Goal: Task Accomplishment & Management: Complete application form

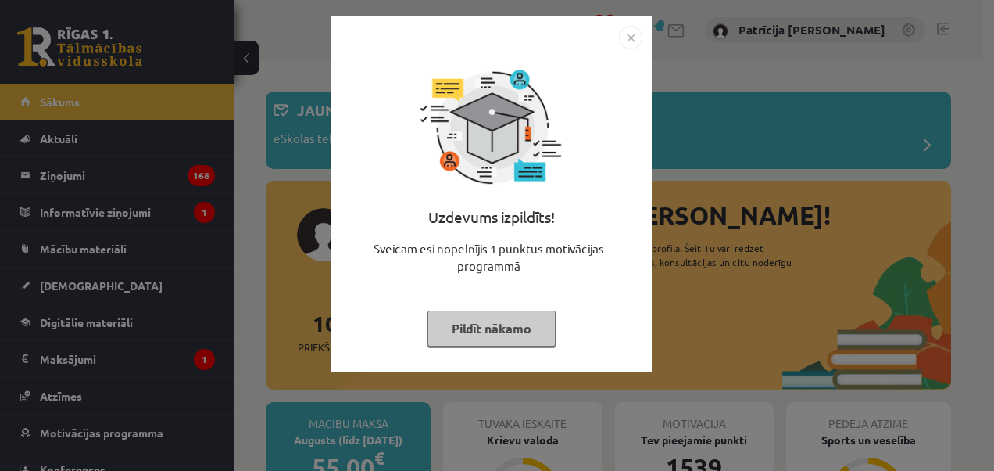
click at [632, 45] on img "Close" at bounding box center [630, 37] width 23 height 23
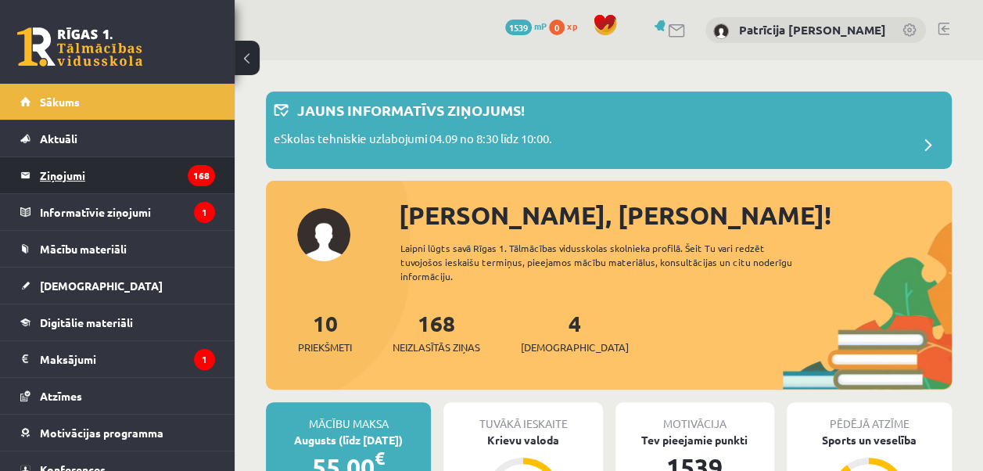
click at [92, 167] on legend "Ziņojumi 168" at bounding box center [127, 175] width 175 height 36
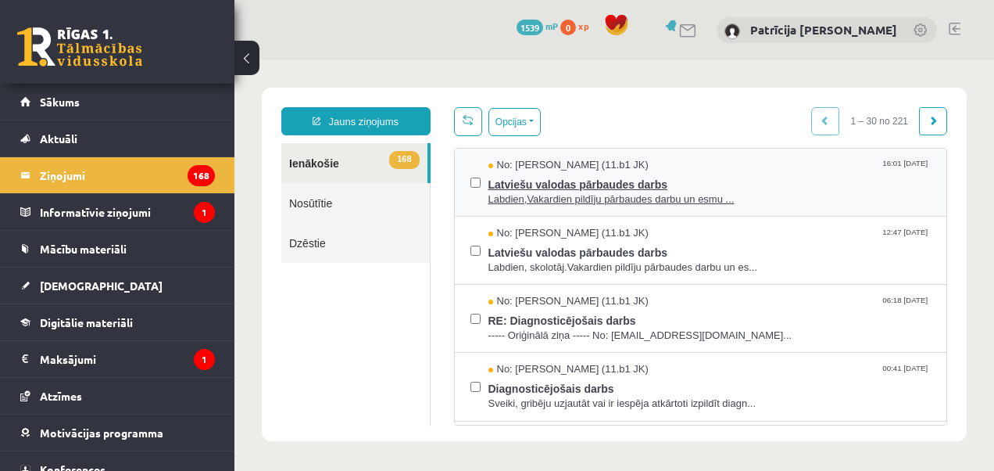
click at [708, 178] on span "Latviešu valodas pārbaudes darbs" at bounding box center [710, 183] width 443 height 20
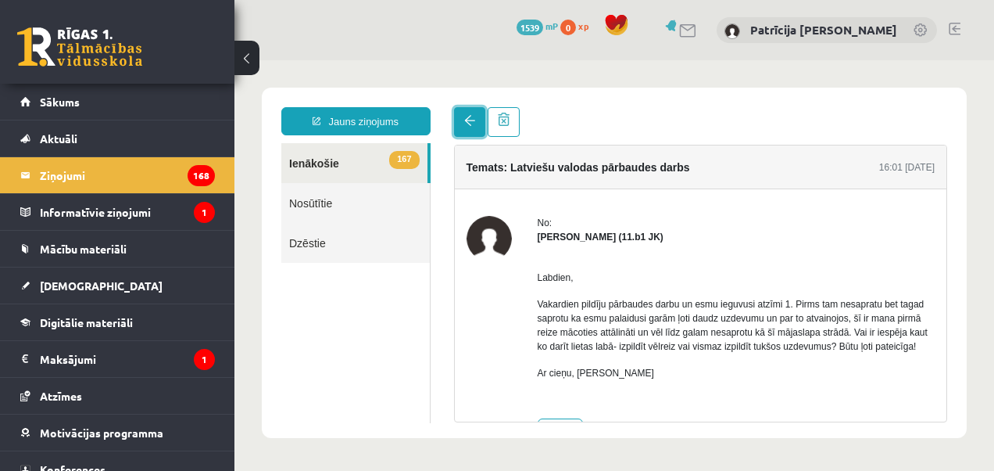
click at [476, 114] on link at bounding box center [469, 122] width 31 height 30
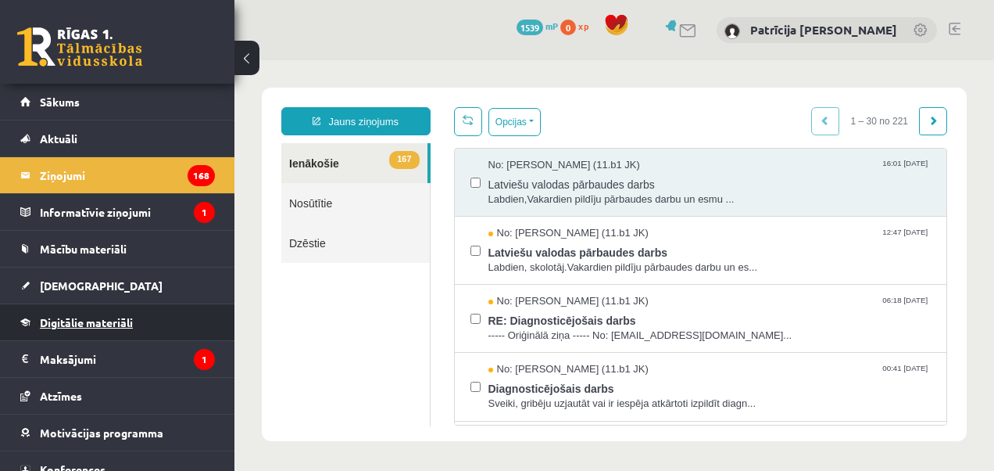
click at [93, 324] on span "Digitālie materiāli" at bounding box center [86, 322] width 93 height 14
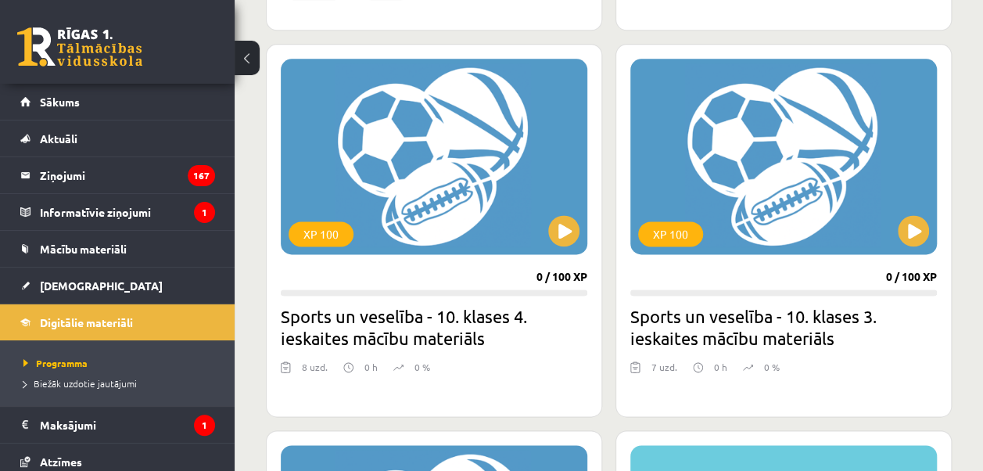
scroll to position [991, 0]
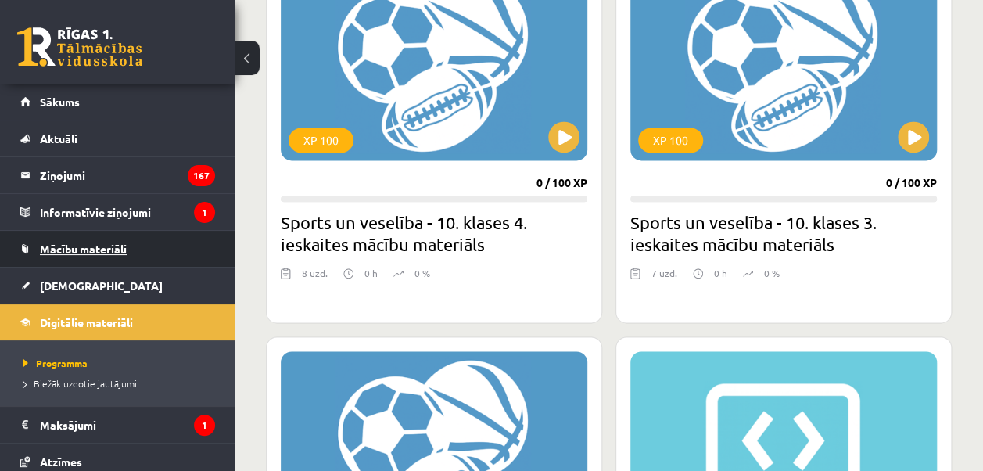
click at [178, 249] on link "Mācību materiāli" at bounding box center [117, 249] width 195 height 36
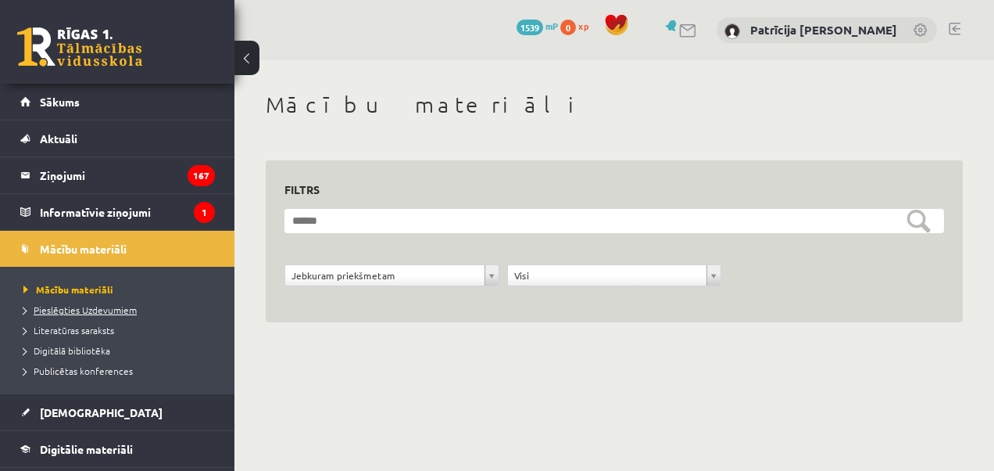
click at [86, 303] on link "Pieslēgties Uzdevumiem" at bounding box center [120, 310] width 195 height 14
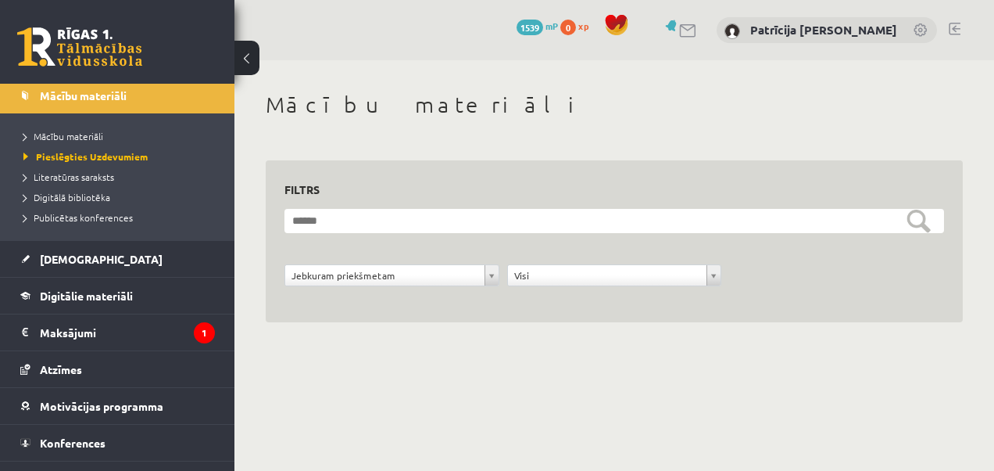
scroll to position [177, 0]
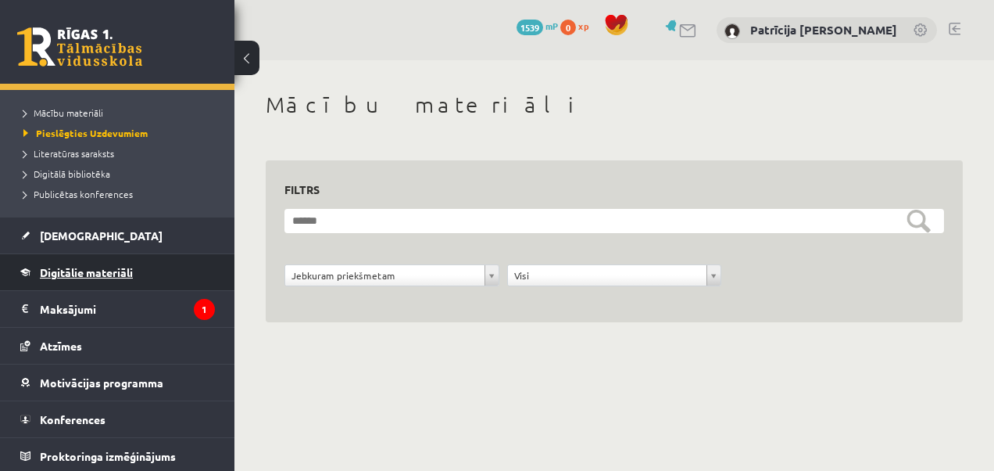
click at [100, 270] on span "Digitālie materiāli" at bounding box center [86, 272] width 93 height 14
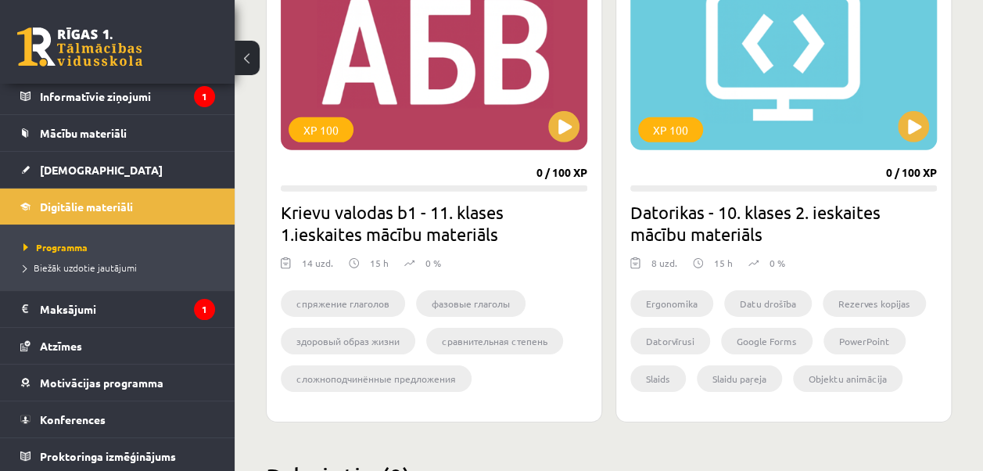
scroll to position [2447, 0]
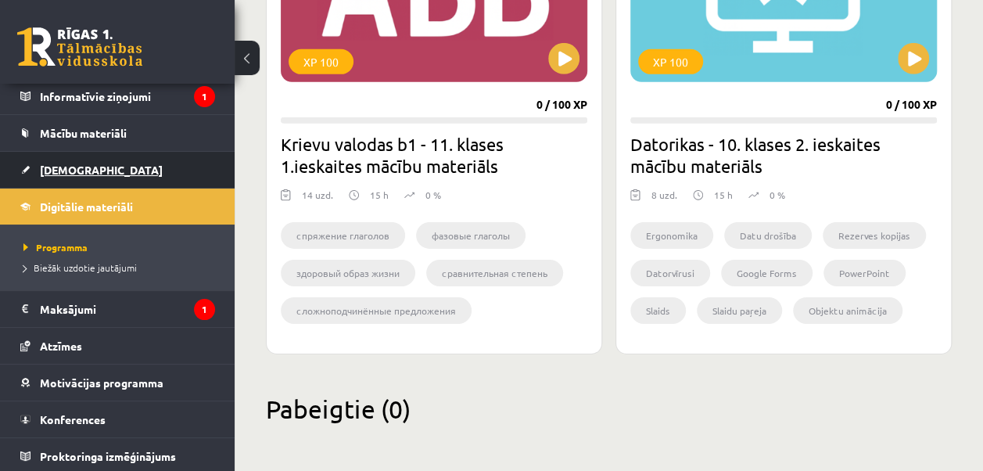
click at [128, 157] on link "[DEMOGRAPHIC_DATA]" at bounding box center [117, 170] width 195 height 36
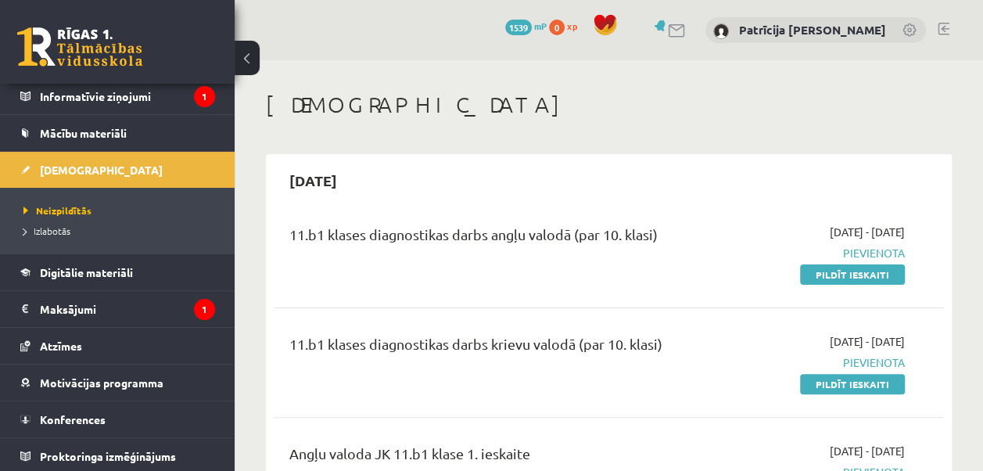
click at [863, 263] on div "2025-09-01 - 2025-09-15 Pievienota Pildīt ieskaiti" at bounding box center [810, 253] width 213 height 59
click at [855, 271] on link "Pildīt ieskaiti" at bounding box center [852, 274] width 105 height 20
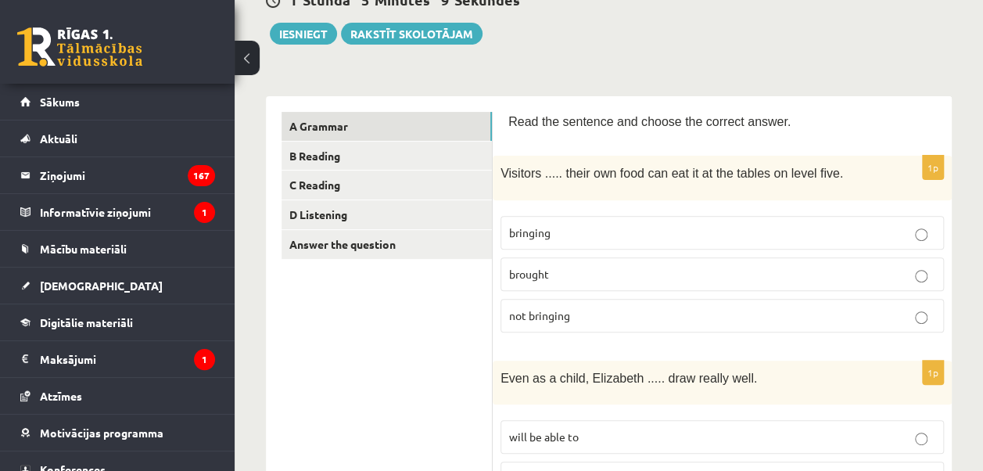
scroll to position [177, 0]
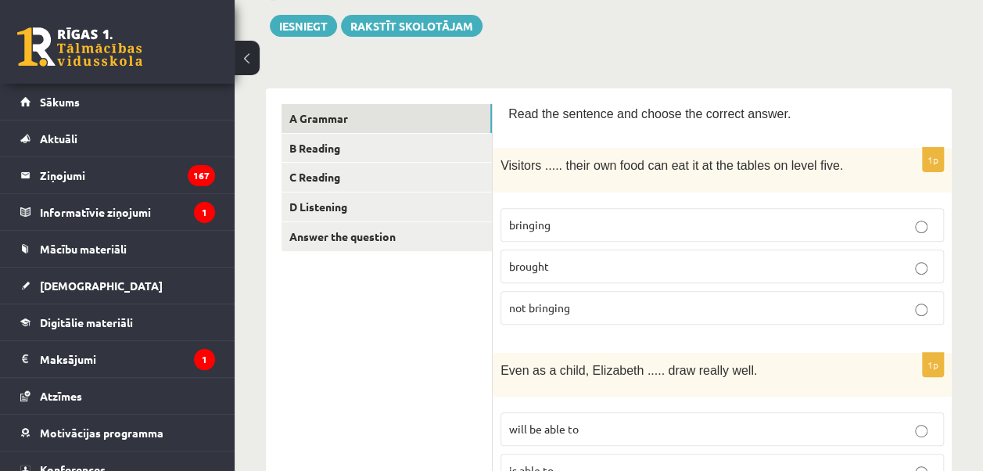
click at [529, 224] on span "bringing" at bounding box center [529, 224] width 41 height 14
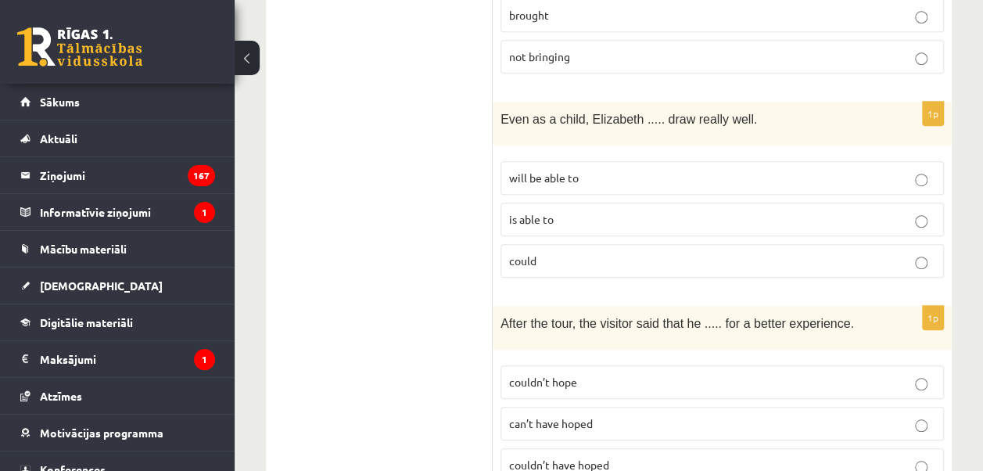
scroll to position [459, 0]
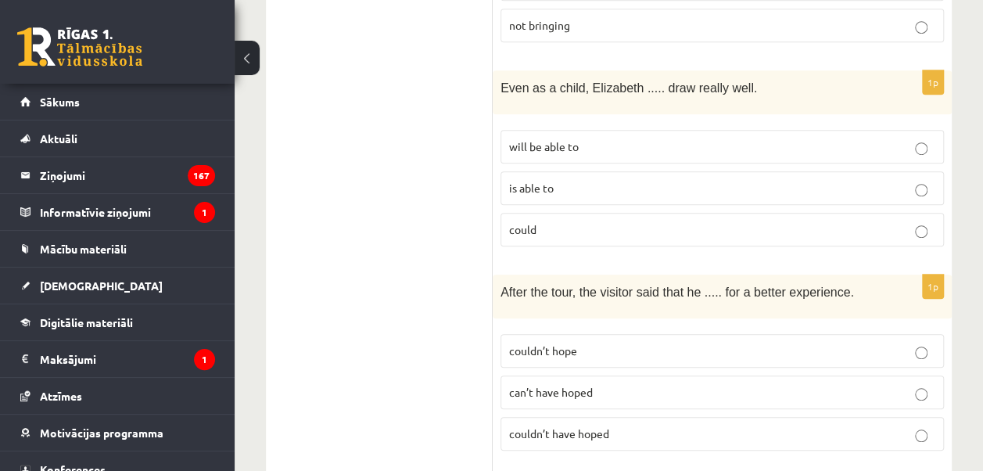
click at [549, 181] on span "is able to" at bounding box center [531, 188] width 45 height 14
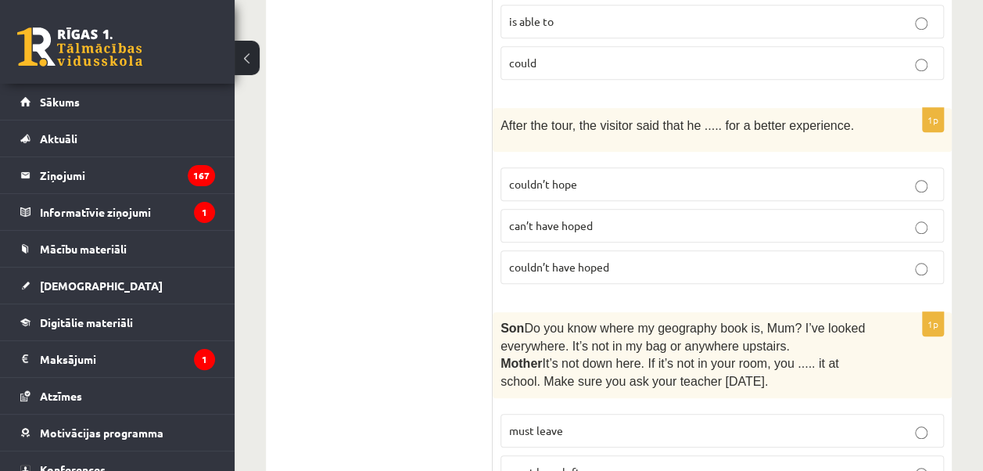
scroll to position [678, 0]
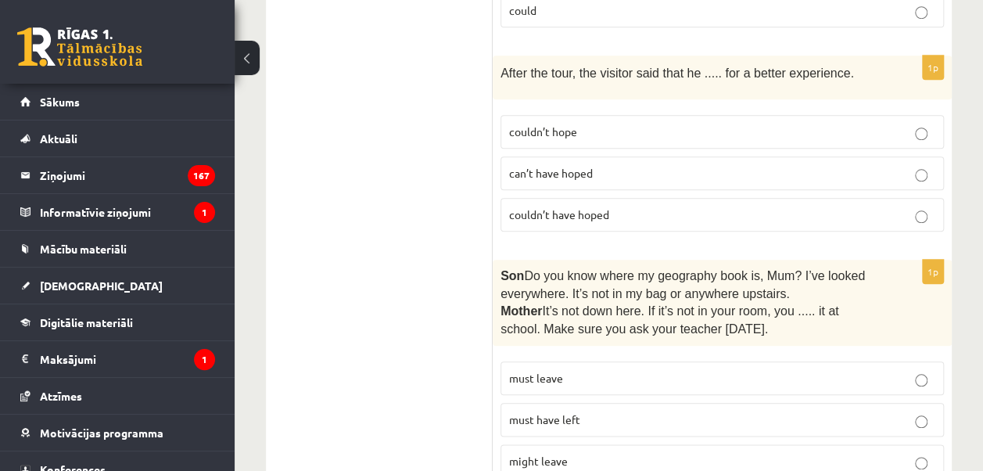
click at [252, 51] on button at bounding box center [247, 58] width 25 height 34
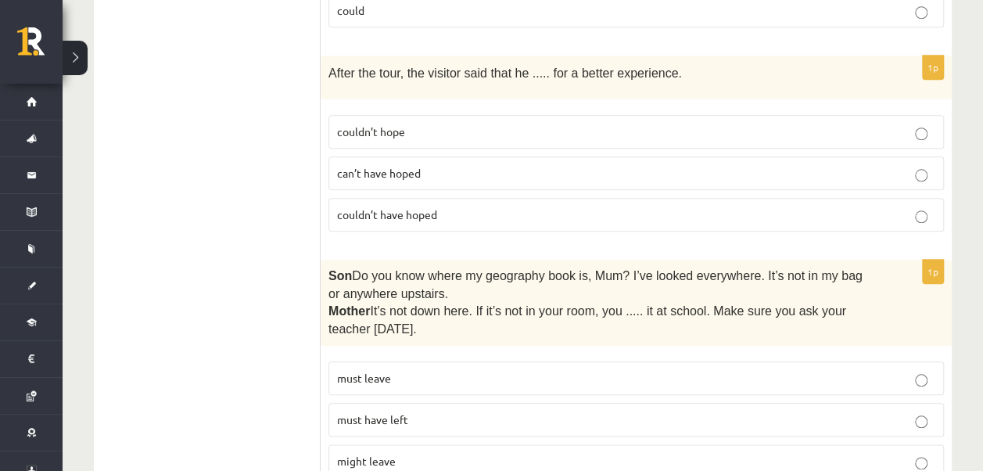
click at [406, 198] on label "couldn’t have hoped" at bounding box center [635, 215] width 615 height 34
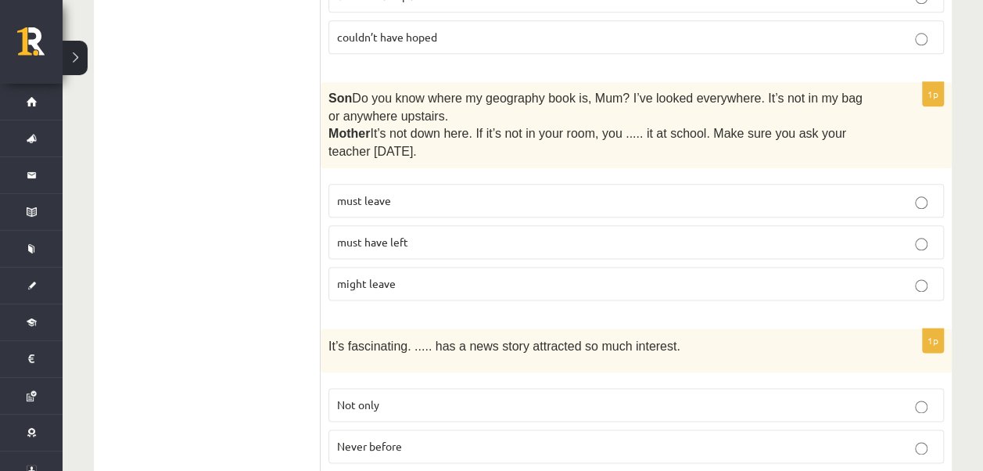
scroll to position [876, 0]
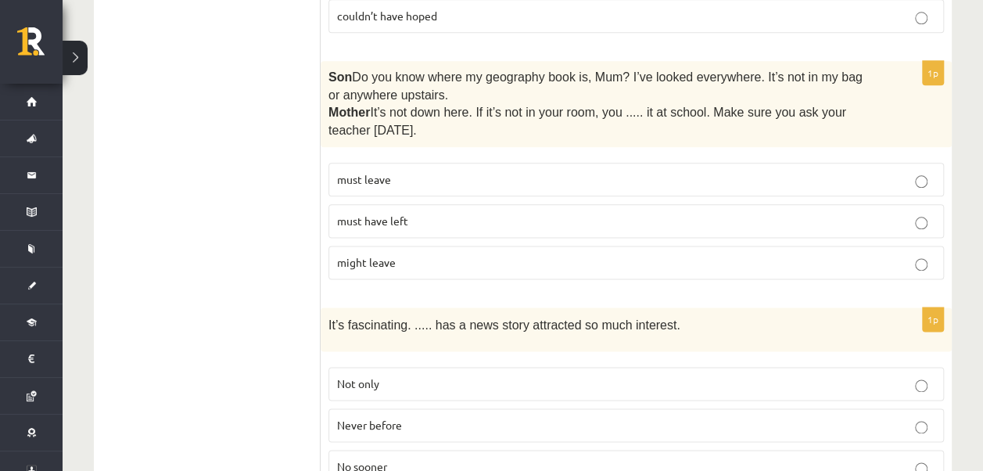
click at [427, 213] on p "must have left" at bounding box center [636, 221] width 598 height 16
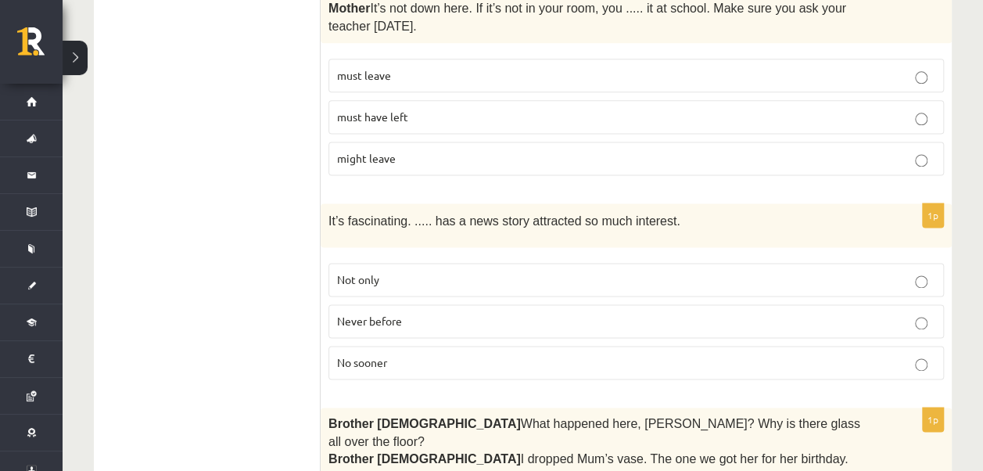
scroll to position [1126, 0]
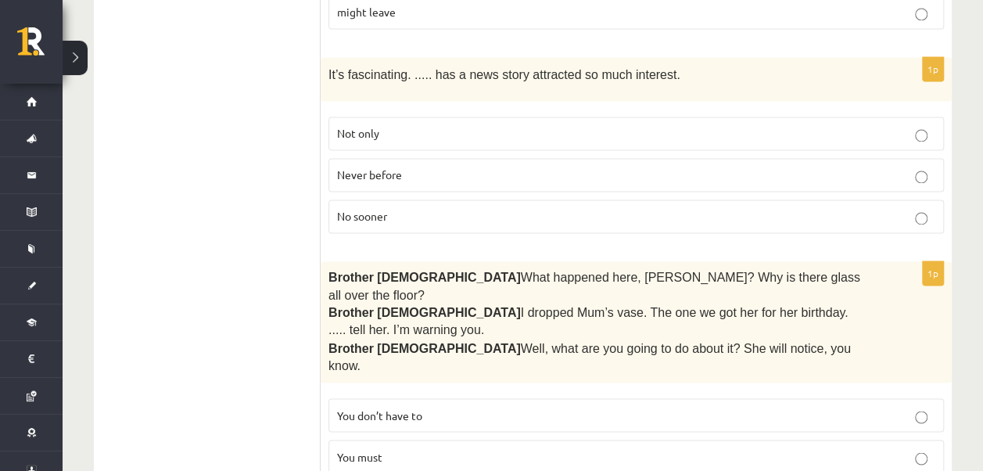
click at [451, 167] on p "Never before" at bounding box center [636, 175] width 598 height 16
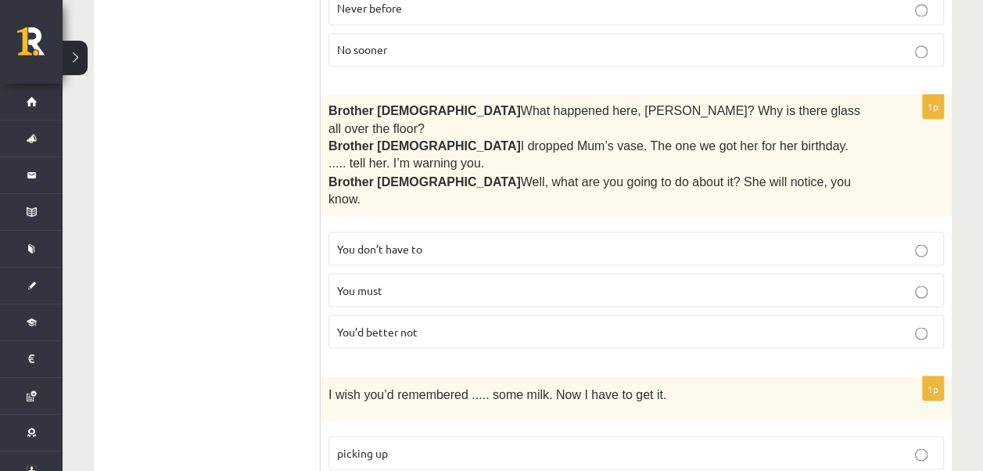
scroll to position [1335, 0]
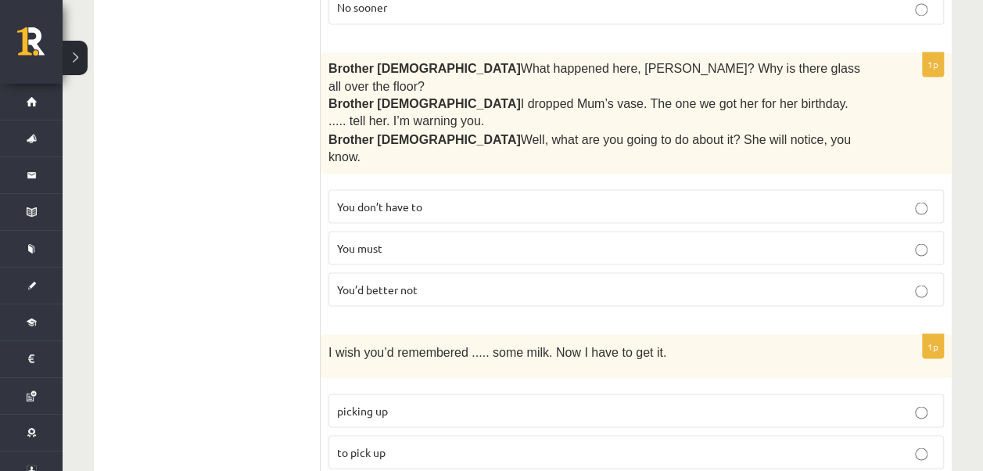
click at [441, 281] on p "You’d better not" at bounding box center [636, 289] width 598 height 16
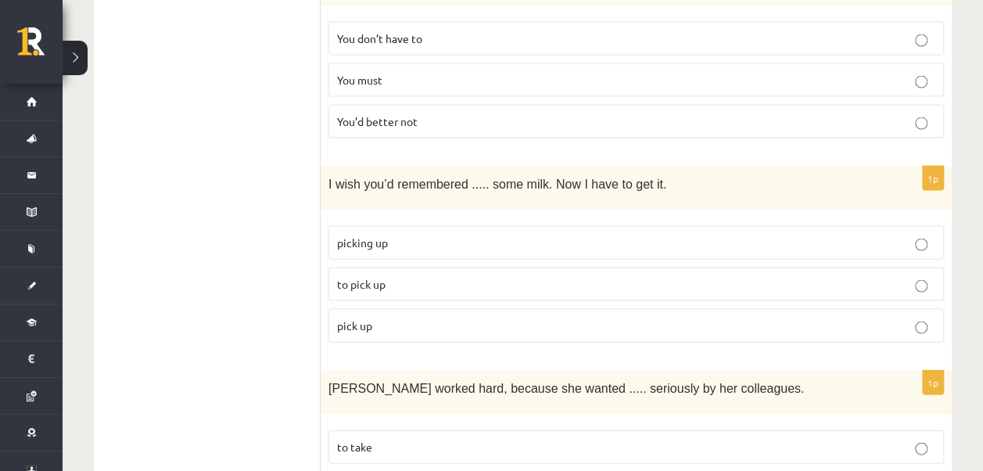
scroll to position [1544, 0]
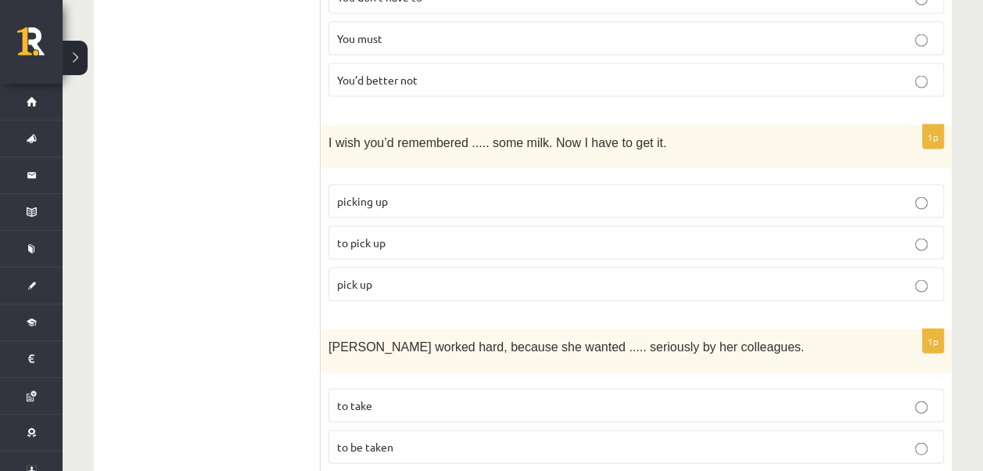
click at [414, 235] on p "to pick up" at bounding box center [636, 243] width 598 height 16
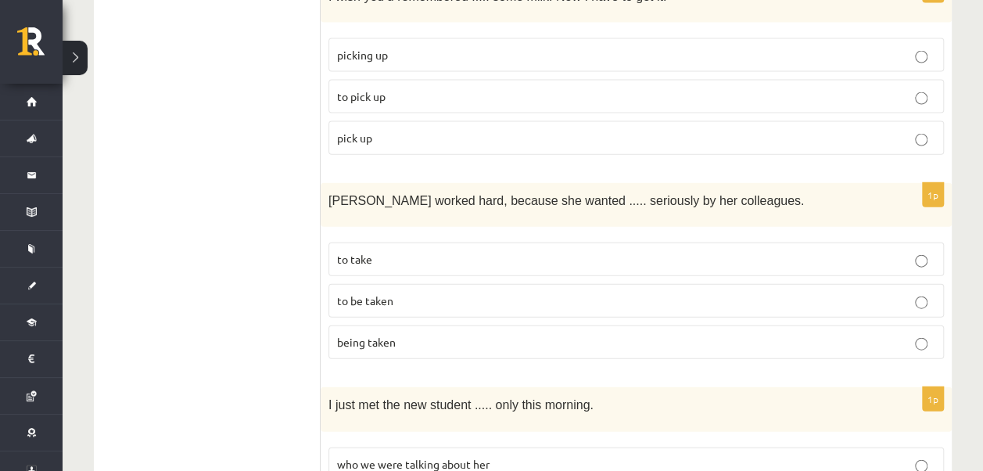
scroll to position [1763, 0]
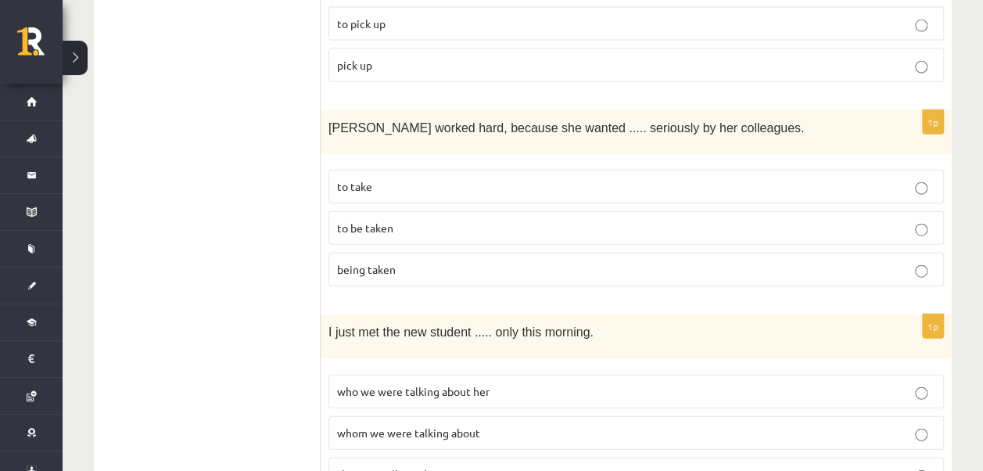
click at [417, 220] on p "to be taken" at bounding box center [636, 228] width 598 height 16
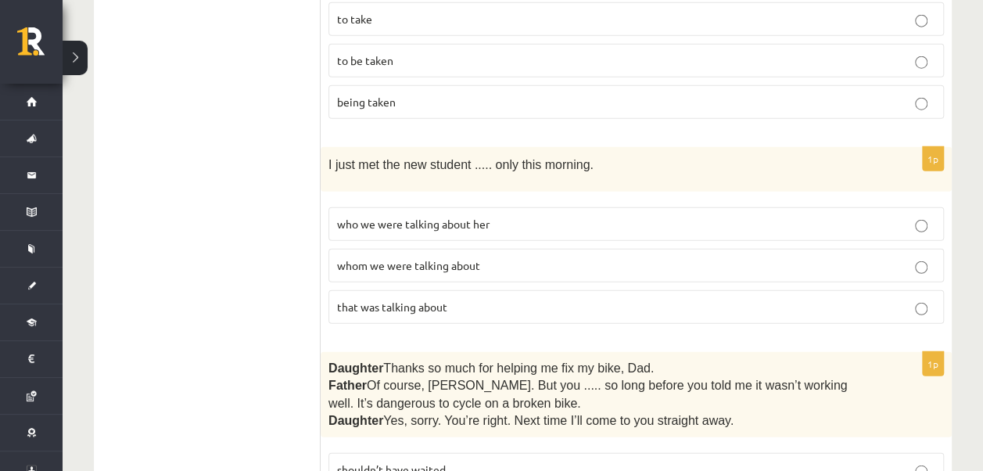
scroll to position [1961, 0]
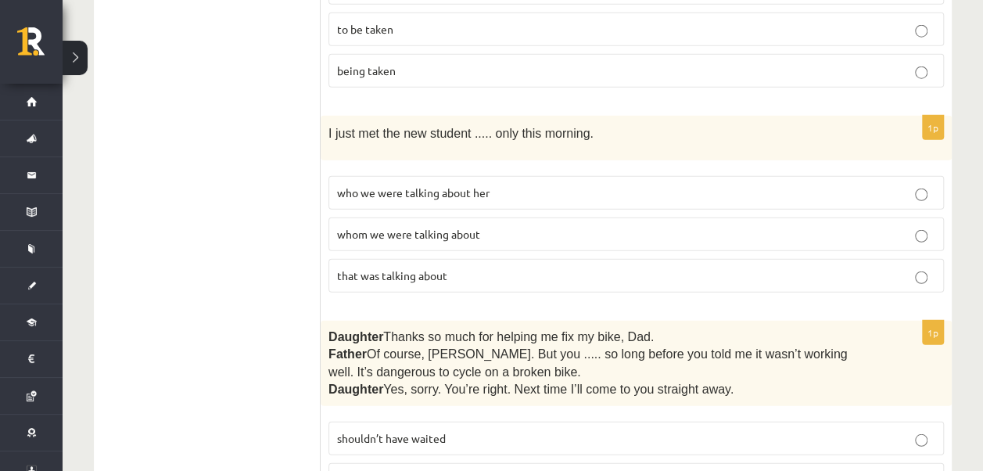
click at [428, 226] on p "whom we were talking about" at bounding box center [636, 234] width 598 height 16
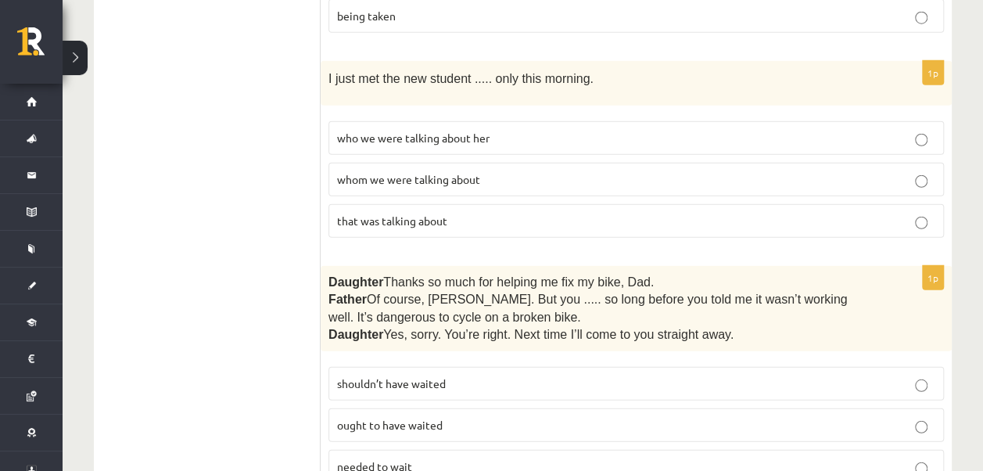
scroll to position [2100, 0]
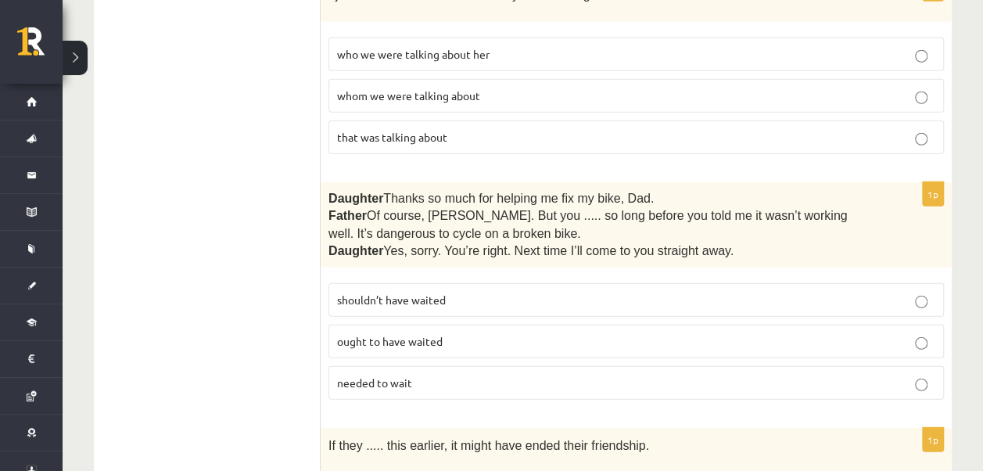
click at [449, 292] on p "shouldn’t have waited" at bounding box center [636, 300] width 598 height 16
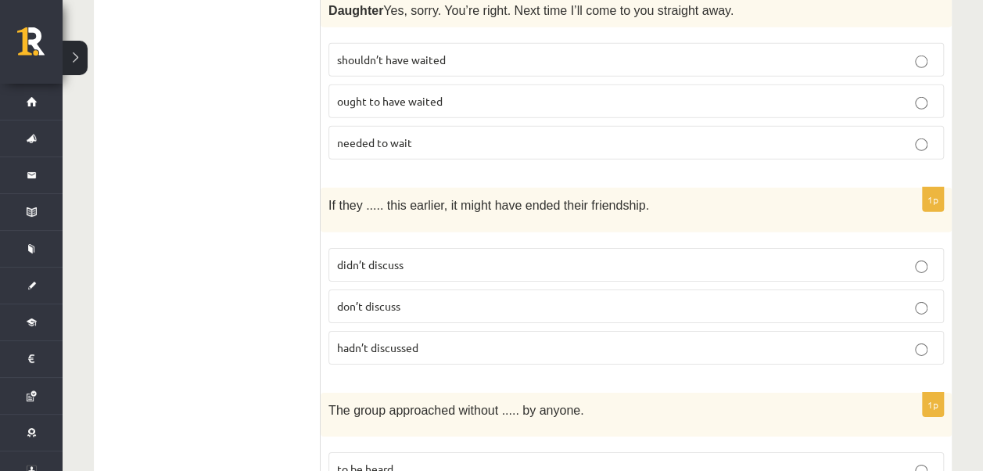
scroll to position [2371, 0]
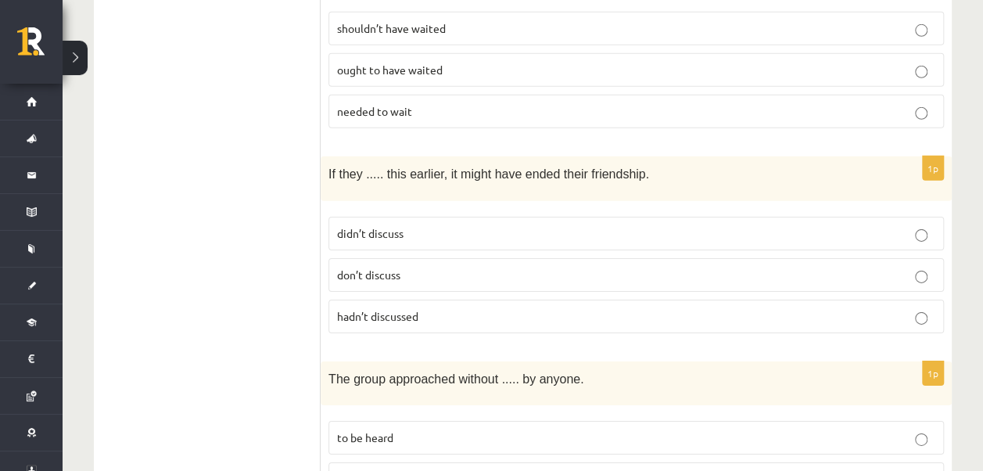
click at [426, 308] on p "hadn’t discussed" at bounding box center [636, 316] width 598 height 16
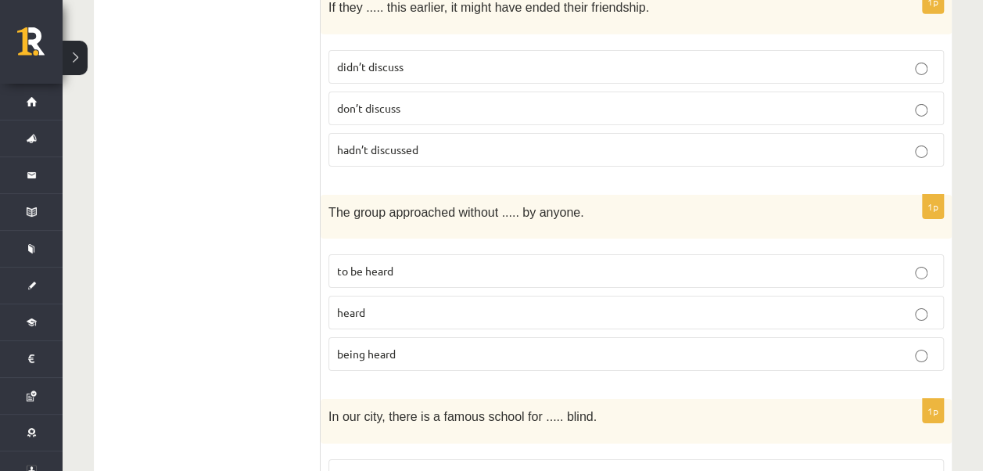
scroll to position [2591, 0]
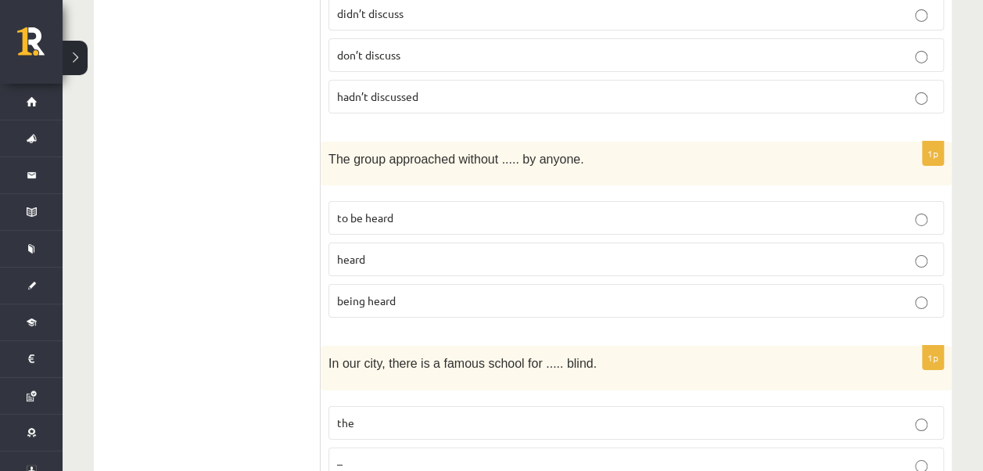
click at [514, 284] on label "being heard" at bounding box center [635, 301] width 615 height 34
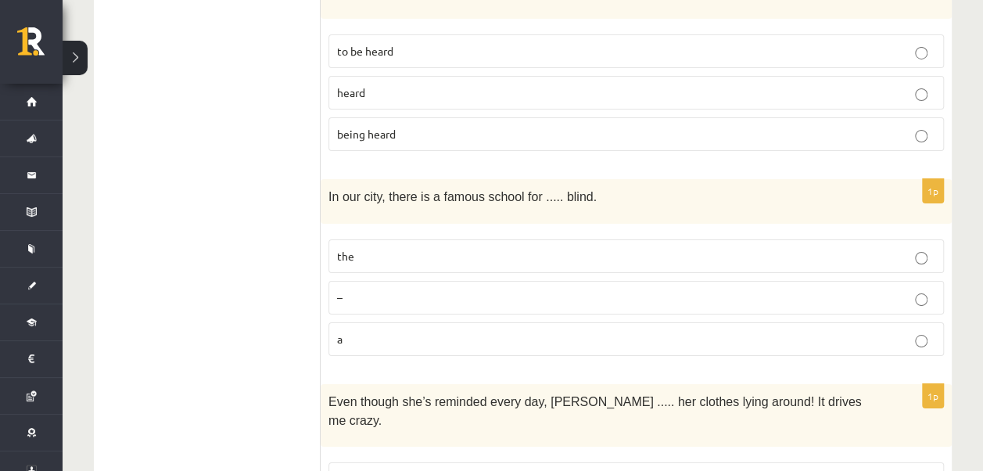
scroll to position [2851, 0]
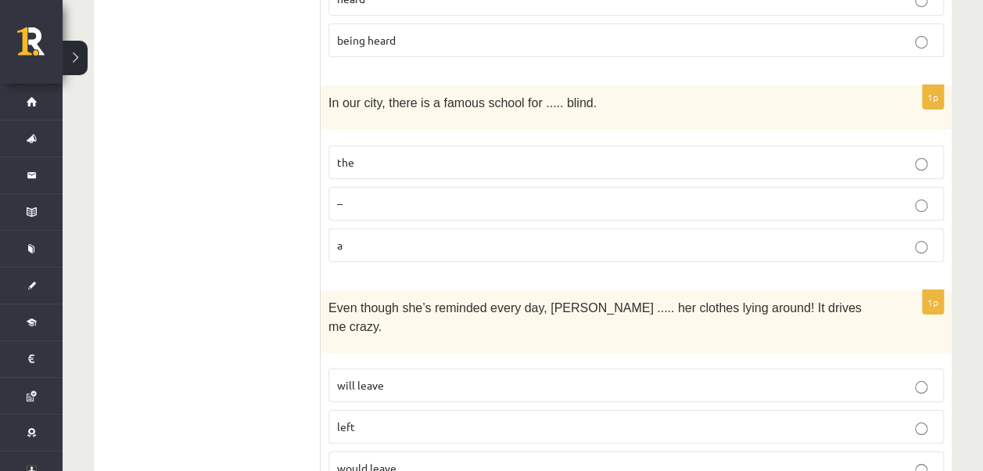
click at [390, 154] on p "the" at bounding box center [636, 162] width 598 height 16
click at [391, 377] on p "will leave" at bounding box center [636, 385] width 598 height 16
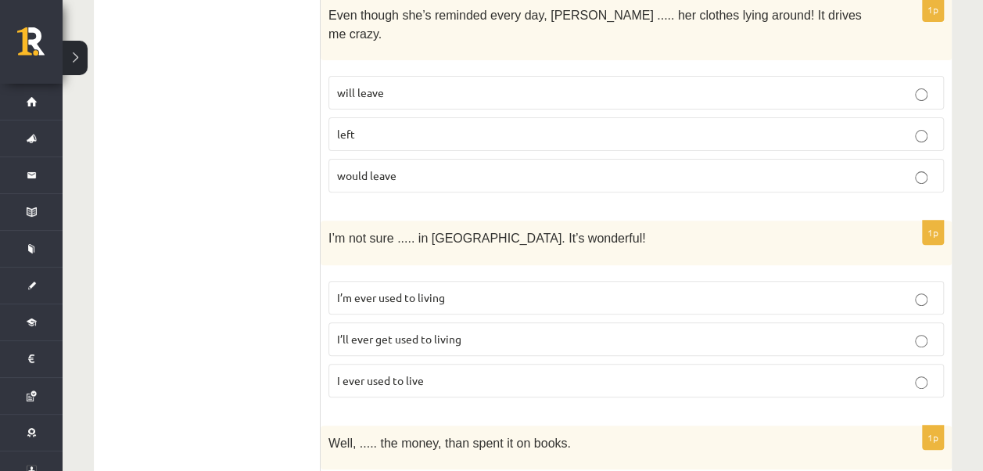
scroll to position [3206, 0]
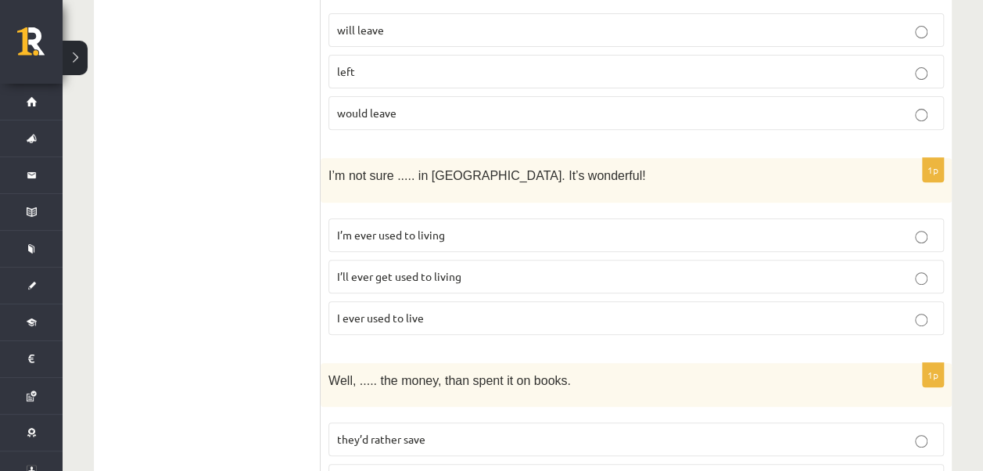
click at [460, 260] on label "I’ll ever get used to living" at bounding box center [635, 277] width 615 height 34
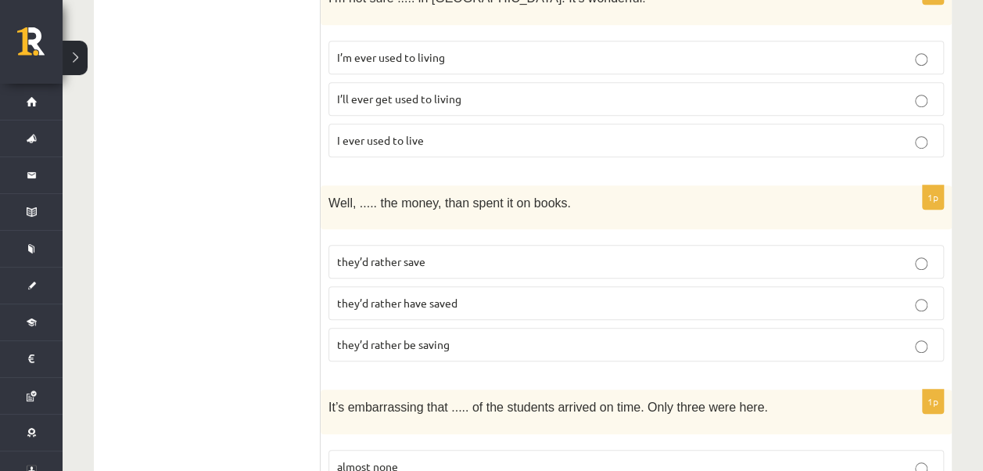
scroll to position [3436, 0]
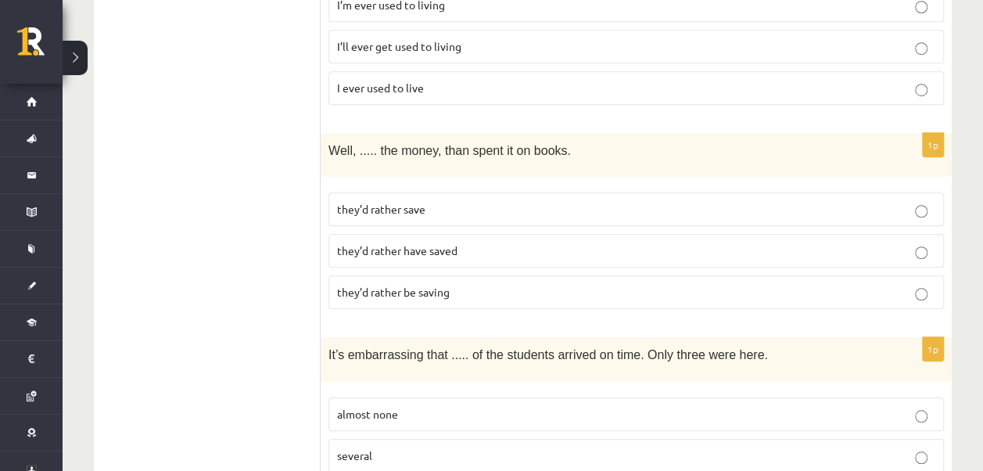
click at [389, 243] on span "they’d rather have saved" at bounding box center [397, 250] width 120 height 14
click at [428, 406] on p "almost none" at bounding box center [636, 414] width 598 height 16
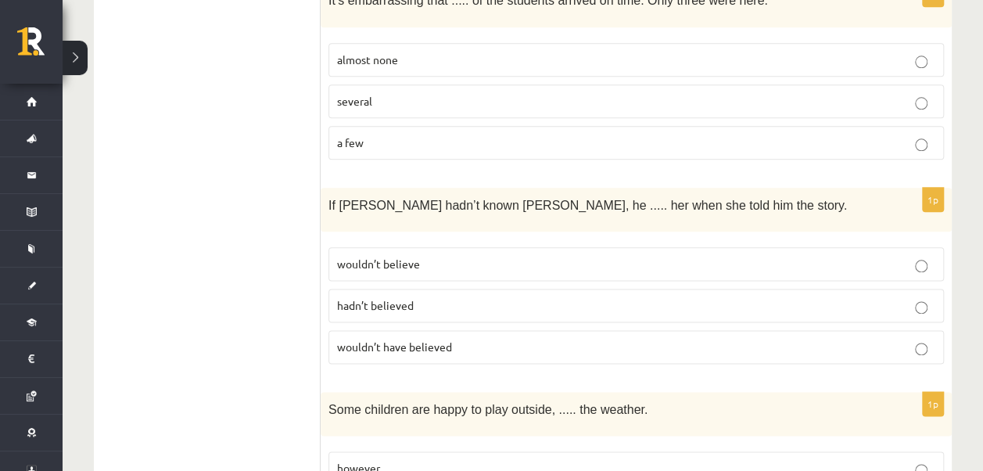
scroll to position [3790, 0]
click at [468, 338] on p "wouldn’t have believed" at bounding box center [636, 346] width 598 height 16
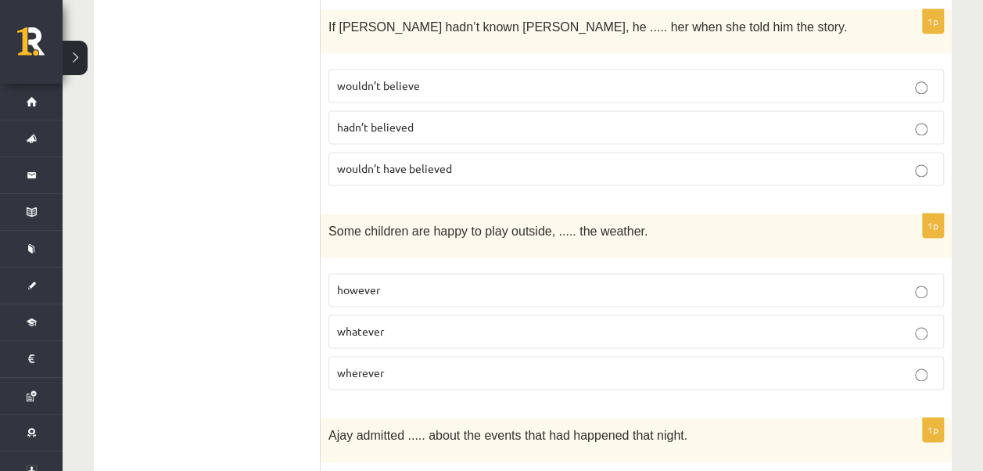
scroll to position [3988, 0]
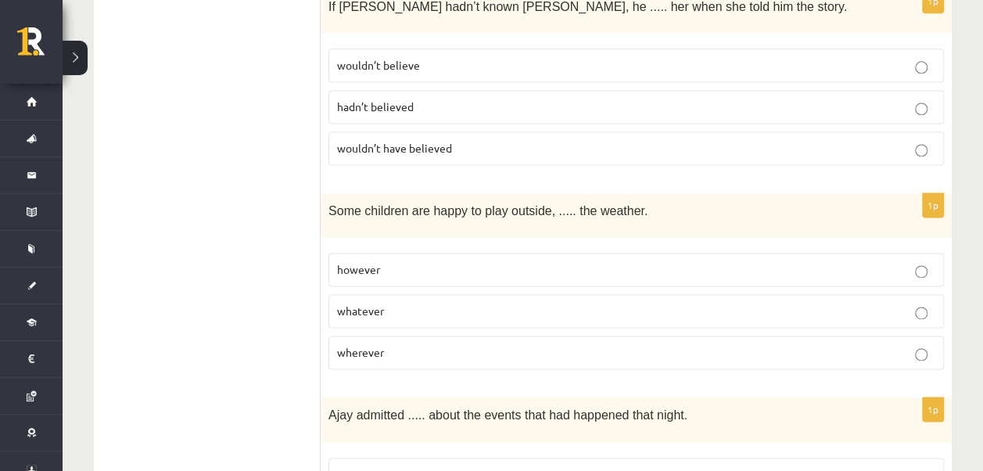
click at [508, 261] on p "however" at bounding box center [636, 269] width 598 height 16
click at [452, 303] on p "whatever" at bounding box center [636, 311] width 598 height 16
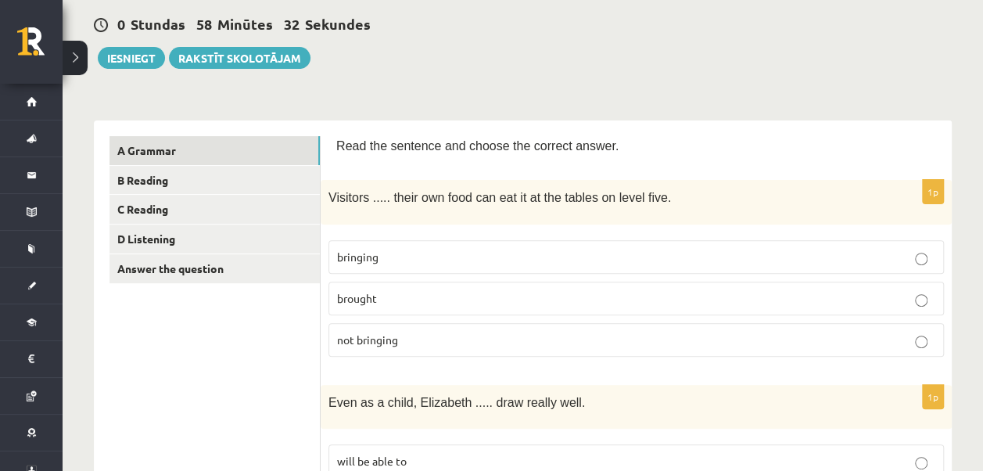
scroll to position [134, 0]
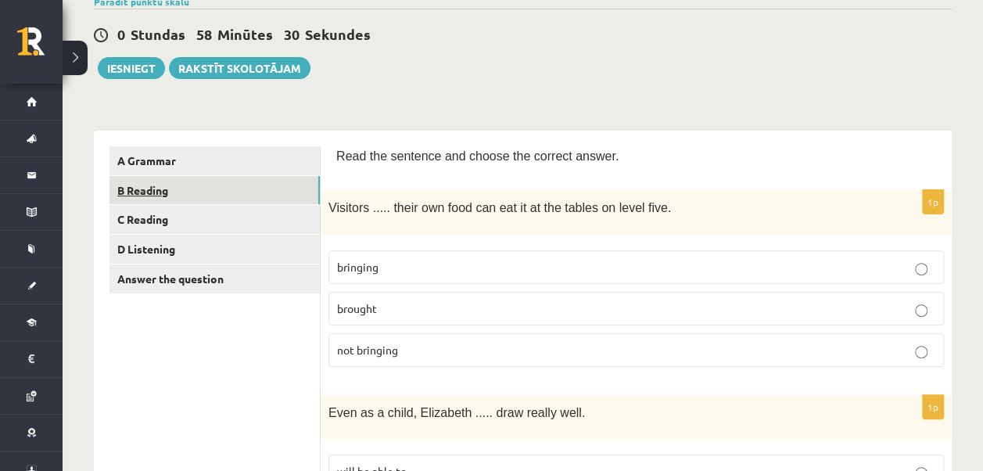
click at [239, 195] on link "B Reading" at bounding box center [214, 190] width 210 height 29
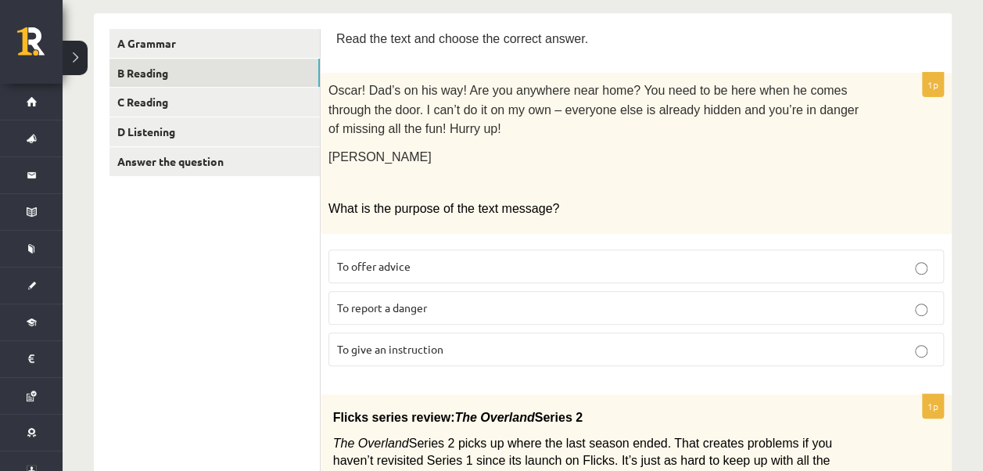
scroll to position [260, 0]
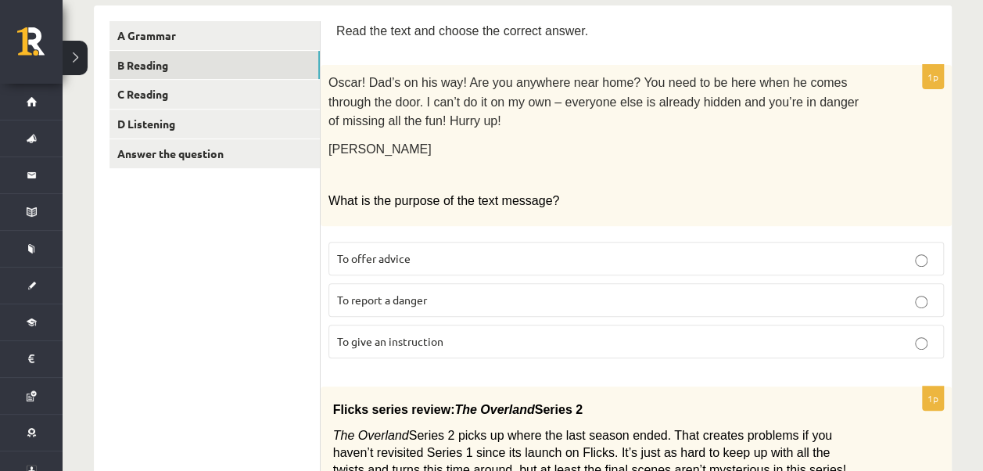
click at [439, 250] on p "To offer advice" at bounding box center [636, 258] width 598 height 16
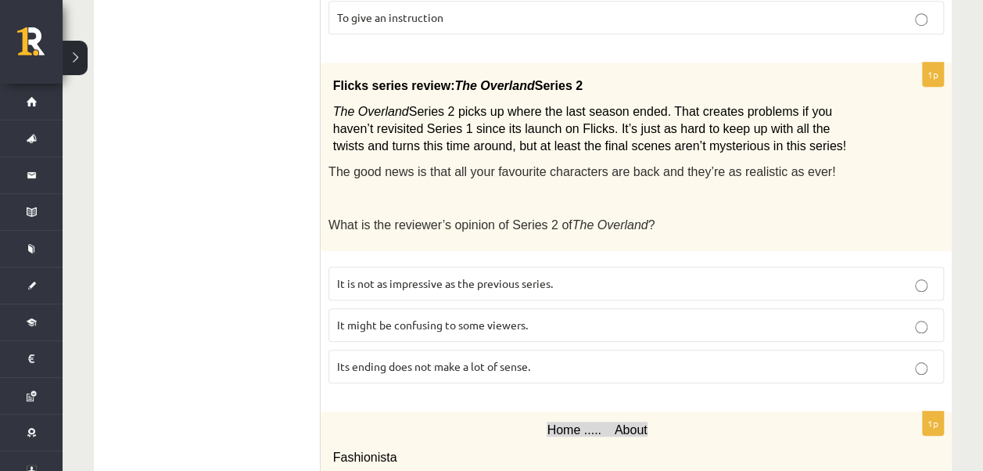
scroll to position [625, 0]
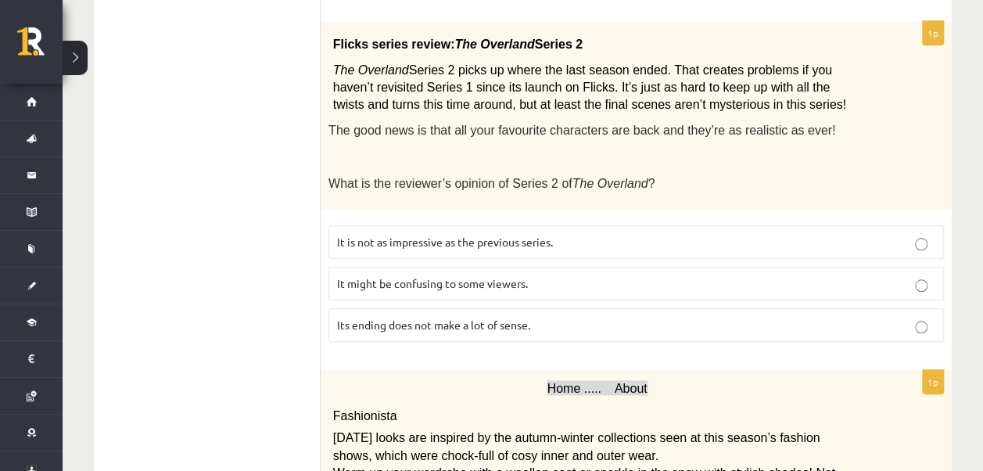
click at [410, 275] on p "It might be confusing to some viewers." at bounding box center [636, 283] width 598 height 16
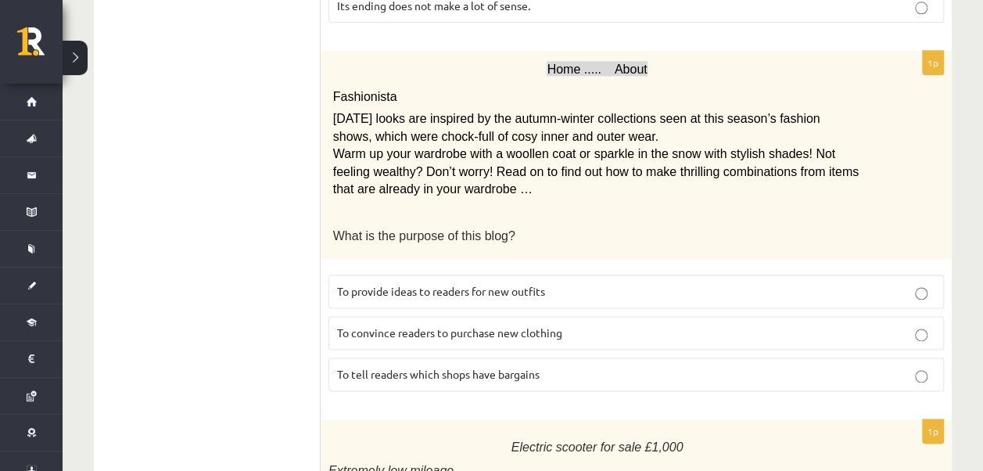
scroll to position [938, 0]
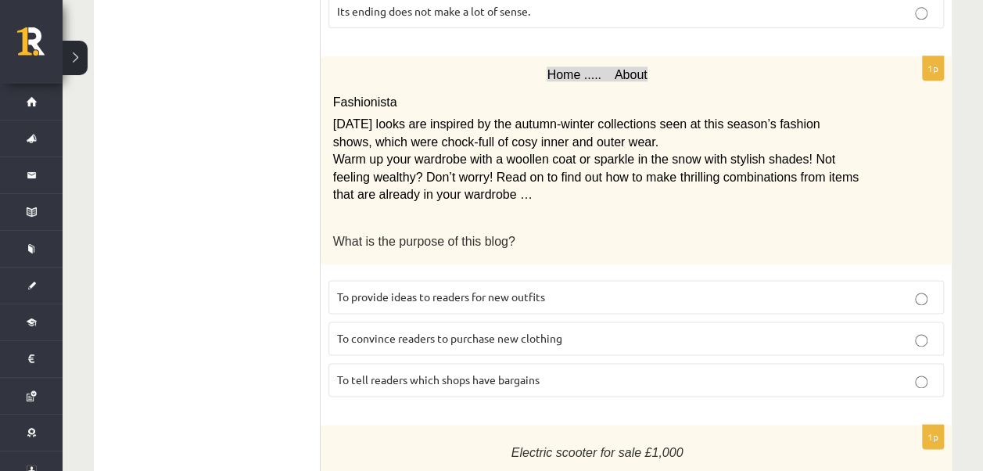
click at [523, 289] on span "To provide ideas to readers for new outfits" at bounding box center [441, 296] width 208 height 14
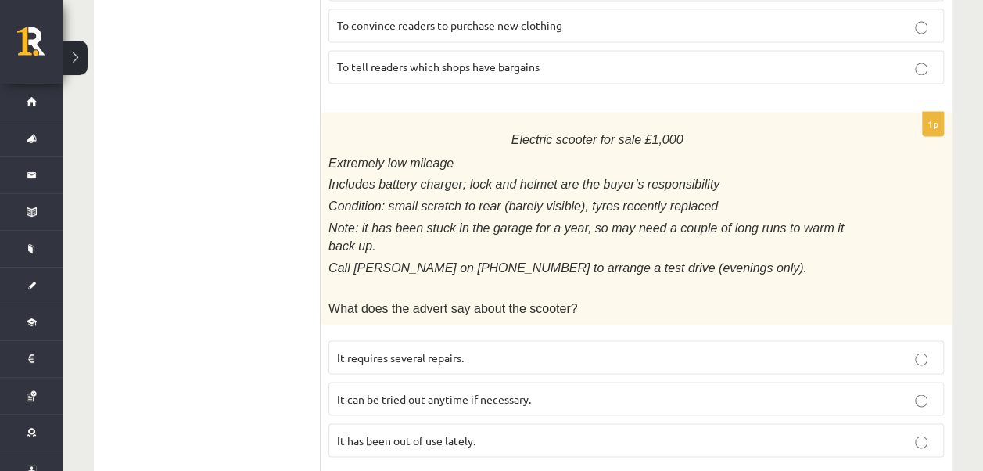
scroll to position [1313, 0]
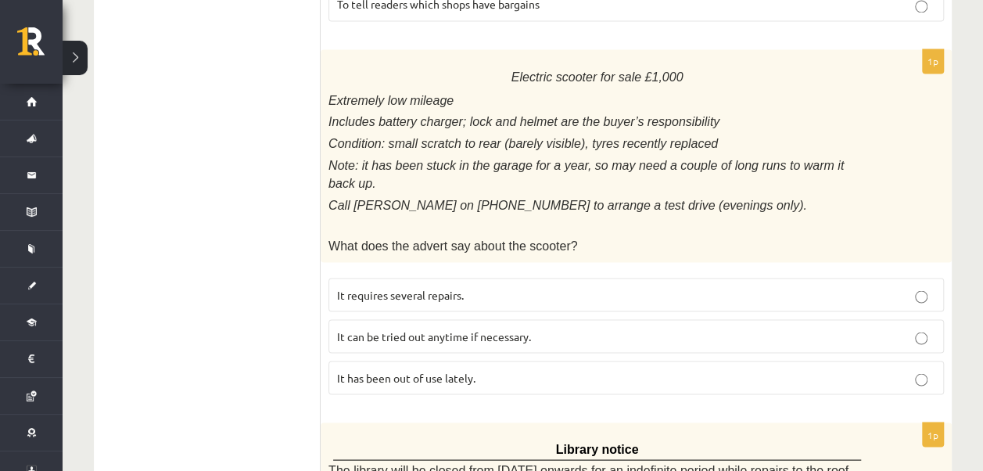
click at [457, 370] on span "It has been out of use lately." at bounding box center [406, 377] width 138 height 14
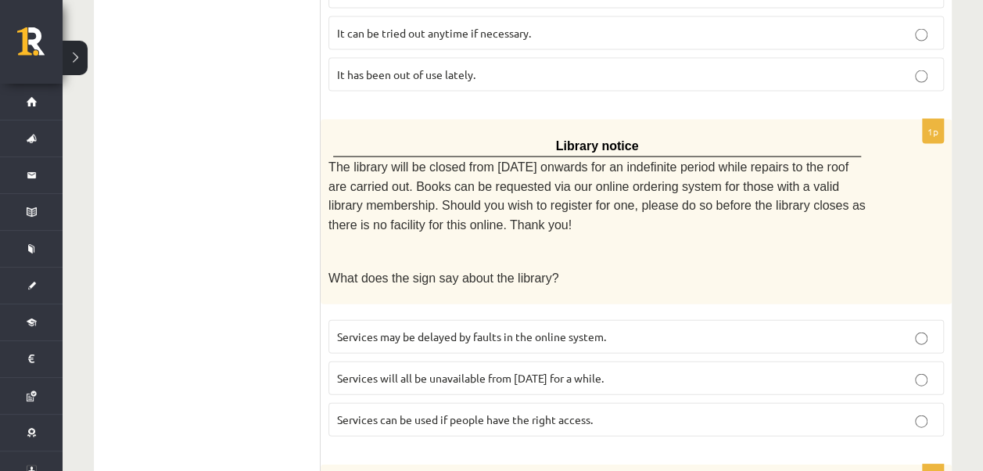
scroll to position [1637, 0]
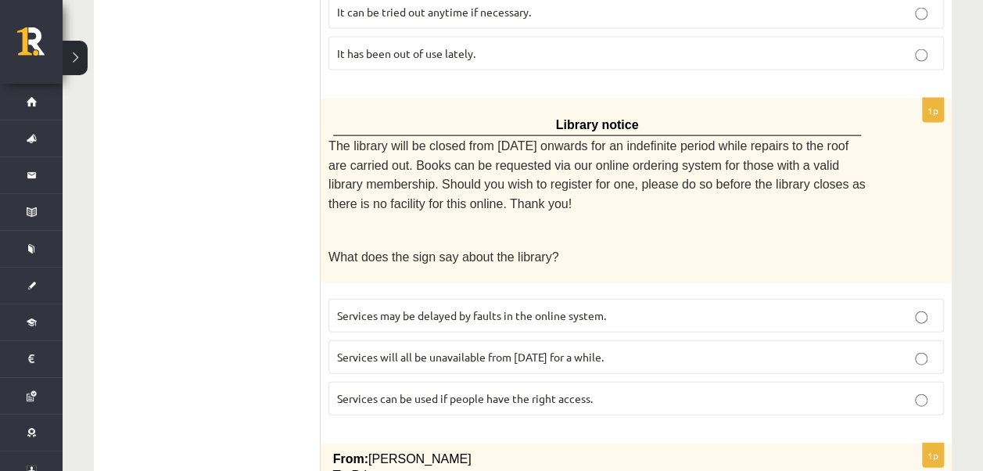
click at [445, 349] on span "Services will all be unavailable from Monday for a while." at bounding box center [470, 356] width 267 height 14
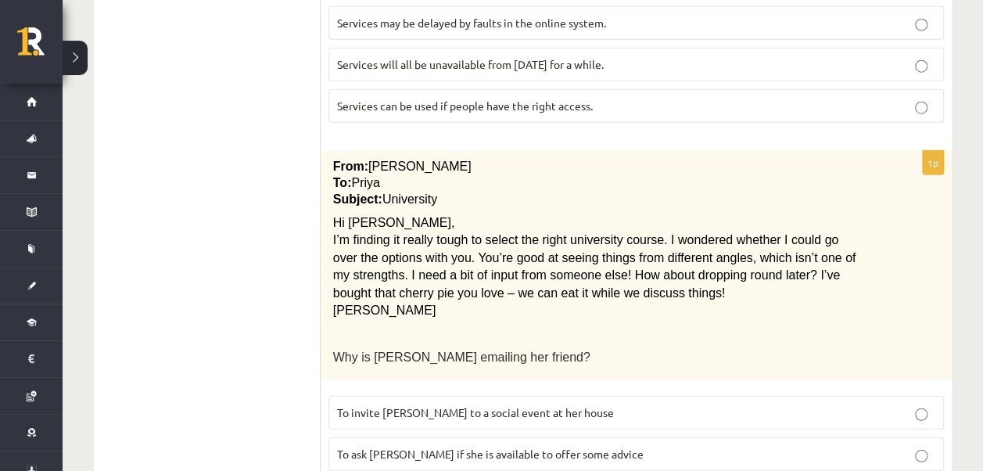
scroll to position [1970, 0]
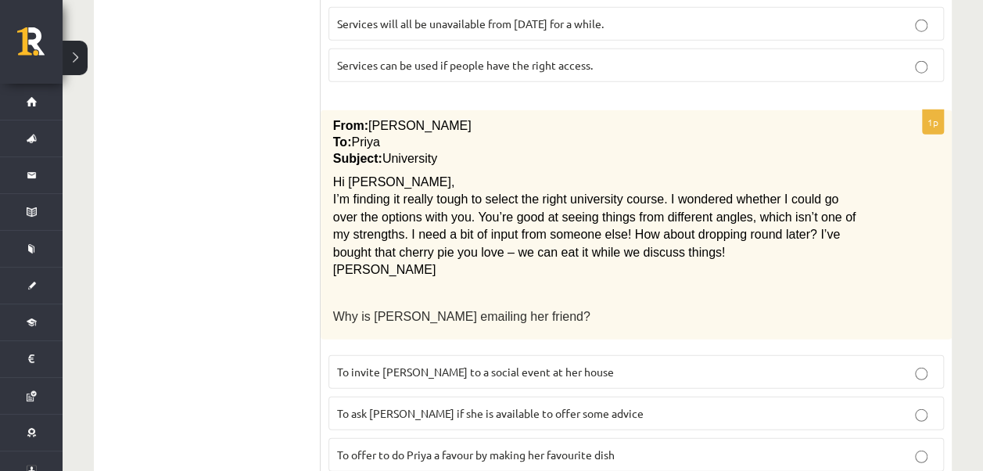
click at [452, 406] on span "To ask Priya if she is available to offer some advice" at bounding box center [490, 413] width 306 height 14
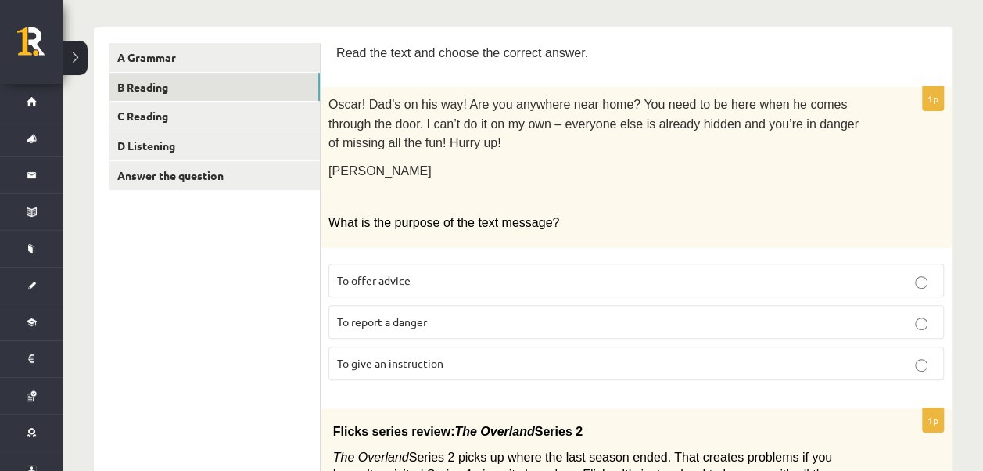
scroll to position [181, 0]
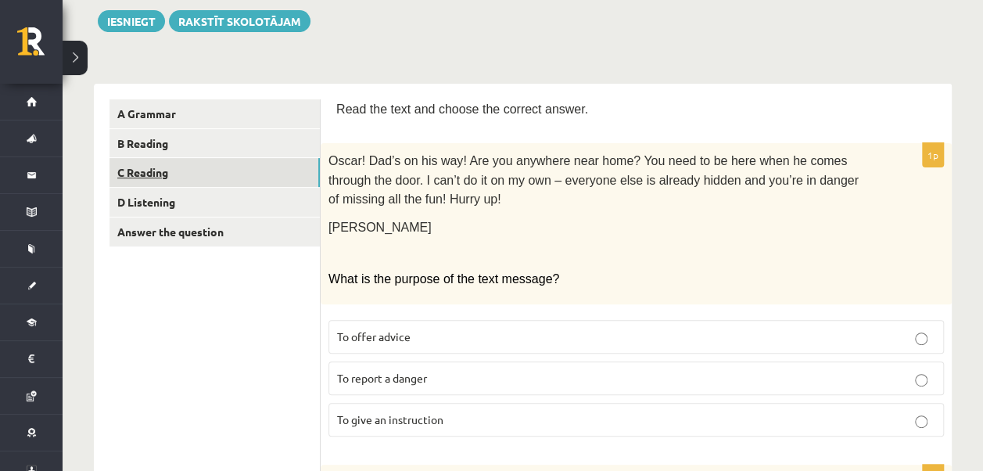
click at [216, 164] on link "C Reading" at bounding box center [214, 172] width 210 height 29
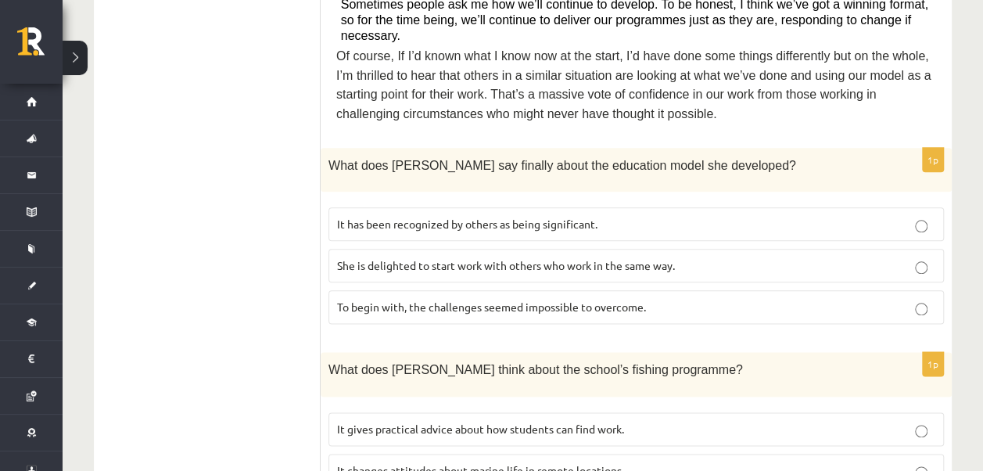
scroll to position [797, 0]
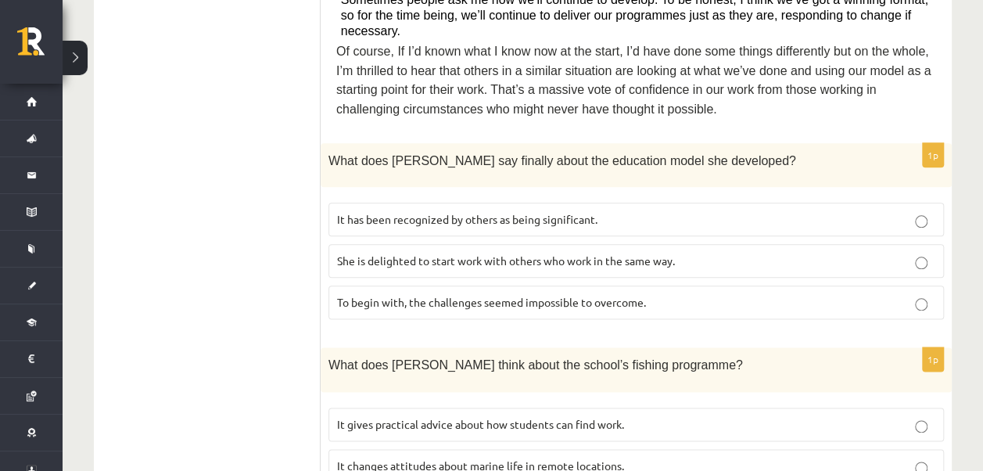
click at [537, 202] on label "It has been recognized by others as being significant." at bounding box center [635, 219] width 615 height 34
click at [622, 449] on label "It changes attitudes about marine life in remote locations." at bounding box center [635, 466] width 615 height 34
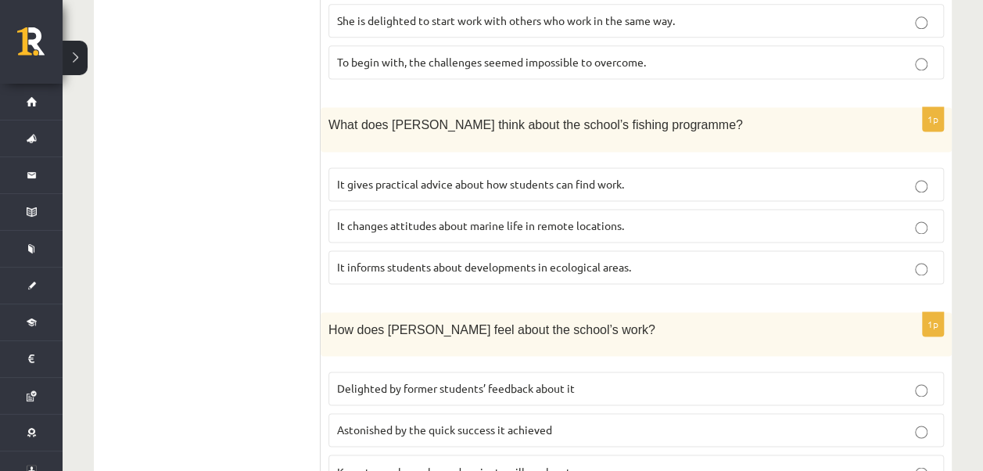
scroll to position [1110, 0]
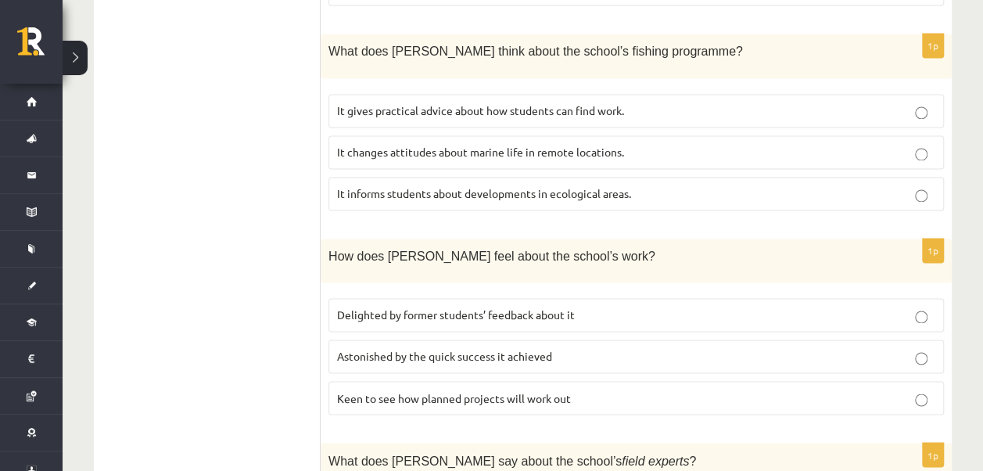
click at [815, 306] on p "Delighted by former students’ feedback about it" at bounding box center [636, 314] width 598 height 16
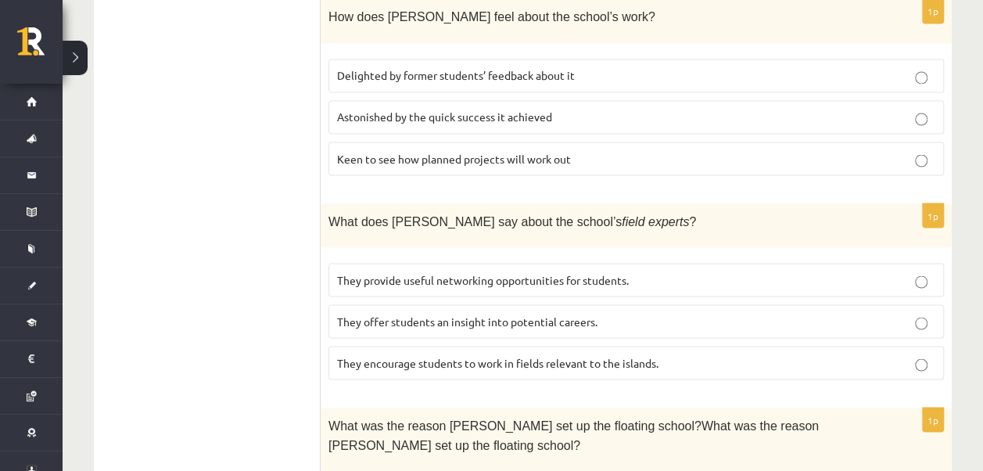
scroll to position [1391, 0]
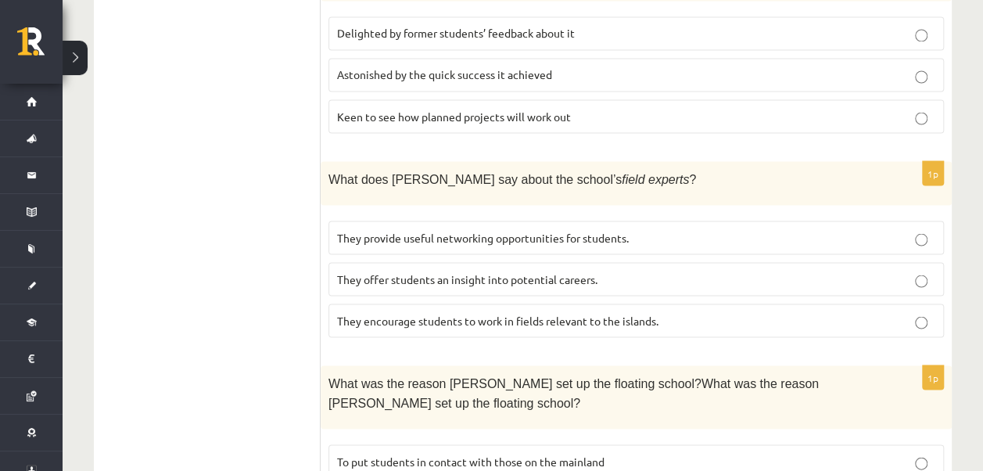
click at [625, 270] on p "They offer students an insight into potential careers." at bounding box center [636, 278] width 598 height 16
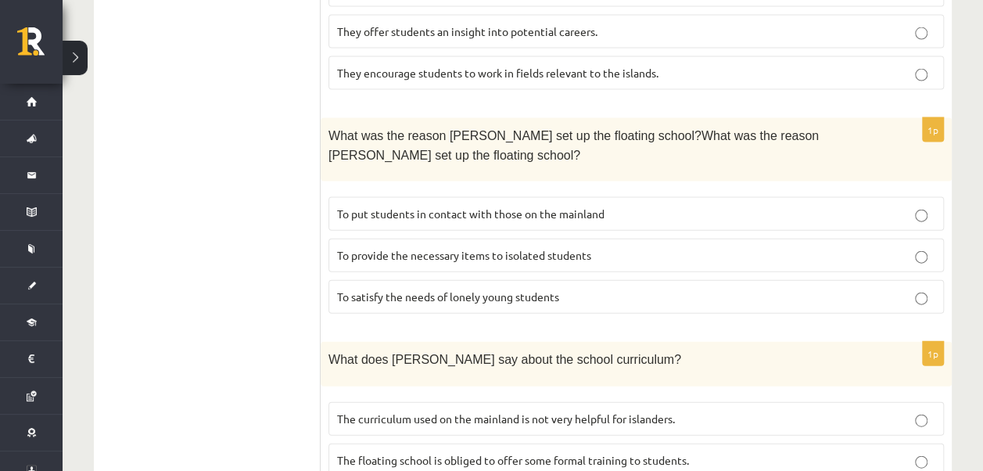
scroll to position [1653, 0]
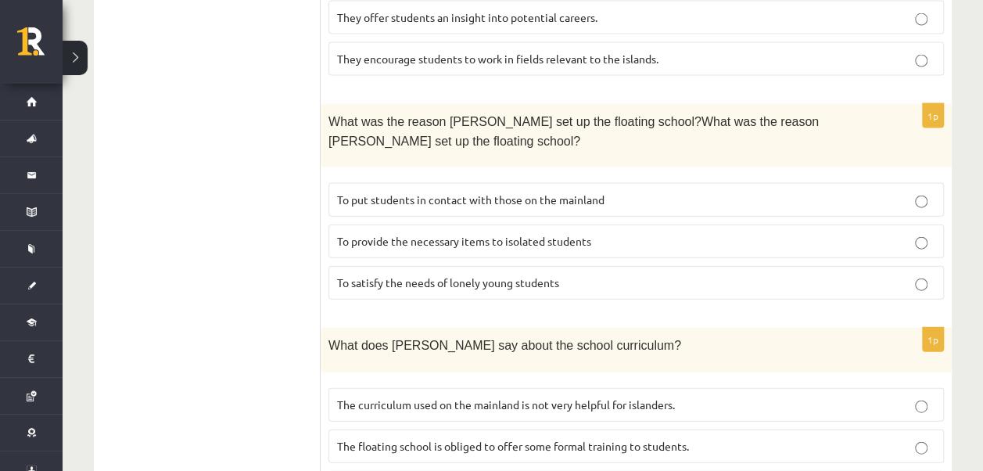
click at [533, 234] on span "To provide the necessary items to isolated students" at bounding box center [464, 241] width 254 height 14
click at [636, 388] on label "The curriculum used on the mainland is not very helpful for islanders." at bounding box center [635, 405] width 615 height 34
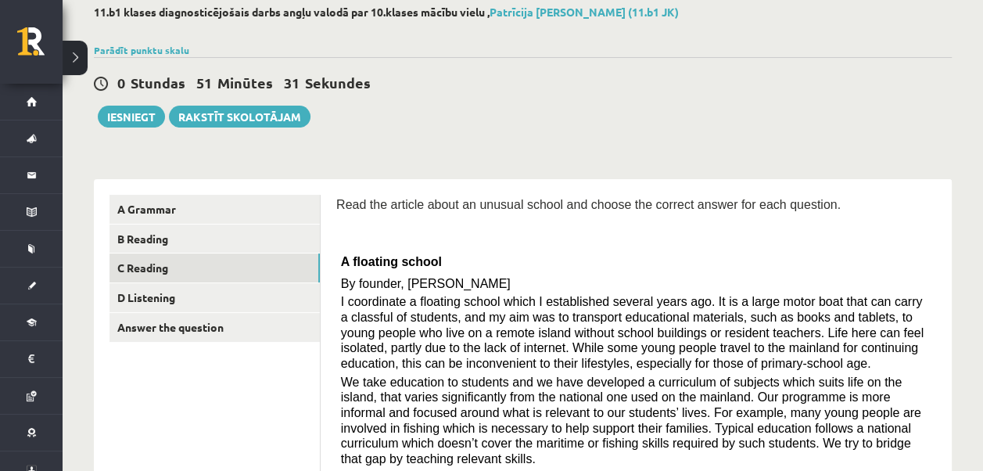
scroll to position [83, 0]
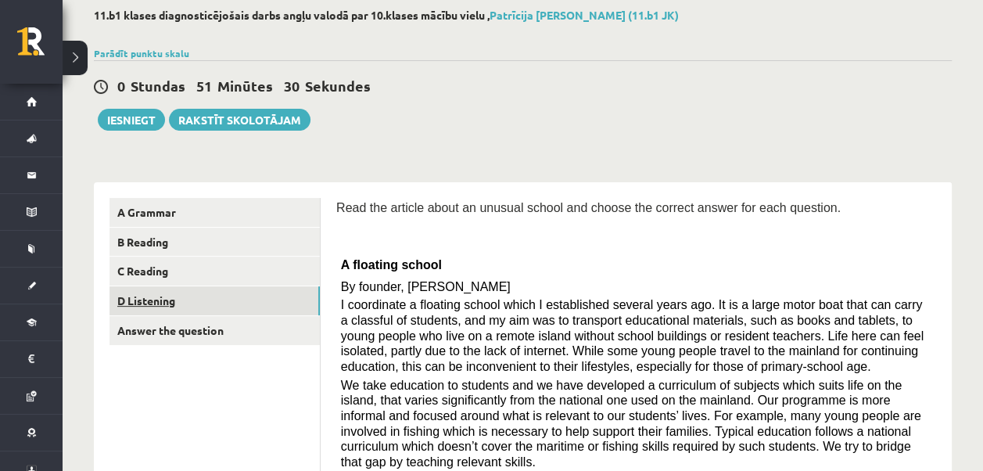
click at [225, 295] on link "D Listening" at bounding box center [214, 300] width 210 height 29
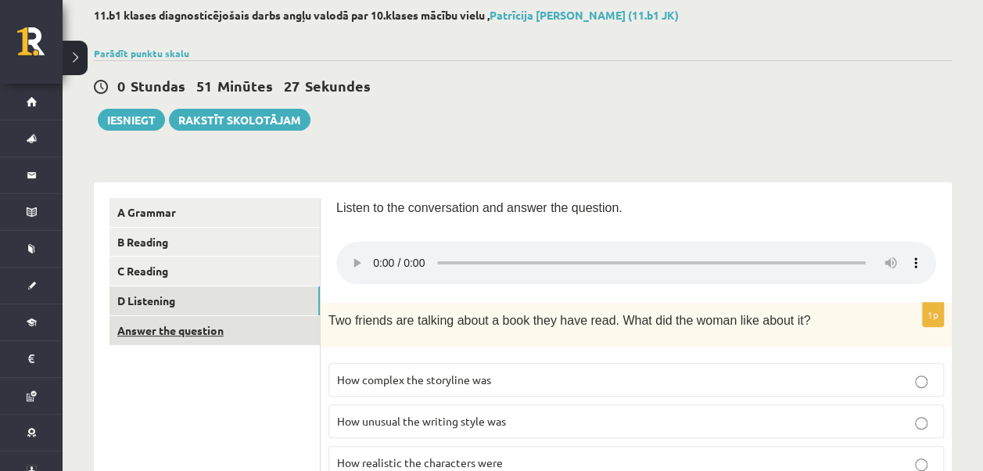
click at [176, 324] on link "Answer the question" at bounding box center [214, 330] width 210 height 29
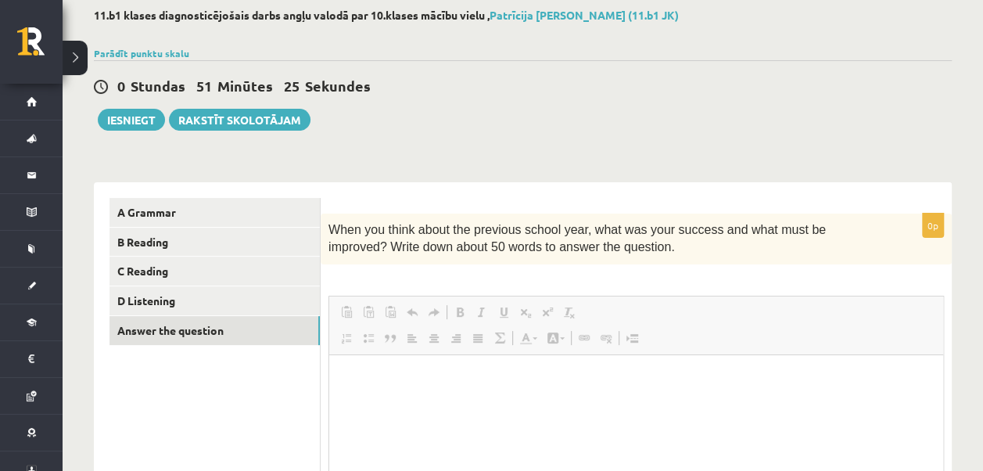
click at [600, 88] on div "0 Stundas 51 Minūtes 25 Sekundes" at bounding box center [523, 87] width 858 height 20
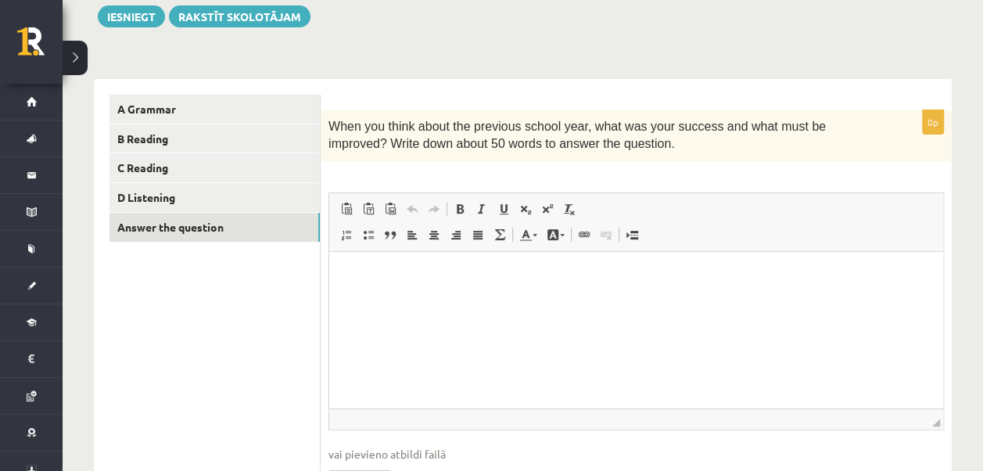
scroll to position [155, 0]
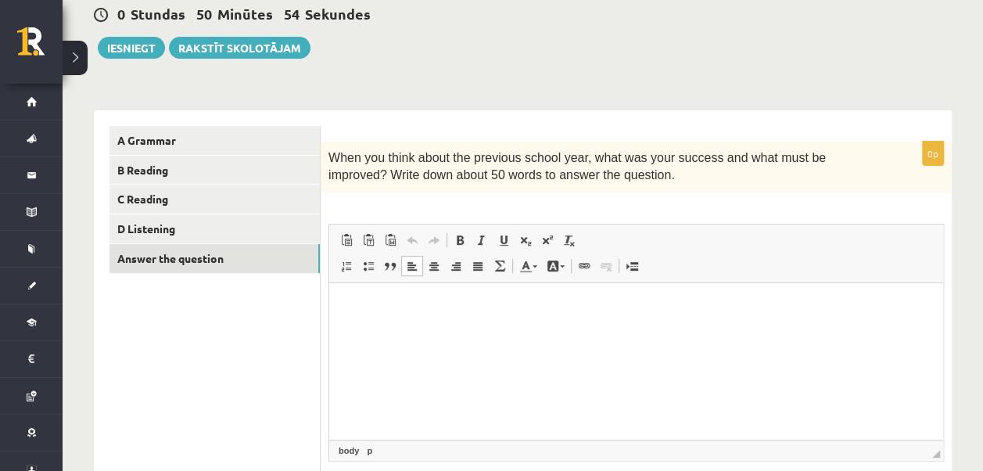
click at [496, 296] on html at bounding box center [636, 306] width 614 height 48
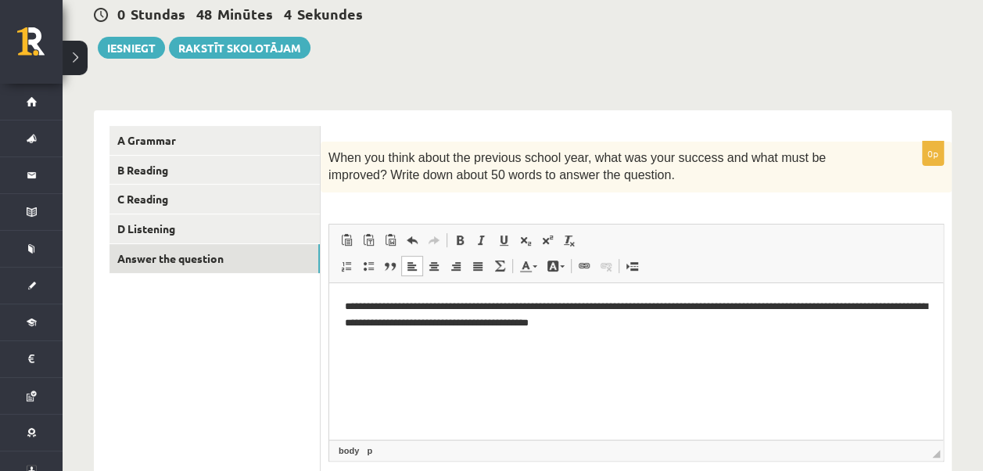
click at [539, 322] on p "**********" at bounding box center [636, 314] width 582 height 33
click at [642, 324] on p "**********" at bounding box center [636, 314] width 582 height 33
click at [695, 322] on p "**********" at bounding box center [636, 314] width 582 height 33
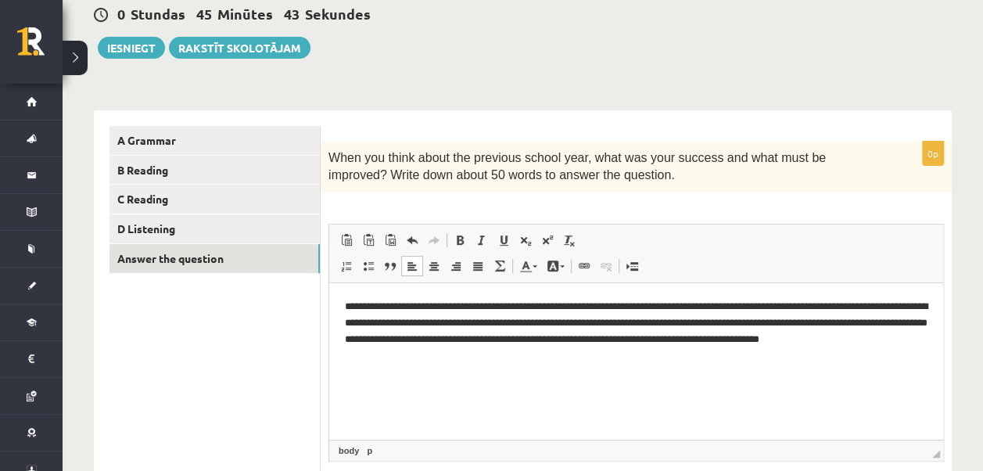
click at [401, 355] on p "**********" at bounding box center [636, 330] width 582 height 65
click at [125, 41] on button "Iesniegt" at bounding box center [131, 48] width 67 height 22
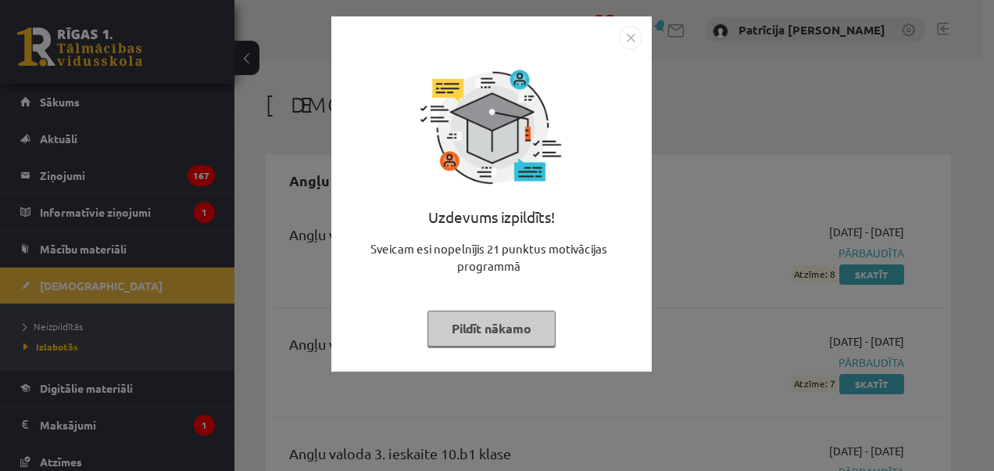
click at [635, 33] on img "Close" at bounding box center [630, 37] width 23 height 23
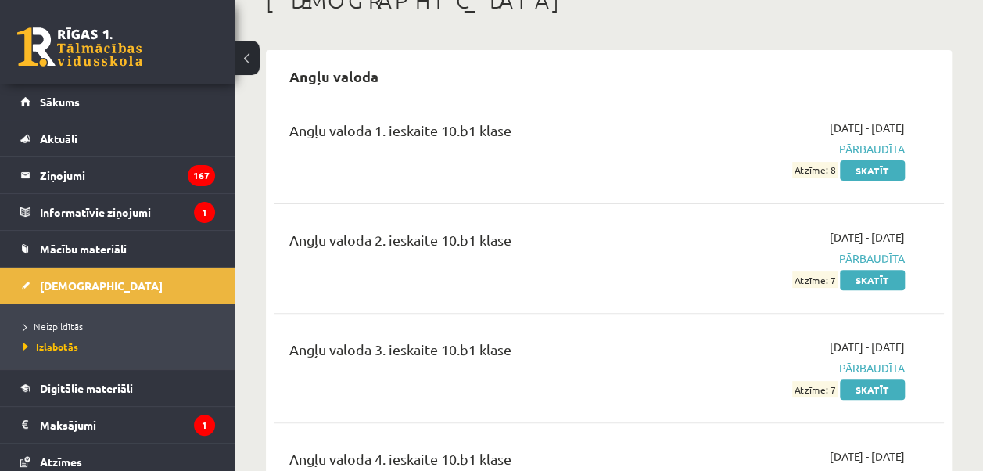
scroll to position [219, 0]
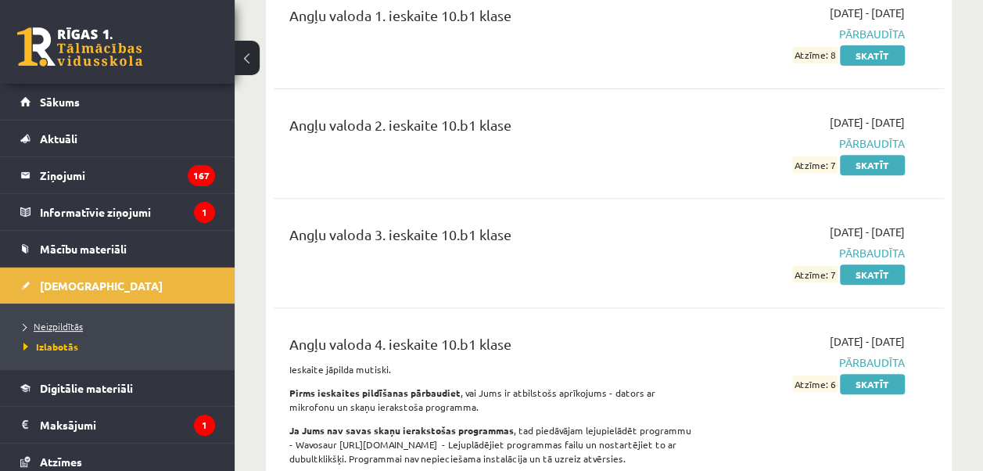
click at [63, 320] on span "Neizpildītās" at bounding box center [52, 326] width 59 height 13
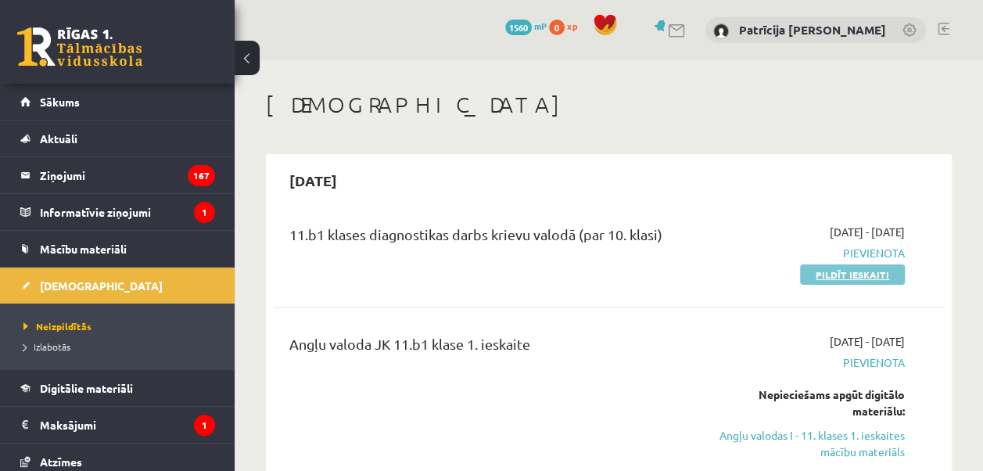
click at [854, 274] on link "Pildīt ieskaiti" at bounding box center [852, 274] width 105 height 20
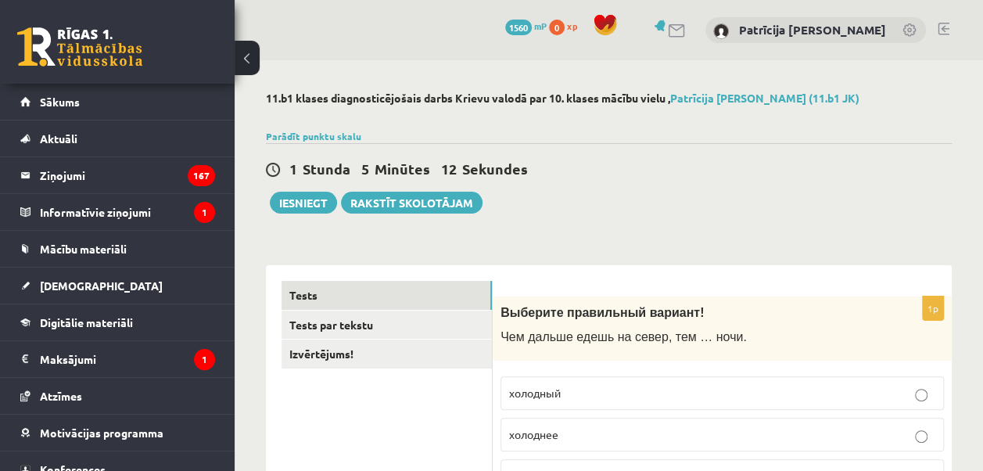
click at [246, 55] on button at bounding box center [247, 58] width 25 height 34
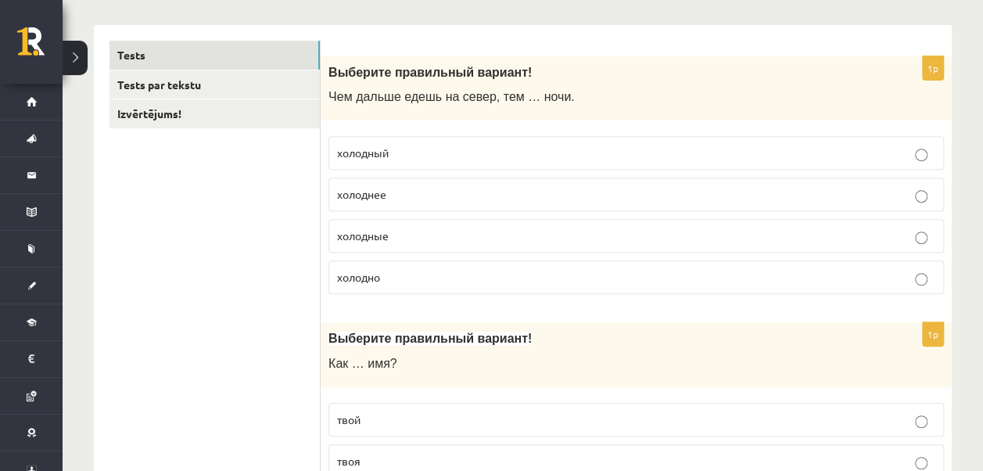
scroll to position [250, 0]
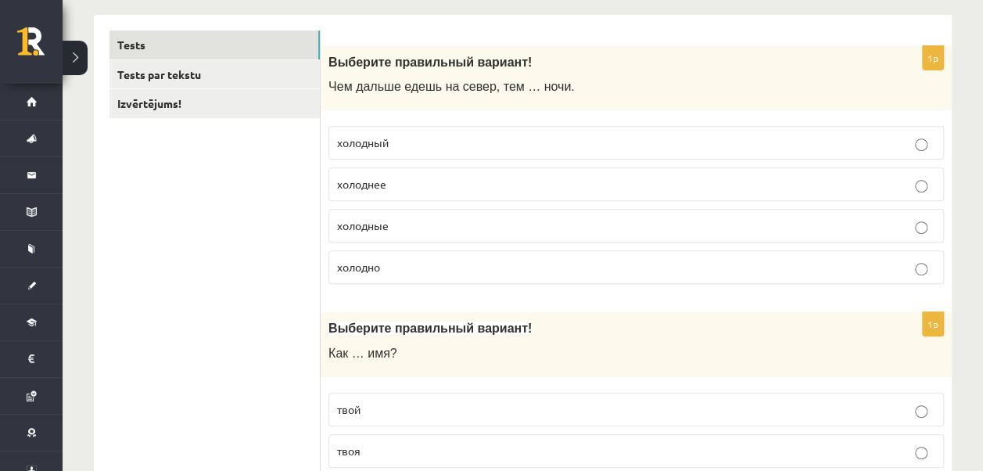
click at [406, 177] on p "холоднее" at bounding box center [636, 184] width 598 height 16
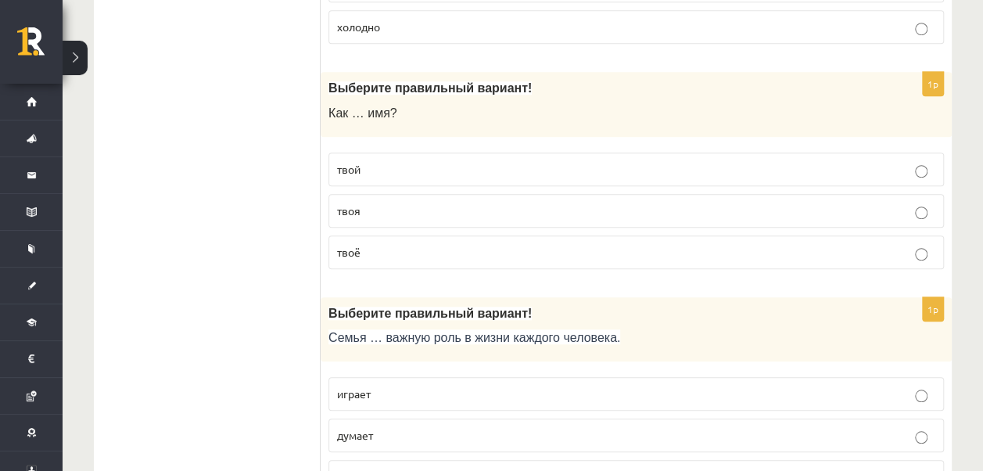
scroll to position [521, 0]
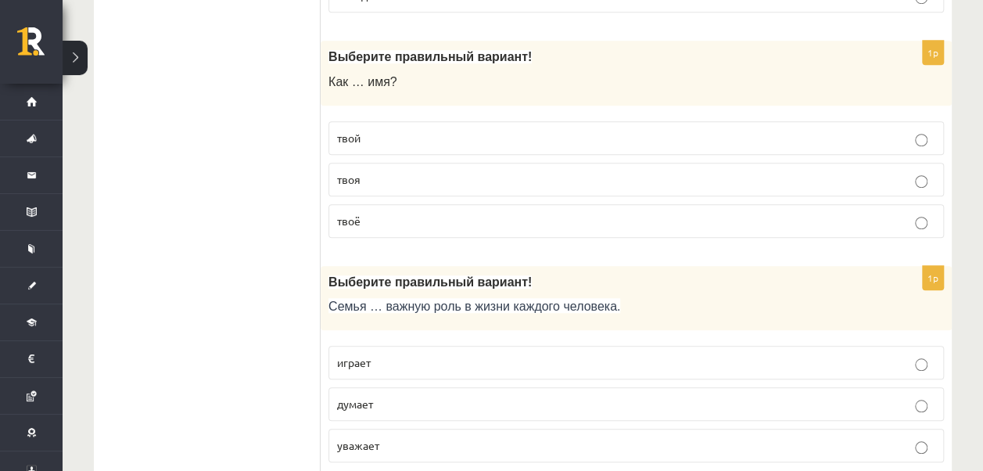
click at [390, 206] on label "твоё" at bounding box center [635, 221] width 615 height 34
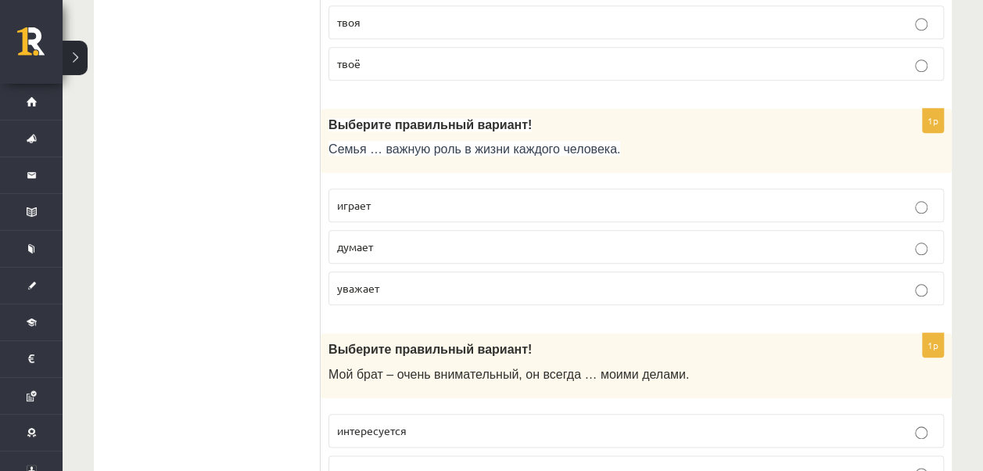
scroll to position [751, 0]
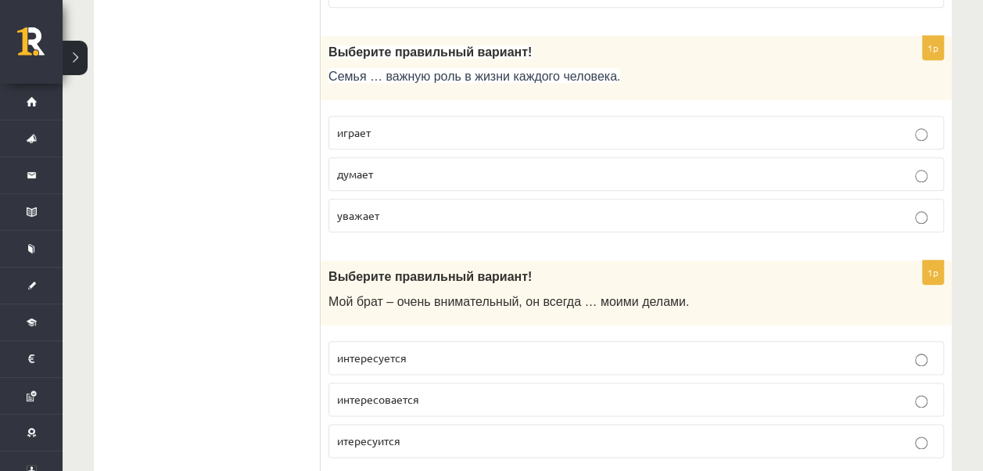
click at [389, 117] on label "играет" at bounding box center [635, 133] width 615 height 34
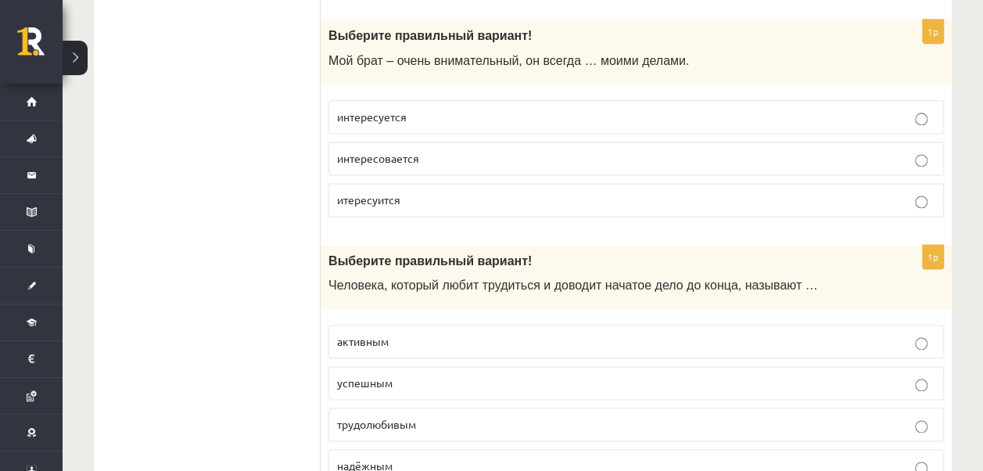
scroll to position [1001, 0]
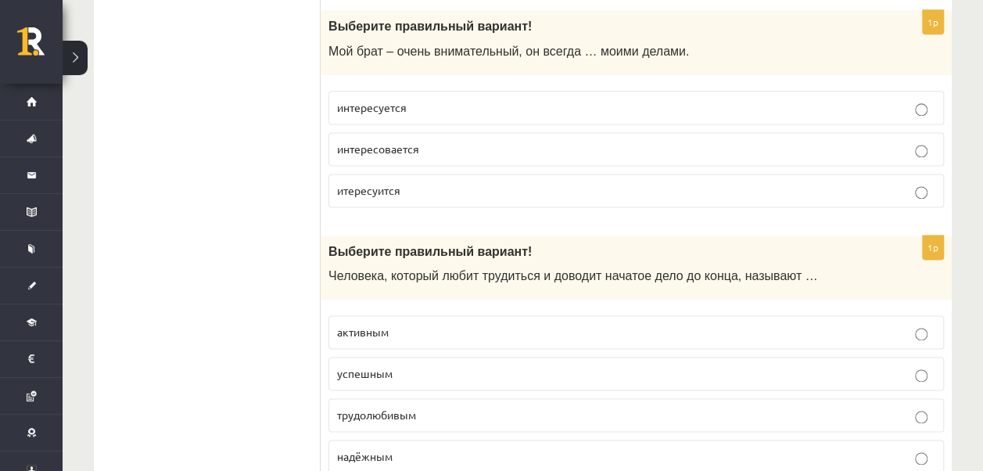
click at [410, 99] on p "интересуется" at bounding box center [636, 107] width 598 height 16
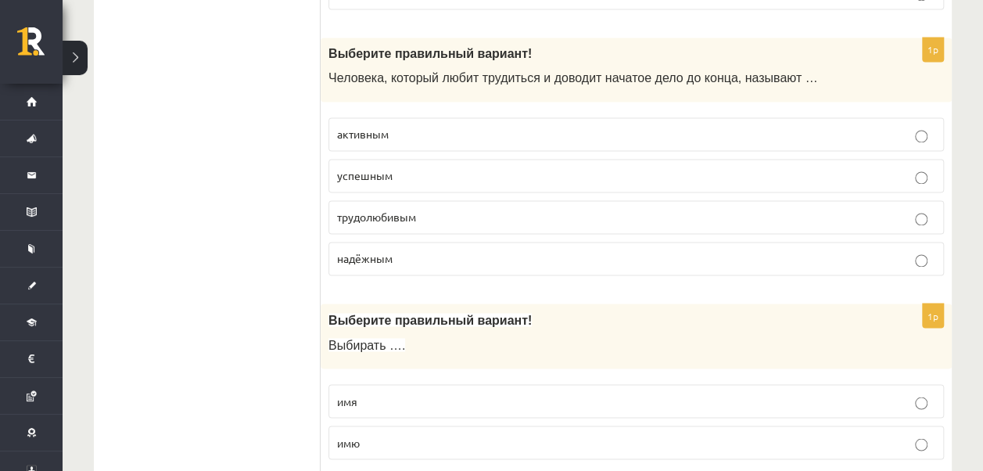
scroll to position [1210, 0]
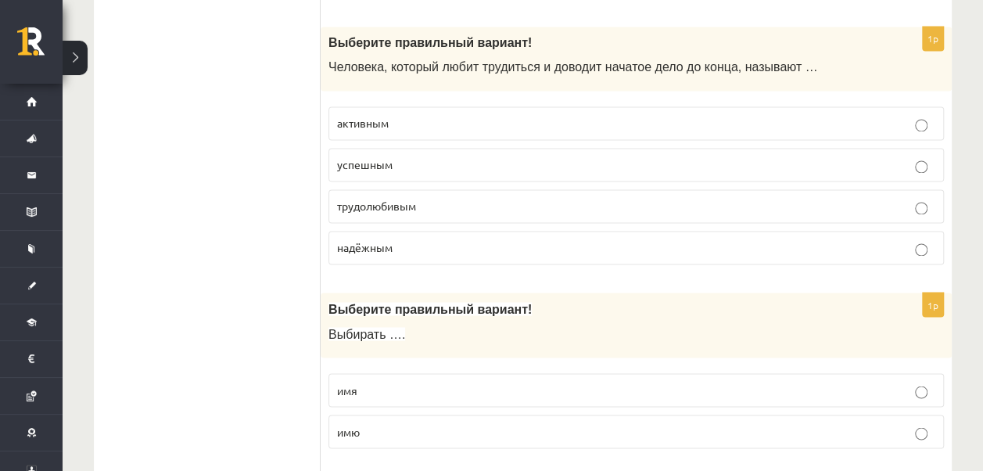
click at [405, 199] on span "трудолюбивым" at bounding box center [376, 206] width 79 height 14
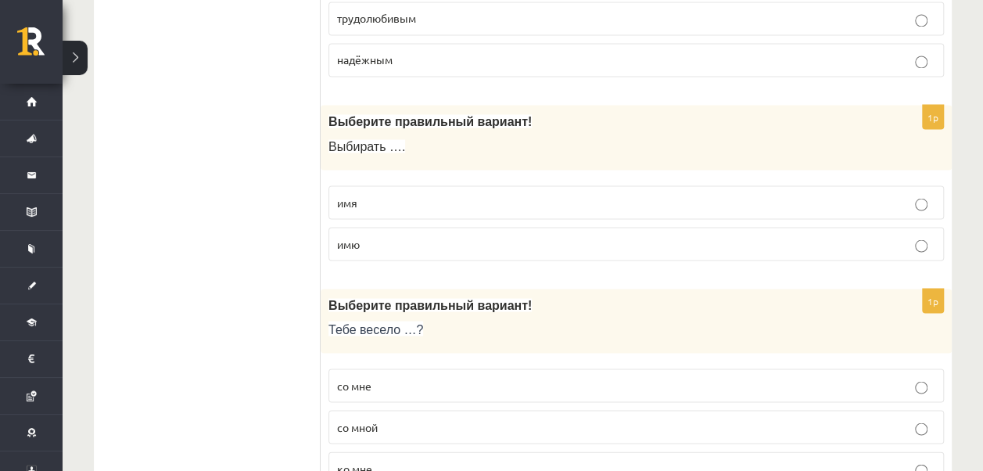
scroll to position [1440, 0]
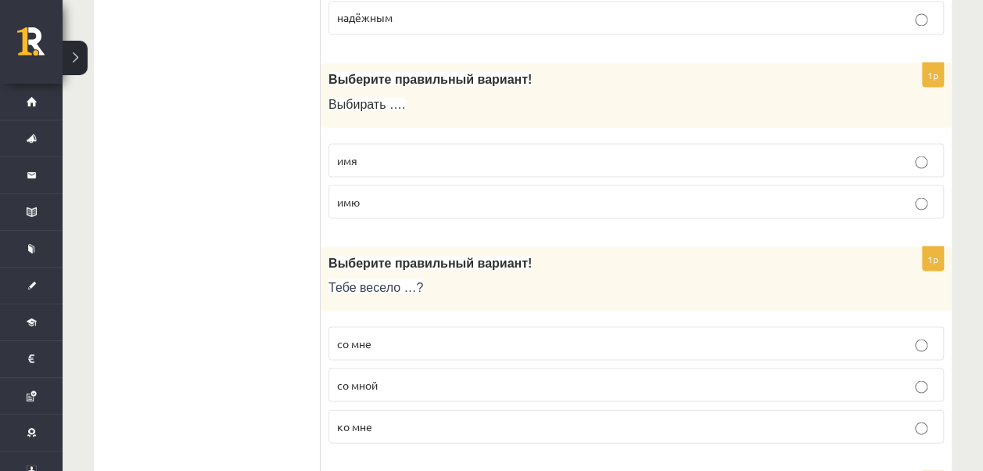
click at [386, 152] on p "имя" at bounding box center [636, 160] width 598 height 16
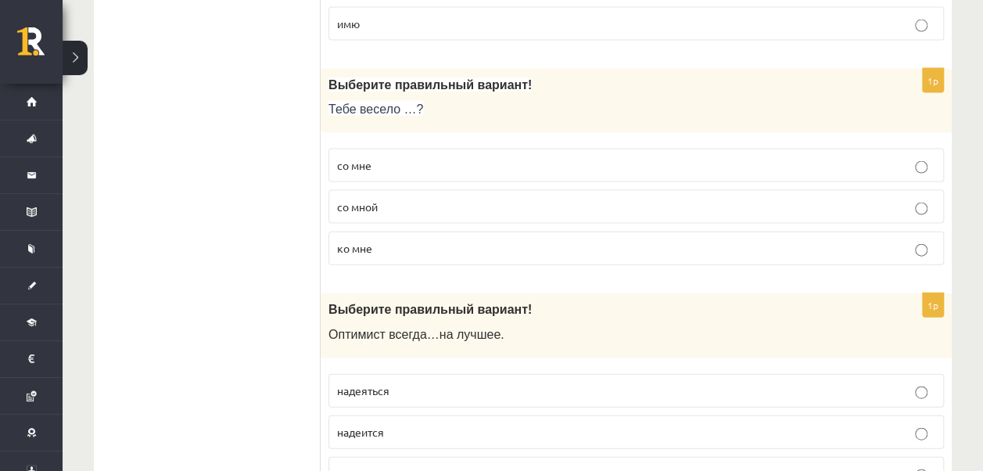
scroll to position [1649, 0]
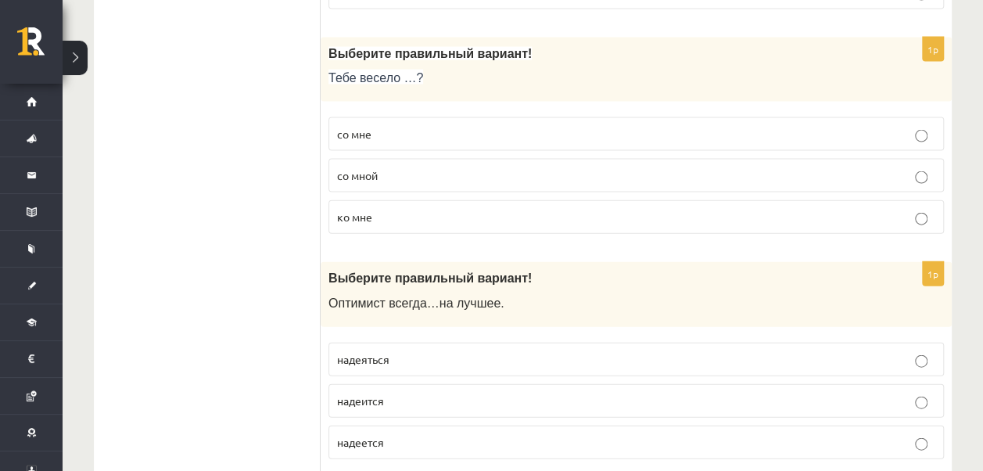
click at [397, 167] on p "со мной" at bounding box center [636, 175] width 598 height 16
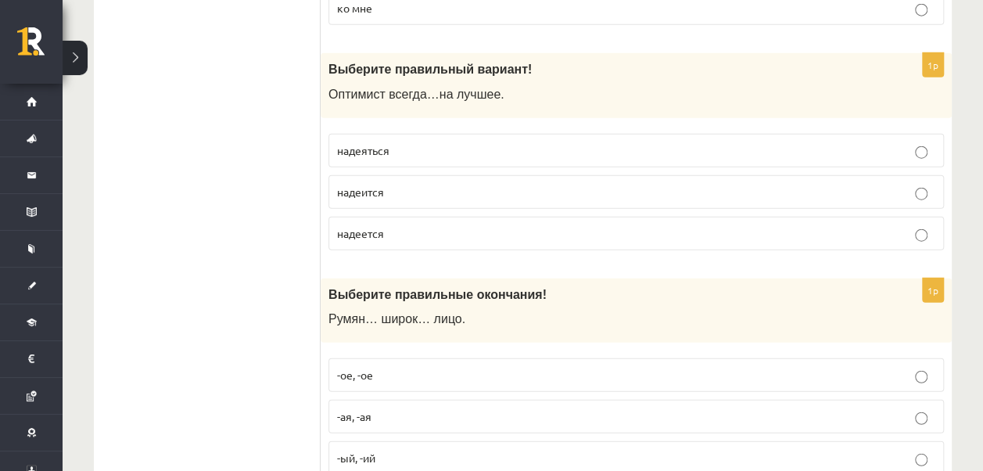
scroll to position [1889, 0]
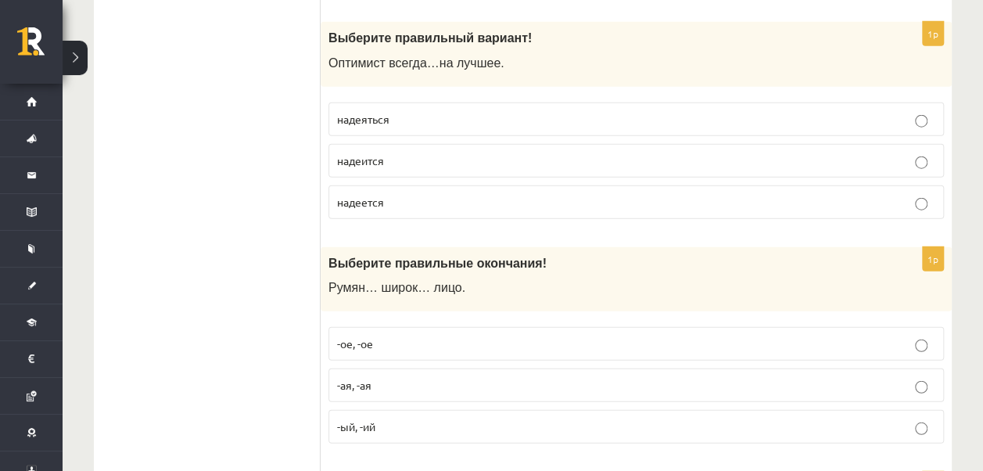
click at [372, 195] on span "надеется" at bounding box center [360, 202] width 47 height 14
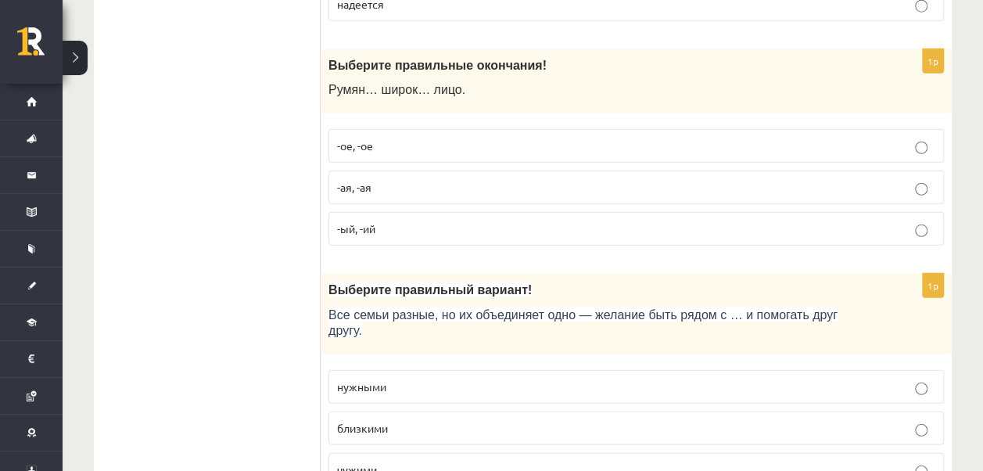
scroll to position [2118, 0]
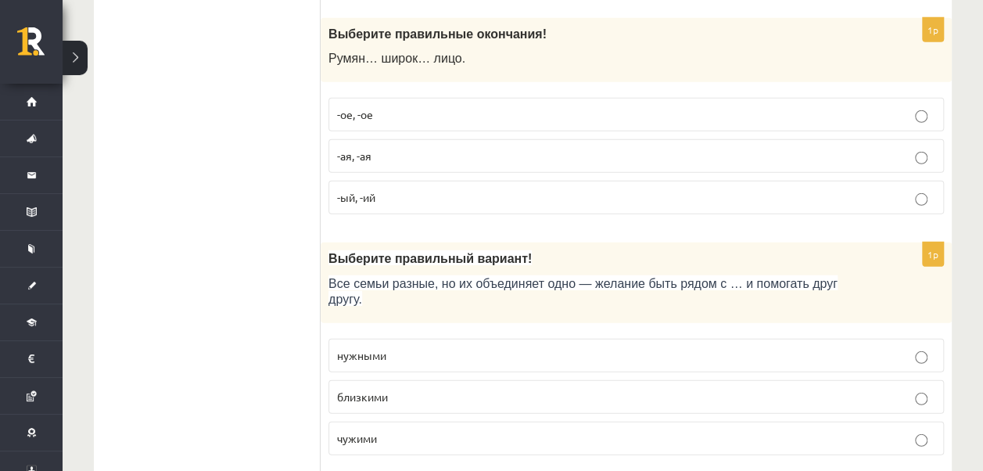
click at [381, 106] on p "-ое, -ое" at bounding box center [636, 114] width 598 height 16
drag, startPoint x: 381, startPoint y: 97, endPoint x: 768, endPoint y: 180, distance: 395.7
click at [768, 180] on fieldset "-ое, -ое -ая, -ая -ый, -ий" at bounding box center [635, 154] width 615 height 129
drag, startPoint x: 768, startPoint y: 180, endPoint x: 897, endPoint y: 94, distance: 155.0
click at [897, 106] on p "-ое, -ое" at bounding box center [636, 114] width 598 height 16
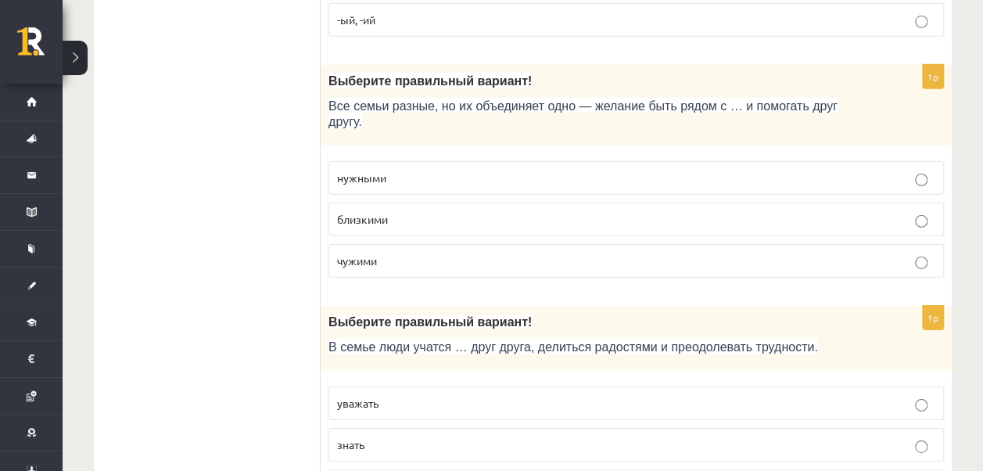
scroll to position [2358, 0]
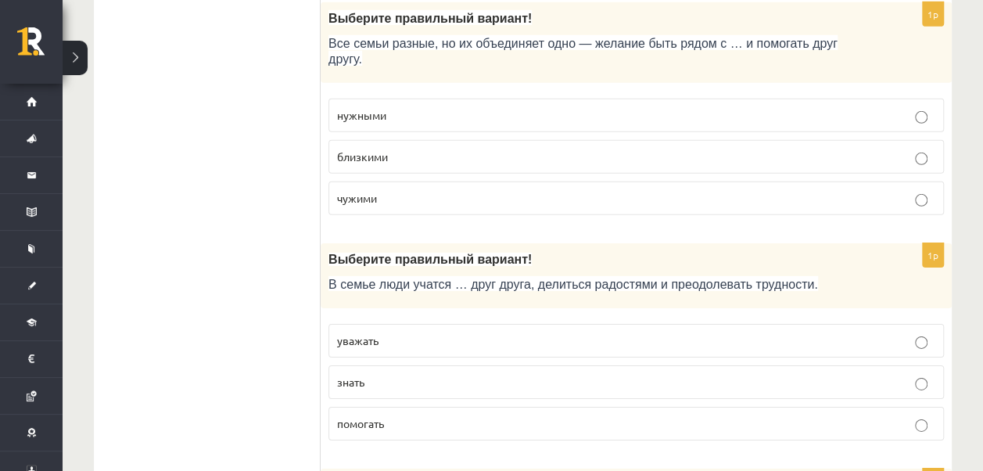
click at [395, 149] on p "близкими" at bounding box center [636, 157] width 598 height 16
click at [358, 333] on span "уважать" at bounding box center [357, 340] width 41 height 14
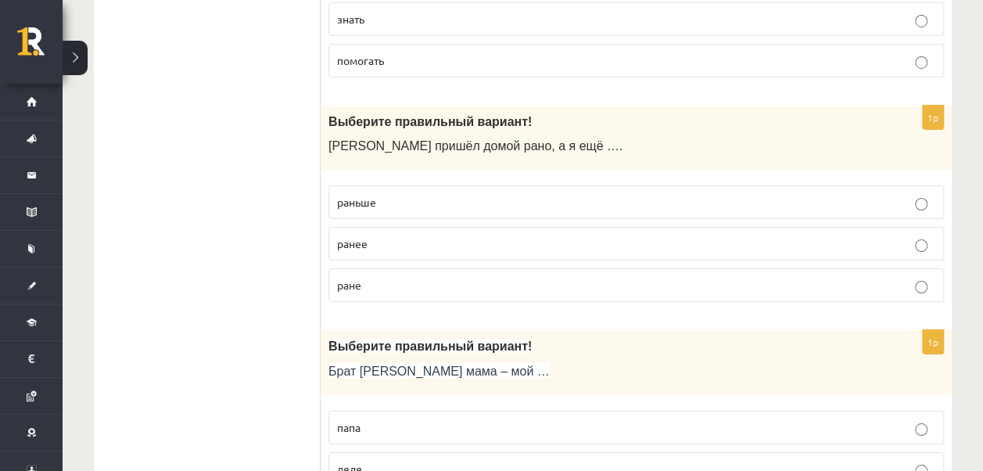
scroll to position [2734, 0]
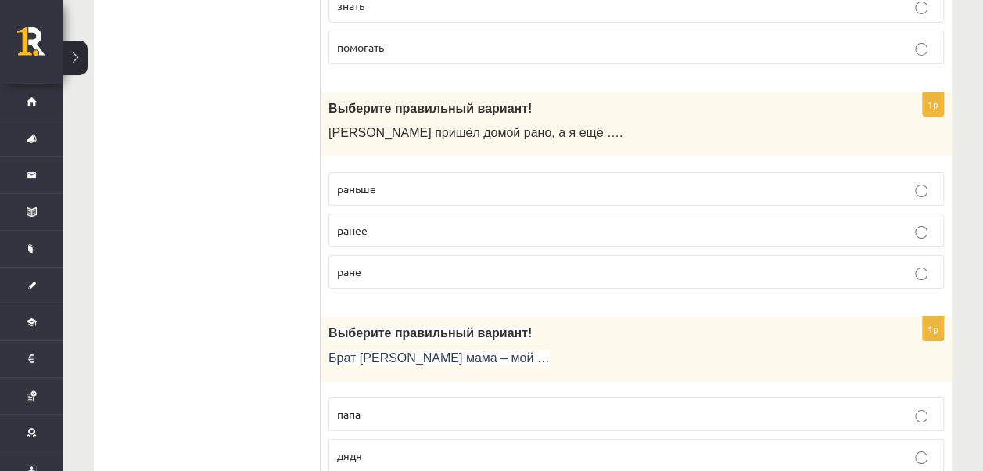
click at [446, 181] on p "раньше" at bounding box center [636, 189] width 598 height 16
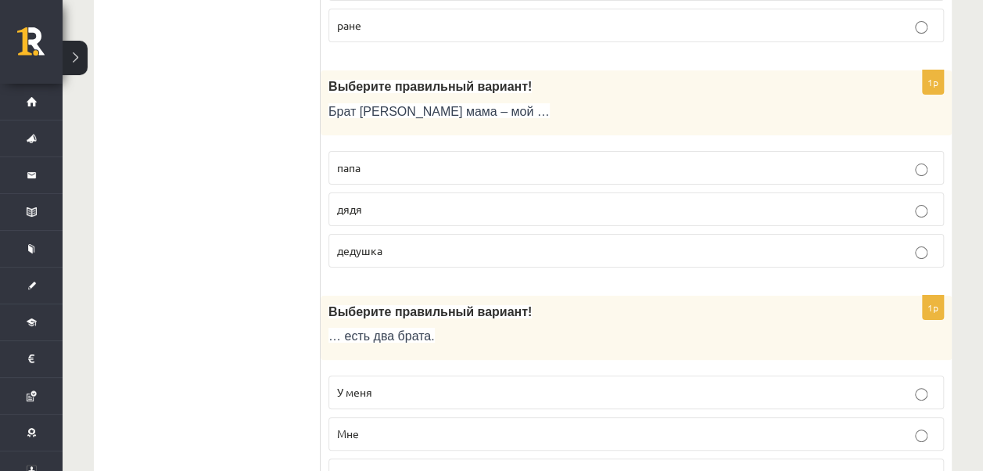
scroll to position [2994, 0]
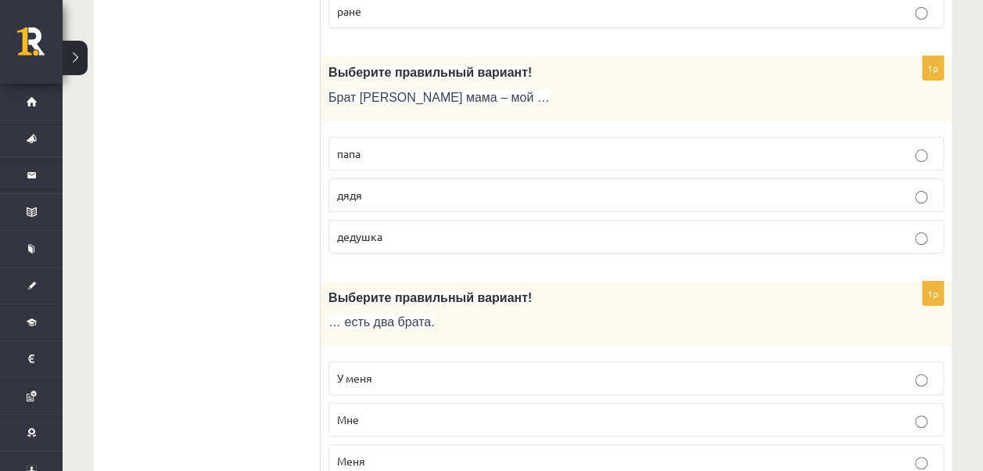
click at [377, 187] on p "дядя" at bounding box center [636, 195] width 598 height 16
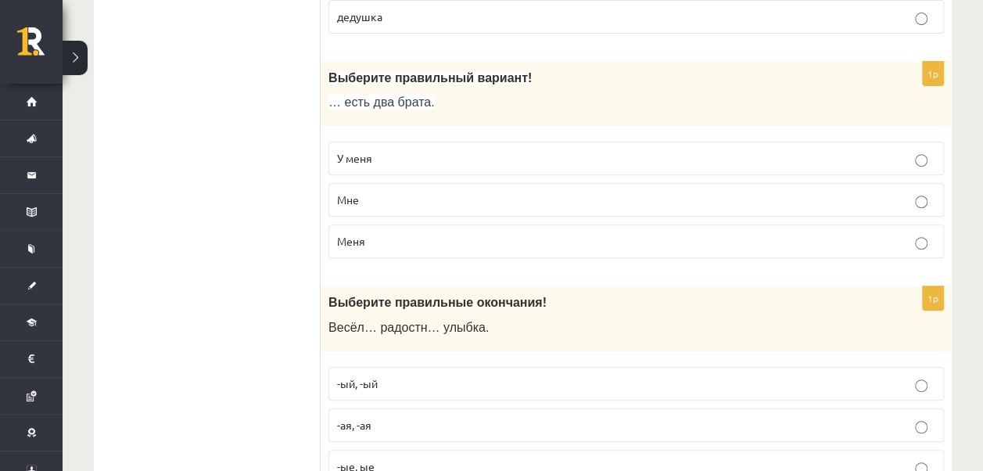
scroll to position [3235, 0]
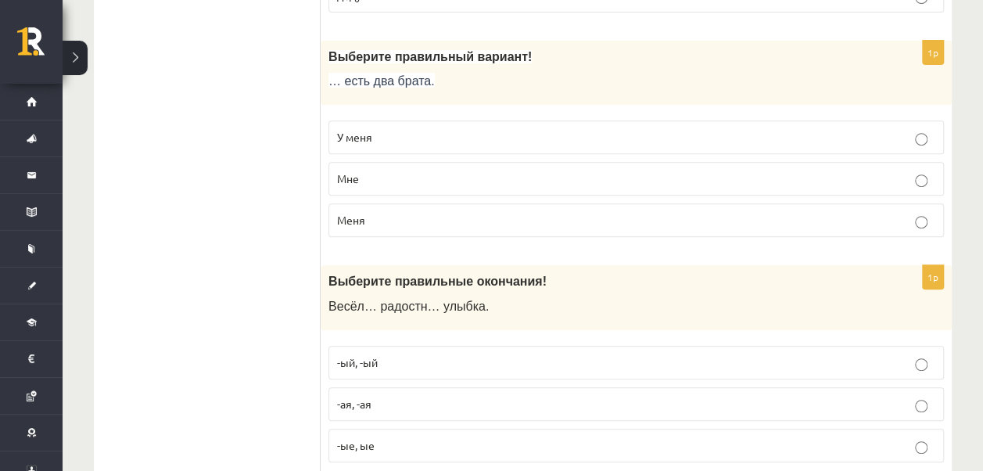
click at [381, 129] on p "У меня" at bounding box center [636, 137] width 598 height 16
click at [410, 354] on p "-ый, -ый" at bounding box center [636, 362] width 598 height 16
drag, startPoint x: 360, startPoint y: 336, endPoint x: 357, endPoint y: 371, distance: 34.5
click at [357, 371] on fieldset "-ый, -ый -ая, -ая -ые, ые" at bounding box center [635, 402] width 615 height 129
drag, startPoint x: 357, startPoint y: 371, endPoint x: 392, endPoint y: 371, distance: 35.2
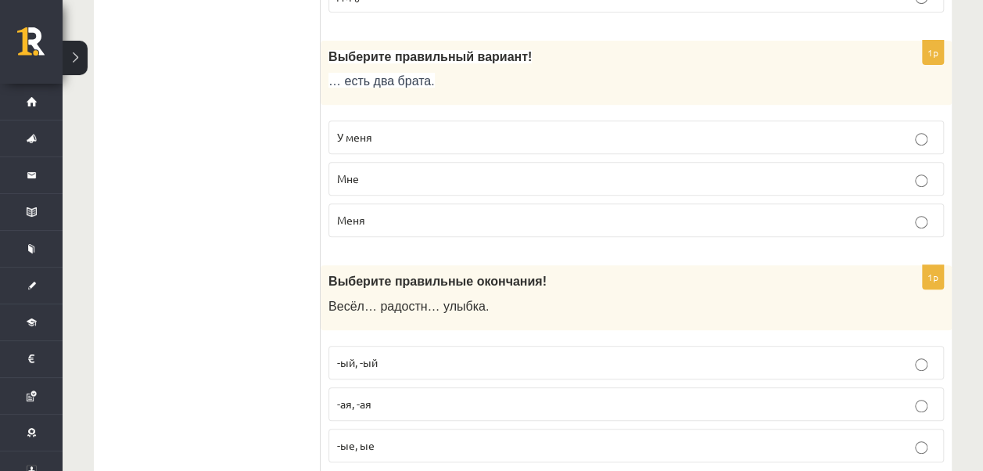
click at [392, 396] on p "-ая, -ая" at bounding box center [636, 404] width 598 height 16
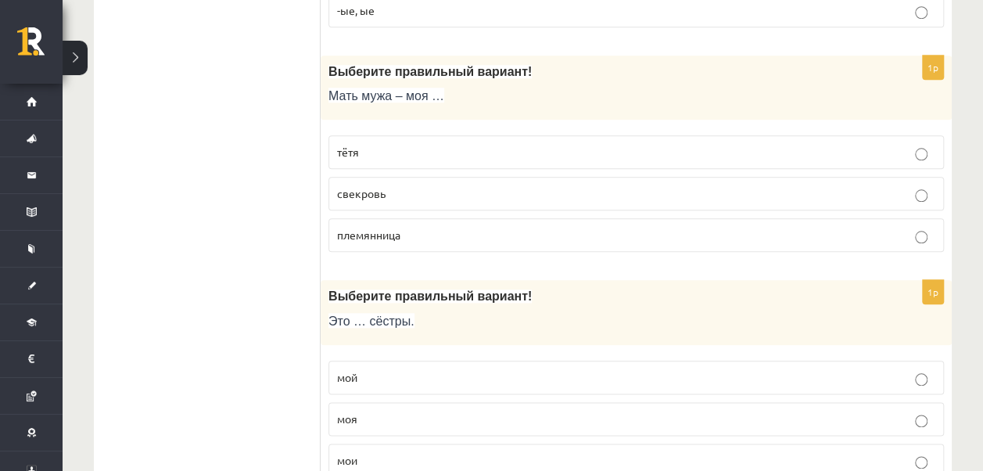
scroll to position [3683, 0]
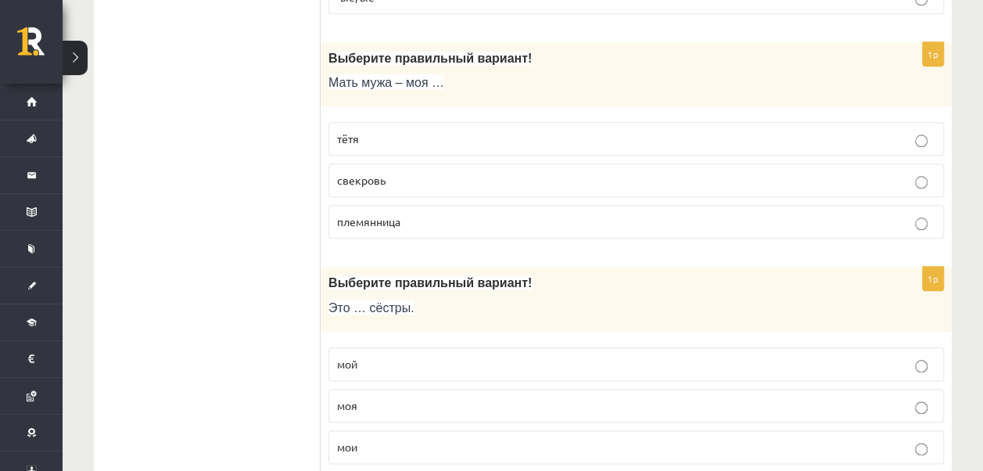
click at [374, 173] on span "свекровь" at bounding box center [361, 180] width 48 height 14
click at [365, 439] on p "мои" at bounding box center [636, 447] width 598 height 16
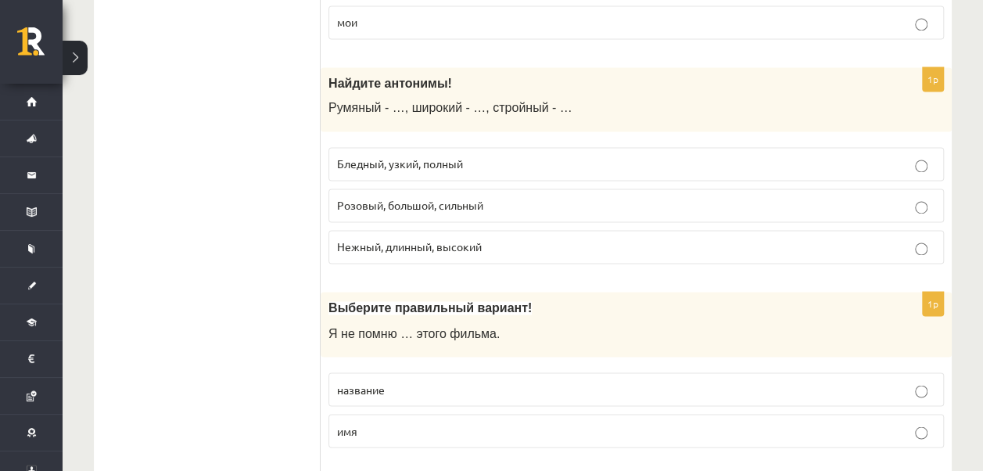
scroll to position [4121, 0]
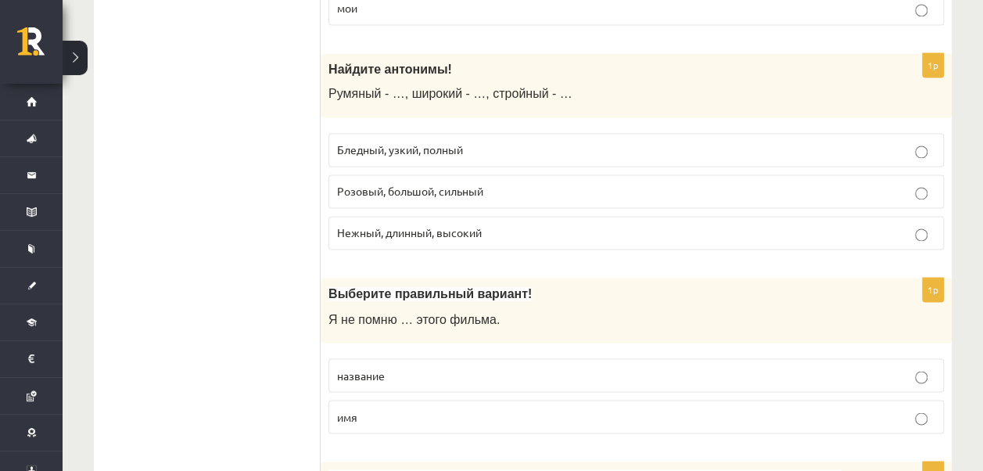
click at [436, 133] on label "Бледный, узкий, полный" at bounding box center [635, 150] width 615 height 34
click at [411, 358] on label "название" at bounding box center [635, 375] width 615 height 34
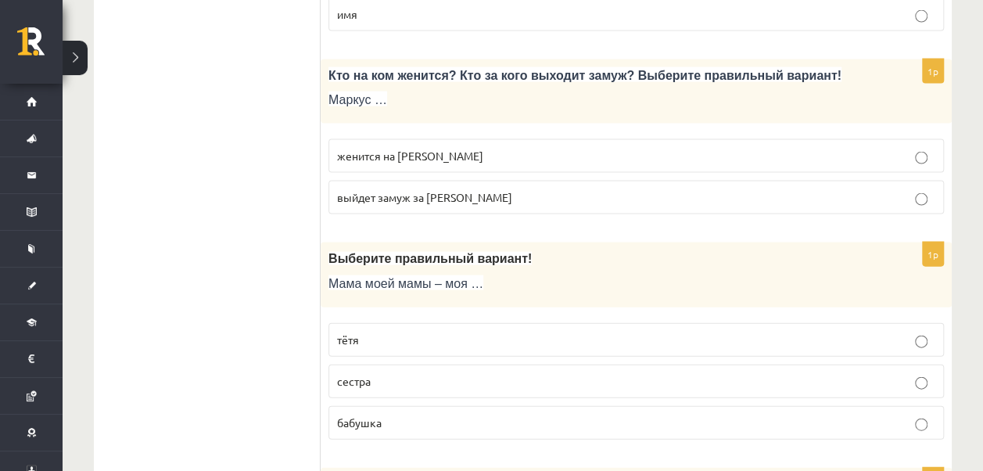
scroll to position [4528, 0]
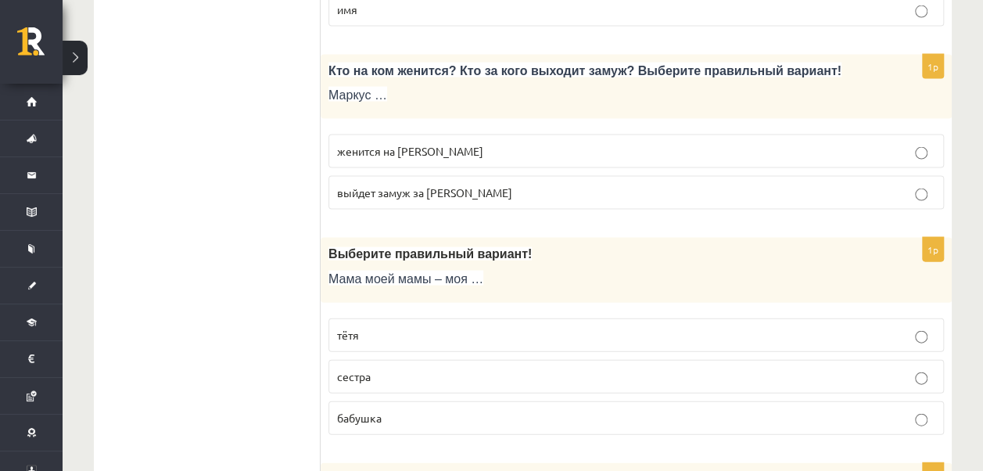
click at [375, 134] on label "женится на Агнии" at bounding box center [635, 151] width 615 height 34
click at [397, 410] on p "бабушка" at bounding box center [636, 418] width 598 height 16
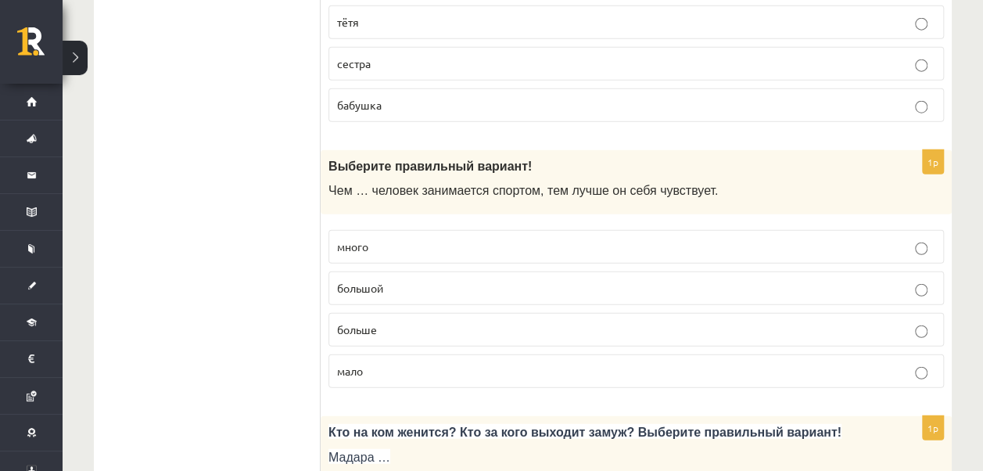
scroll to position [4893, 0]
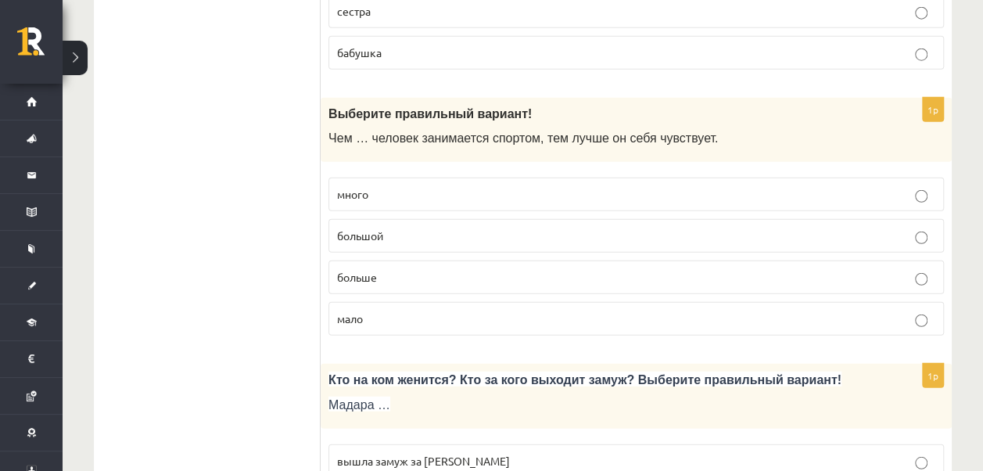
click at [376, 260] on label "больше" at bounding box center [635, 277] width 615 height 34
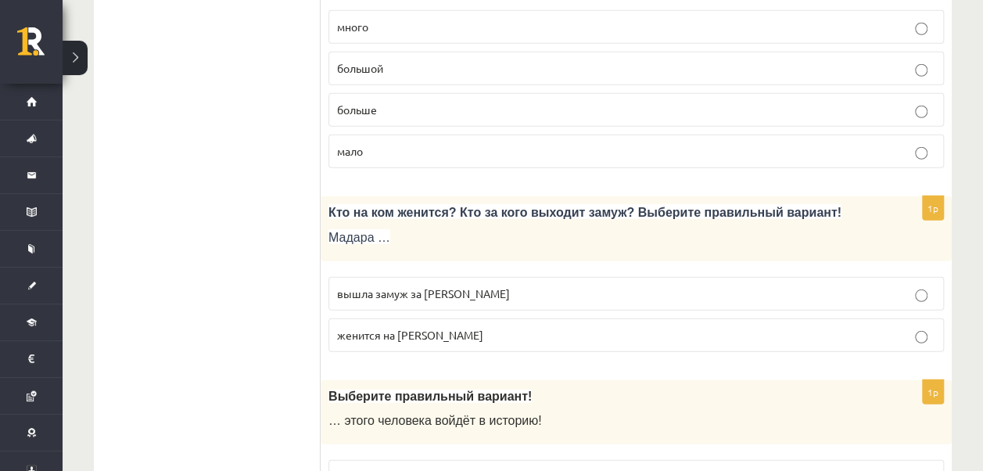
scroll to position [5129, 0]
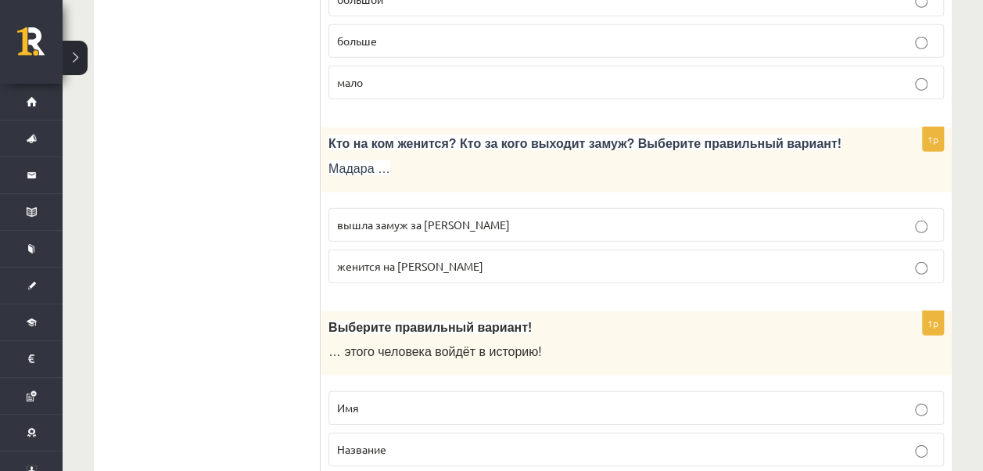
click at [378, 208] on label "вышла замуж за Марка" at bounding box center [635, 225] width 615 height 34
click at [394, 399] on p "Имя" at bounding box center [636, 407] width 598 height 16
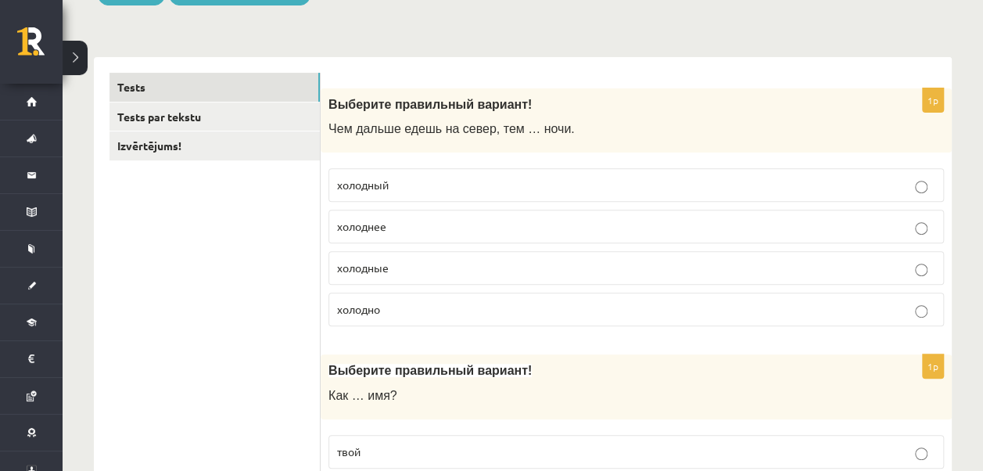
scroll to position [0, 0]
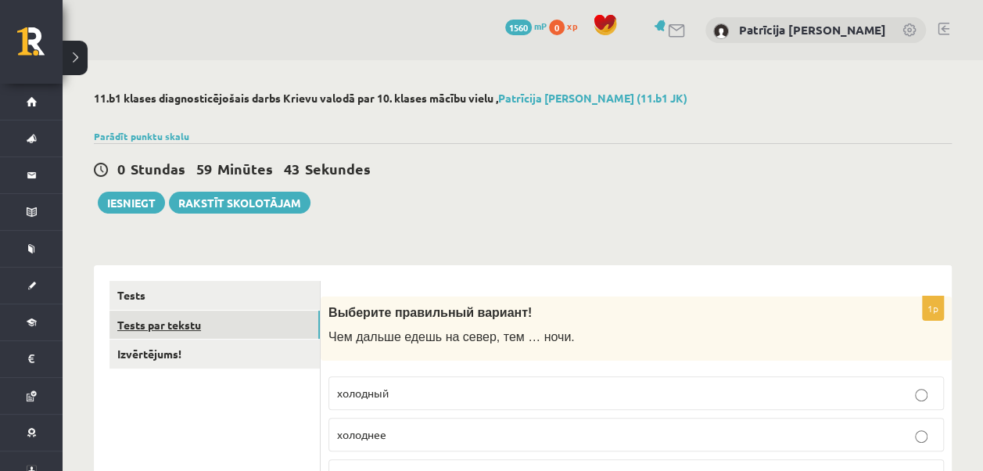
click at [220, 322] on link "Tests par tekstu" at bounding box center [214, 324] width 210 height 29
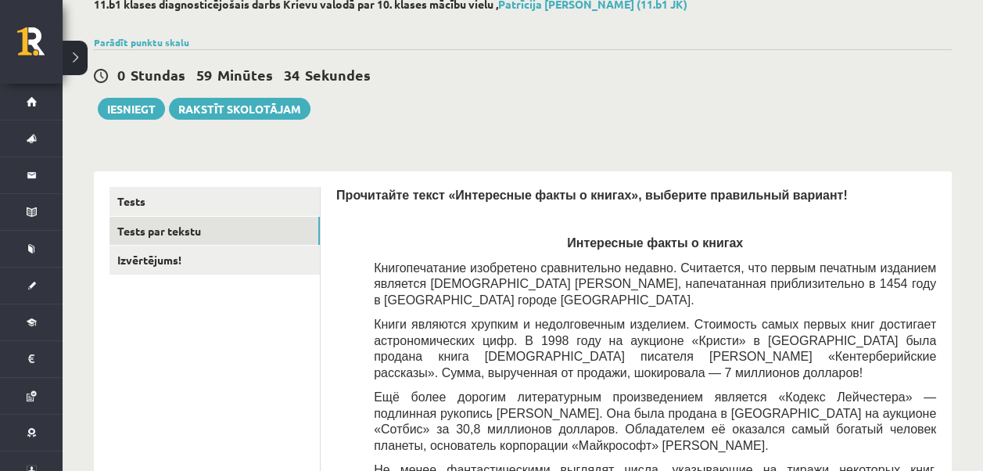
scroll to position [52, 0]
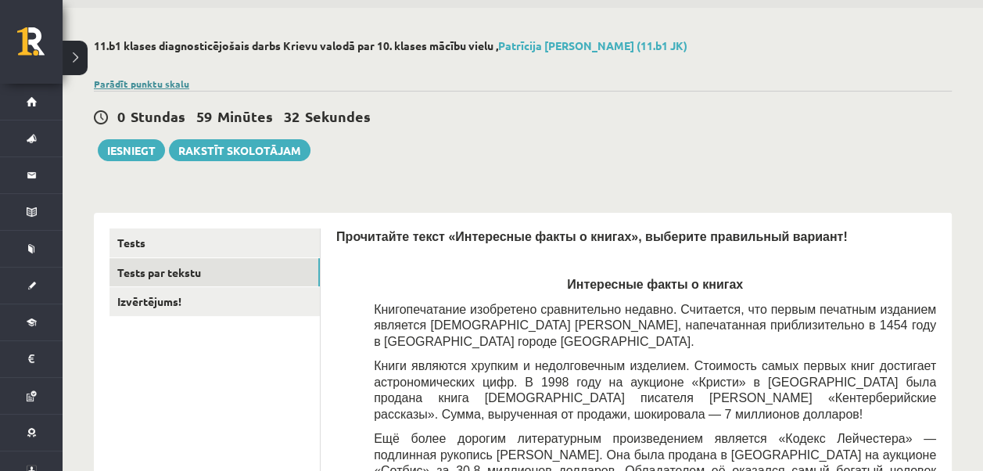
click at [139, 84] on link "Parādīt punktu skalu" at bounding box center [141, 83] width 95 height 13
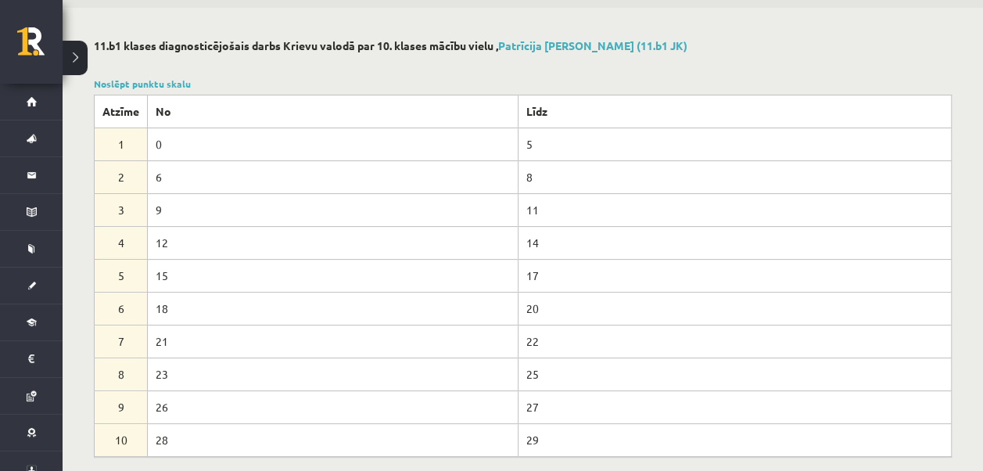
click at [147, 77] on div "Noslēpt punktu skalu Atzīme No Līdz 1 0 5 2 6 8 3 9 11 4 12 14 5 15 17 6 18 20 …" at bounding box center [523, 267] width 858 height 380
click at [142, 81] on link "Noslēpt punktu skalu" at bounding box center [142, 83] width 97 height 13
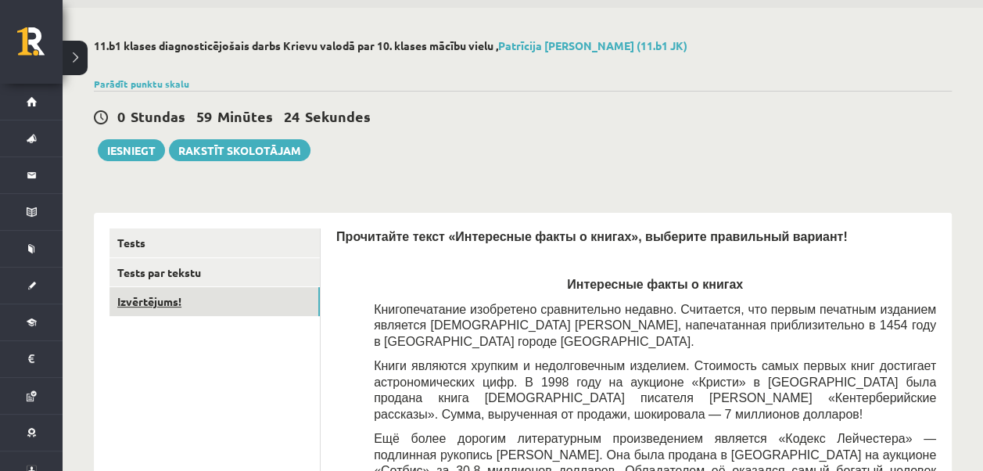
click at [195, 295] on link "Izvērtējums!" at bounding box center [214, 301] width 210 height 29
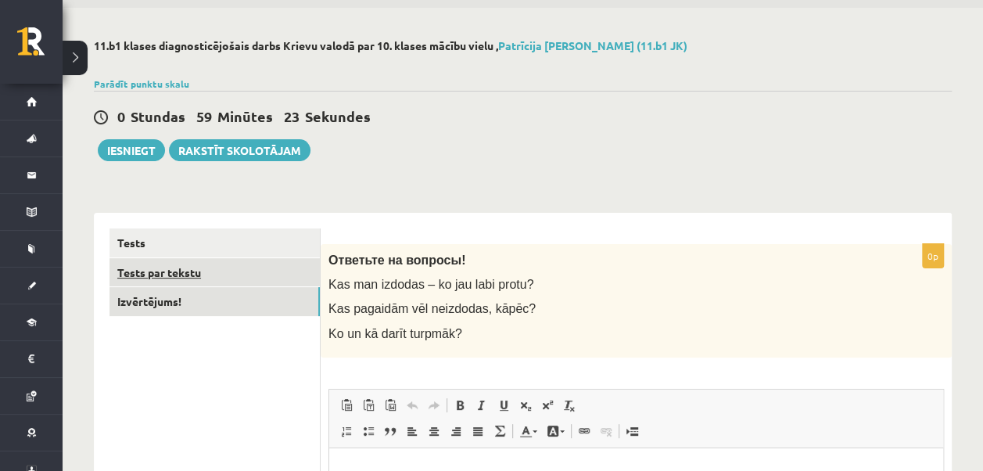
scroll to position [0, 0]
click at [159, 277] on link "Tests par tekstu" at bounding box center [214, 272] width 210 height 29
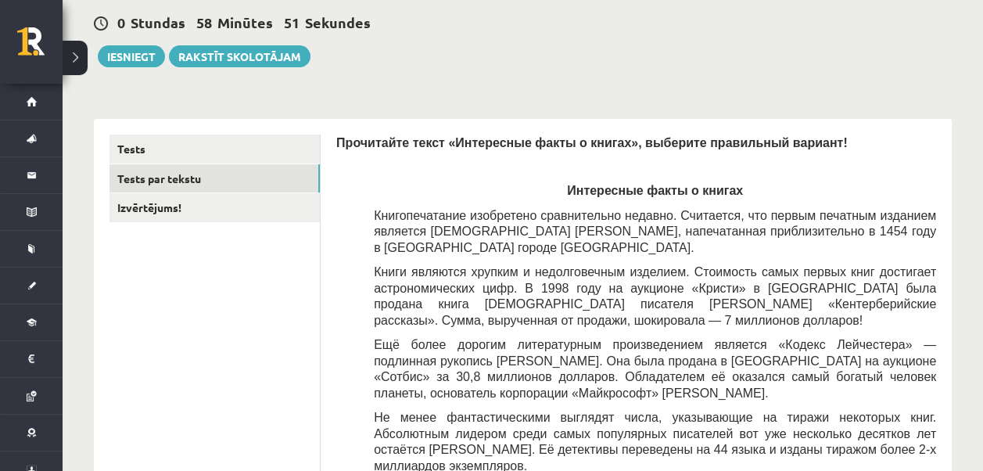
scroll to position [84, 0]
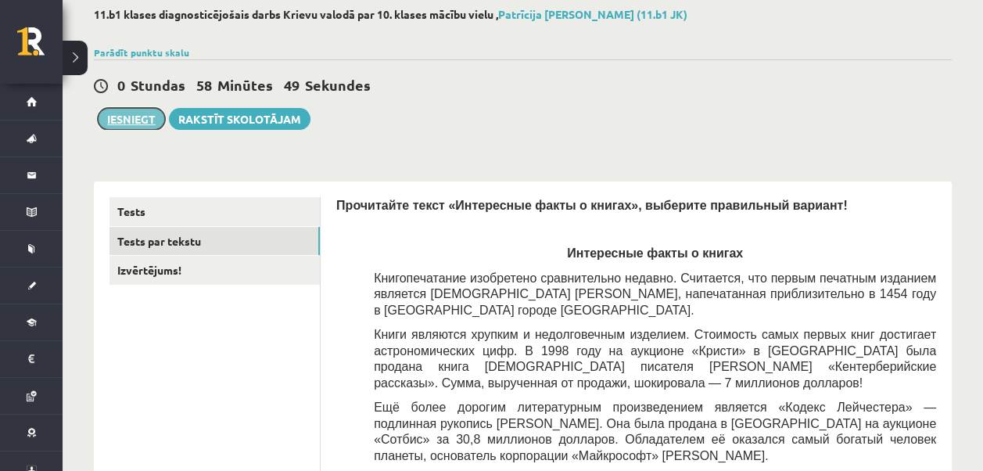
click at [134, 111] on button "Iesniegt" at bounding box center [131, 119] width 67 height 22
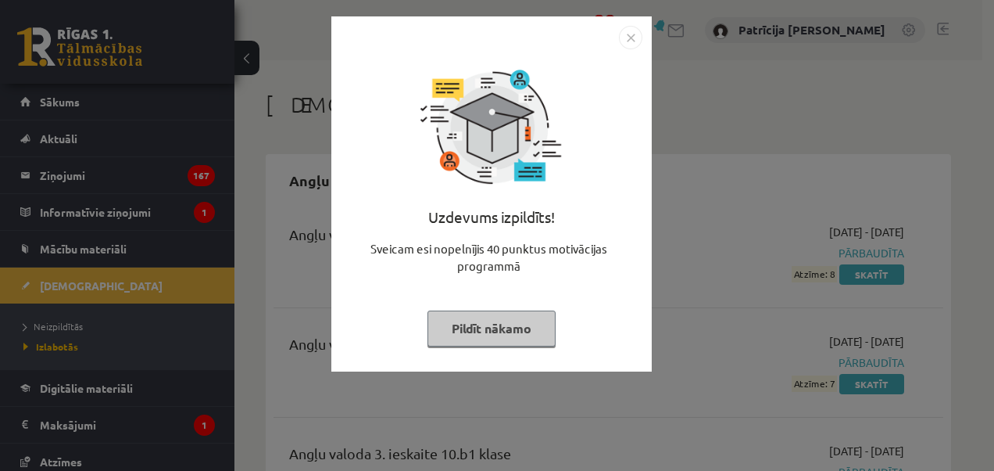
click at [627, 32] on img "Close" at bounding box center [630, 37] width 23 height 23
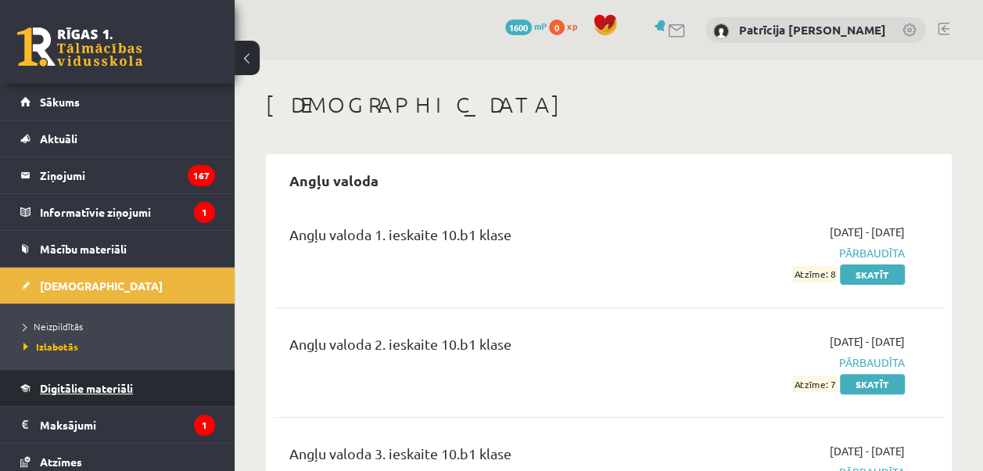
click at [91, 374] on link "Digitālie materiāli" at bounding box center [117, 388] width 195 height 36
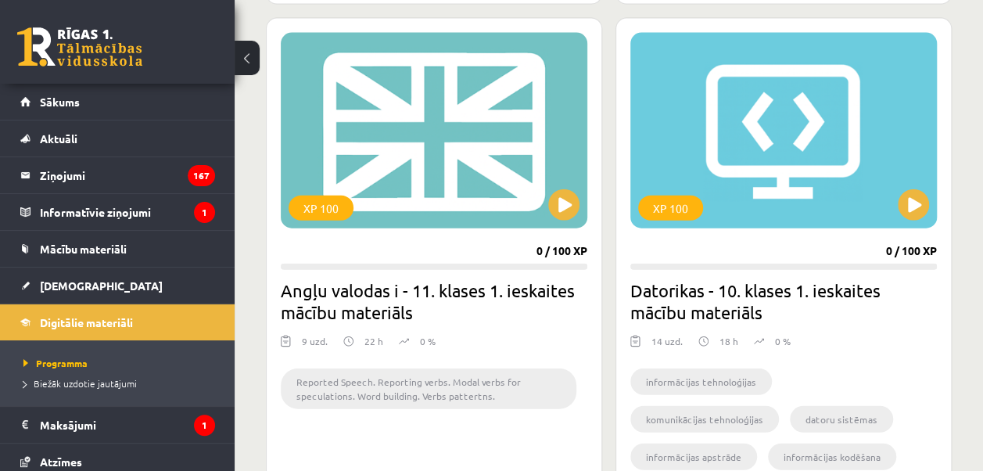
scroll to position [1951, 0]
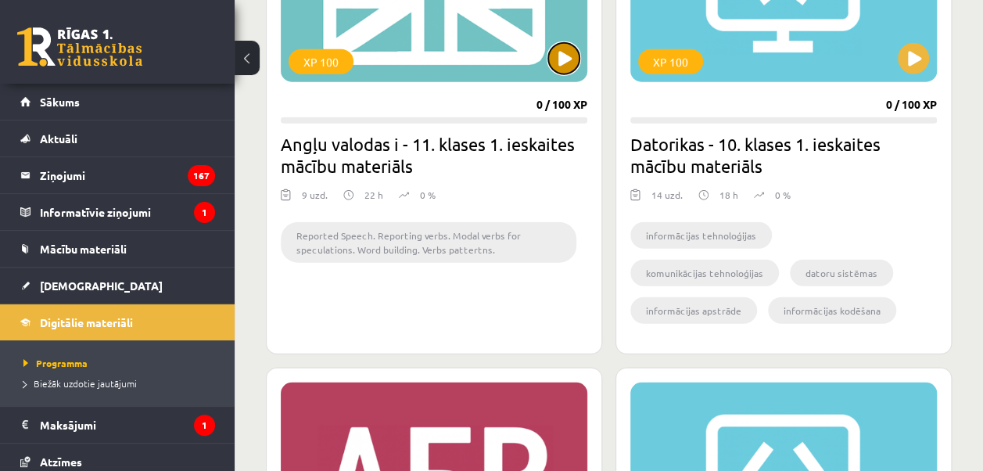
click at [566, 51] on button at bounding box center [563, 58] width 31 height 31
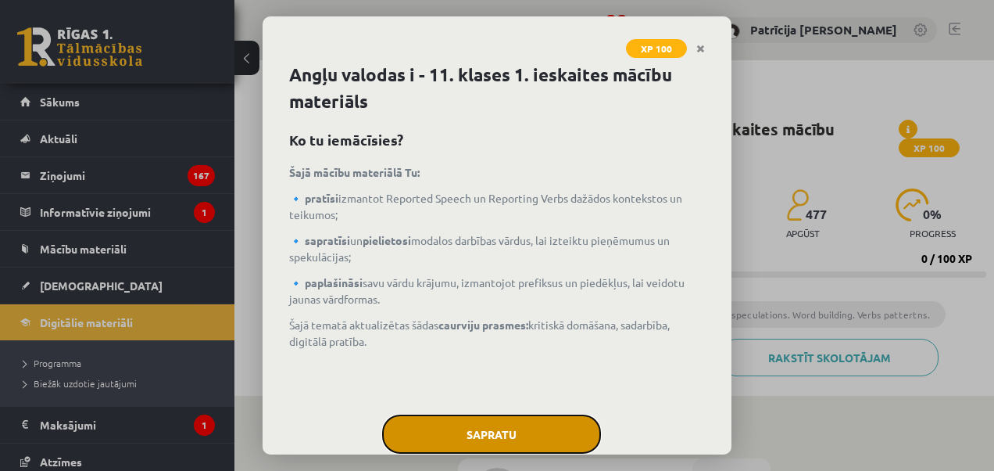
click at [521, 441] on button "Sapratu" at bounding box center [491, 433] width 219 height 39
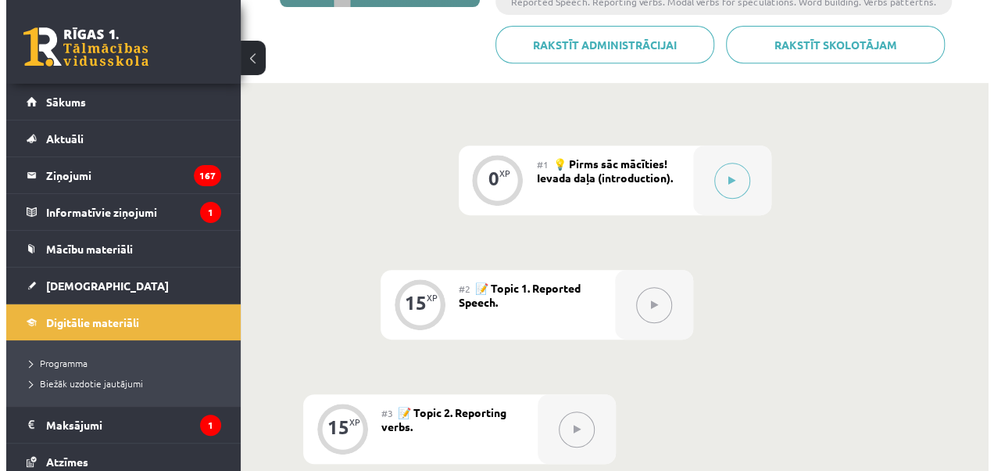
scroll to position [344, 0]
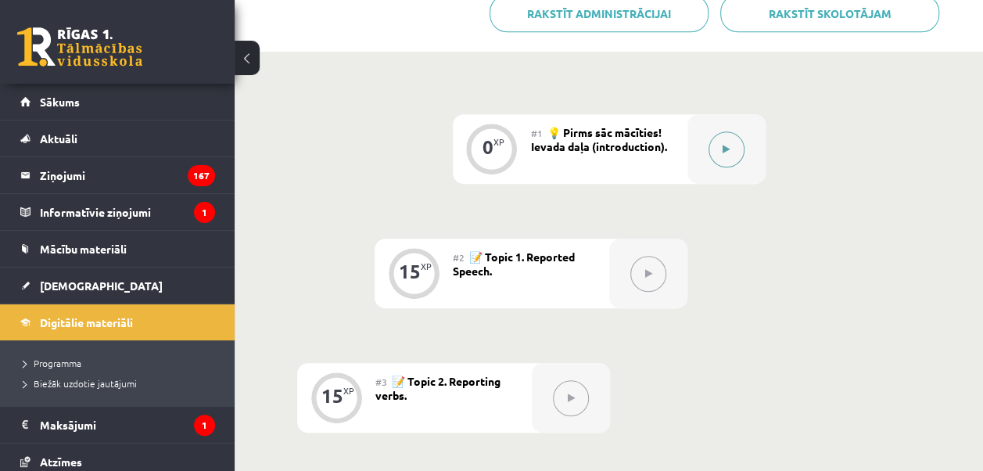
click at [724, 138] on button at bounding box center [726, 149] width 36 height 36
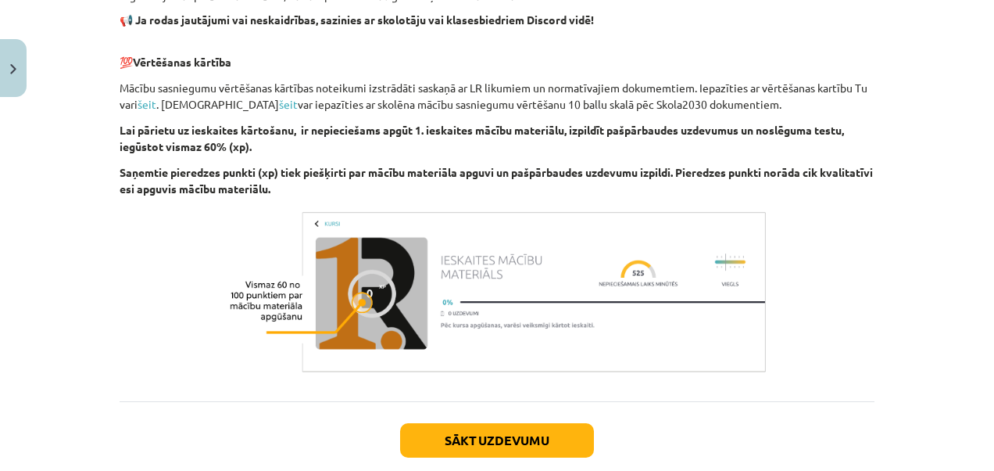
scroll to position [1148, 0]
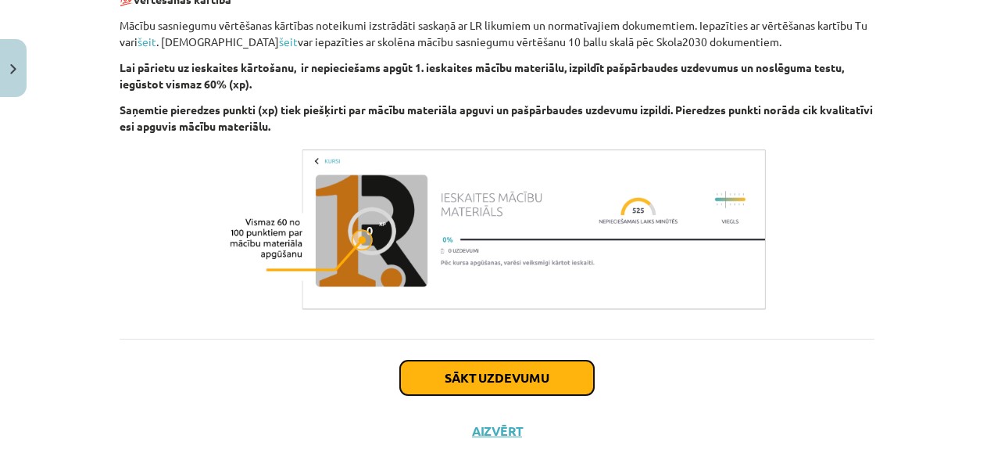
click at [453, 375] on button "Sākt uzdevumu" at bounding box center [497, 377] width 194 height 34
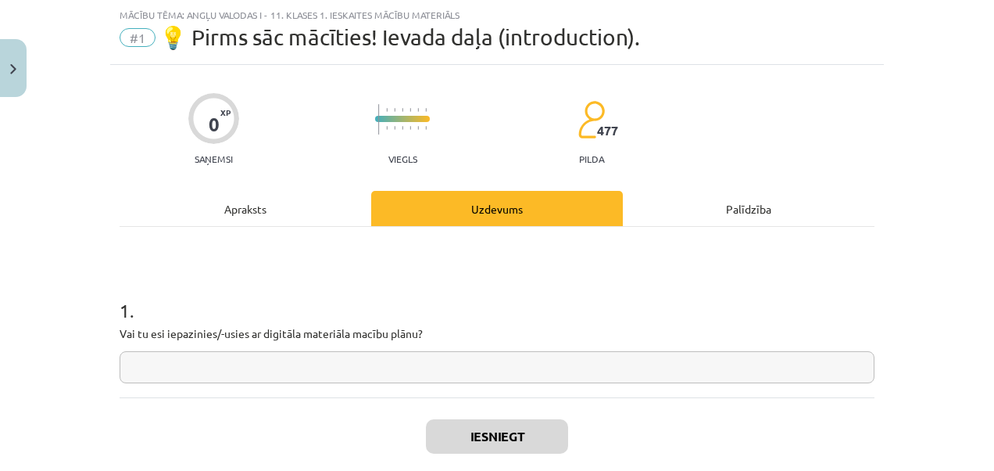
scroll to position [70, 0]
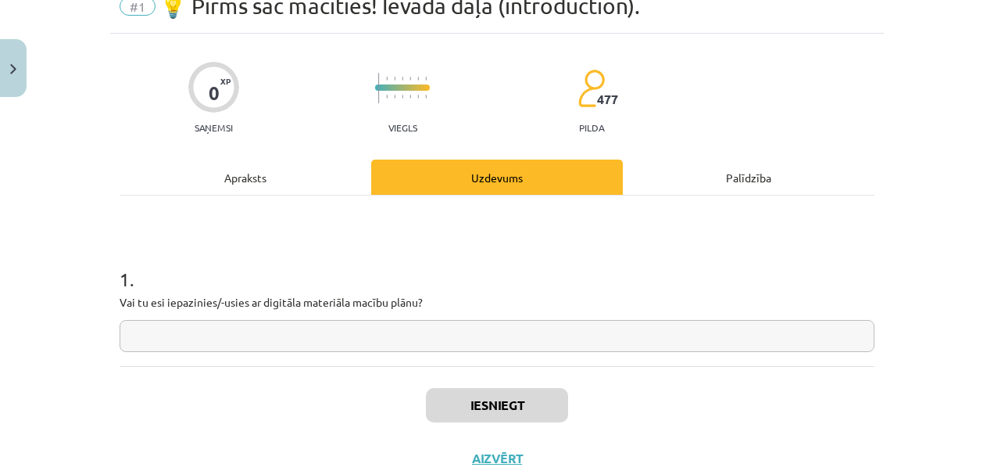
click at [598, 335] on input "text" at bounding box center [497, 336] width 755 height 32
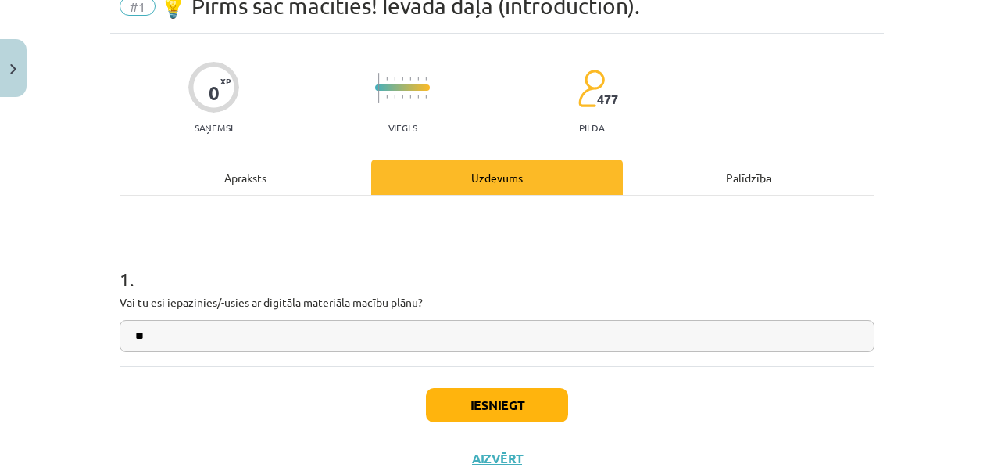
type input "**"
click at [480, 393] on button "Iesniegt" at bounding box center [497, 405] width 142 height 34
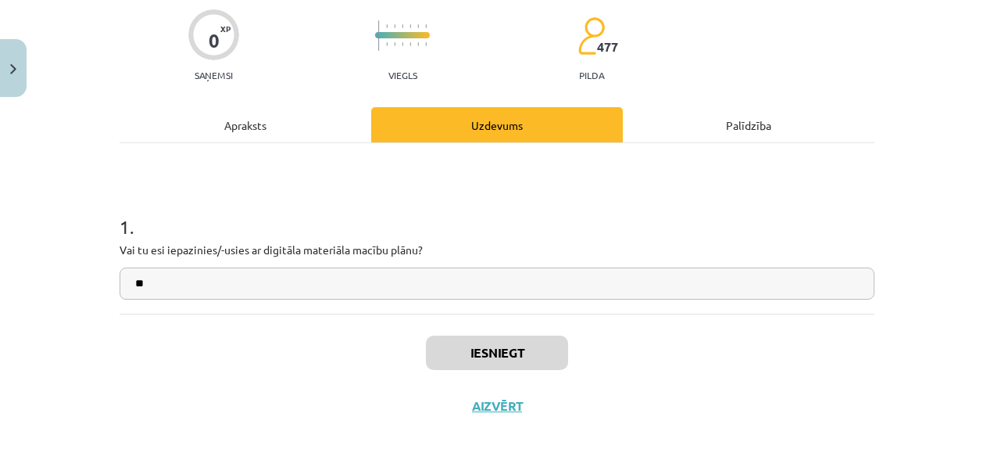
scroll to position [345, 0]
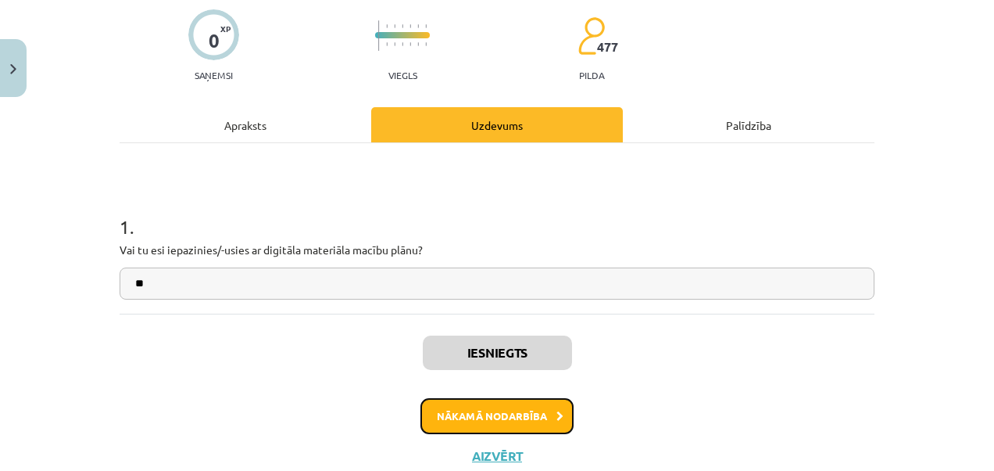
click at [530, 425] on button "Nākamā nodarbība" at bounding box center [497, 416] width 153 height 36
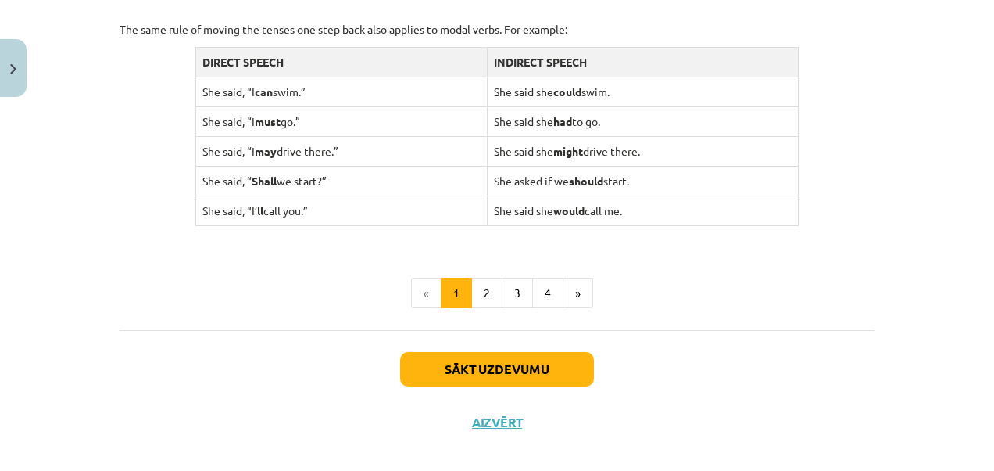
scroll to position [1636, 0]
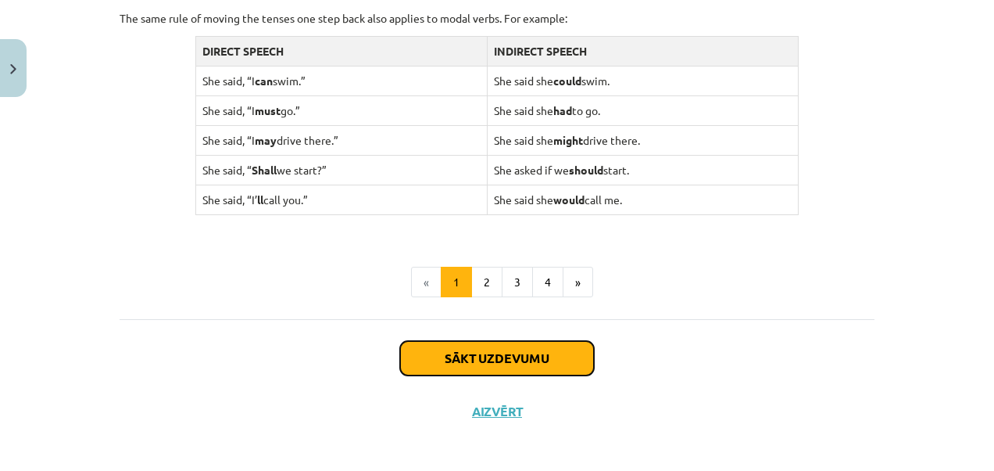
click at [422, 343] on button "Sākt uzdevumu" at bounding box center [497, 358] width 194 height 34
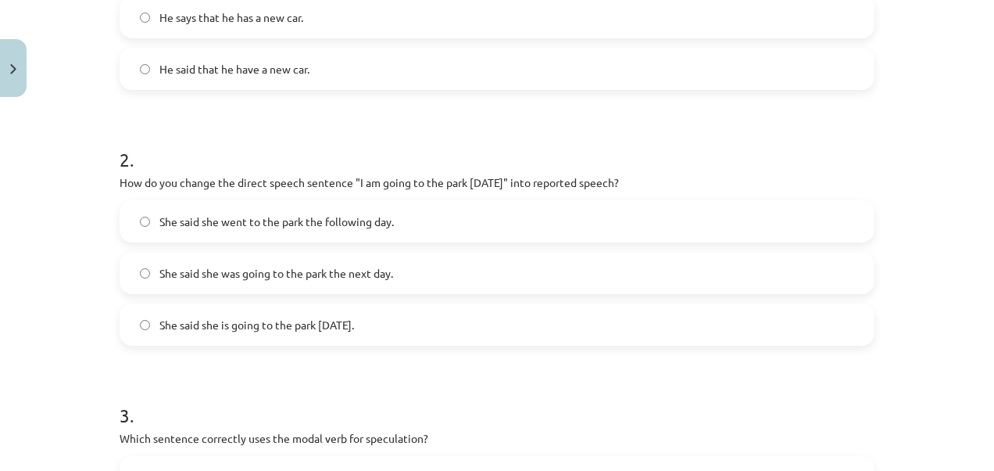
scroll to position [444, 0]
click at [14, 75] on button "Close" at bounding box center [13, 68] width 27 height 58
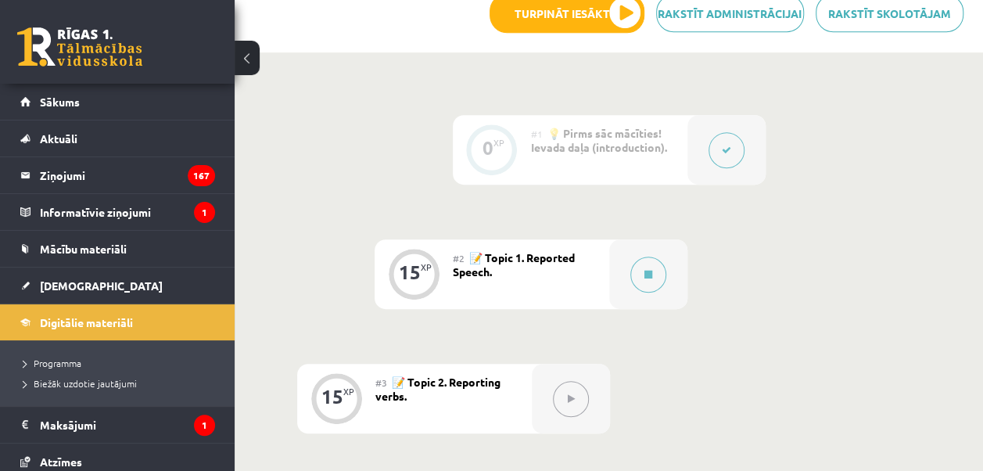
click at [245, 52] on button at bounding box center [247, 58] width 25 height 34
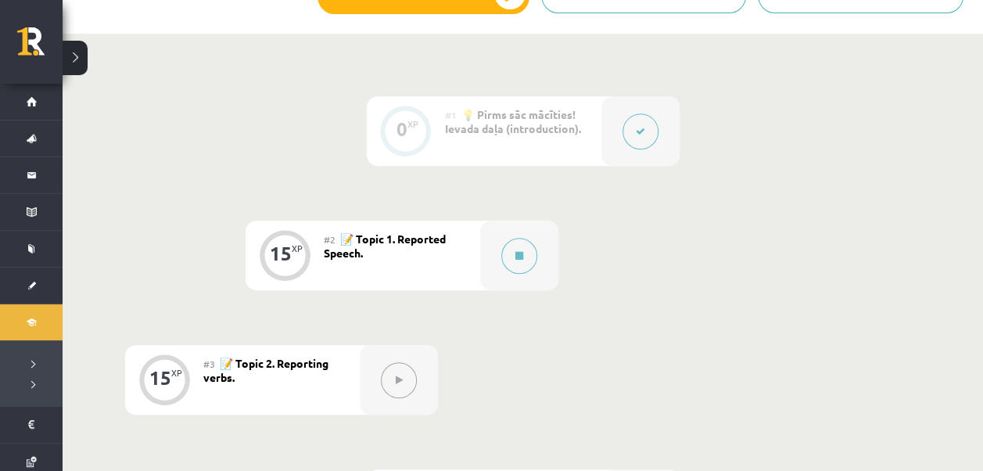
click at [647, 124] on button at bounding box center [640, 131] width 36 height 36
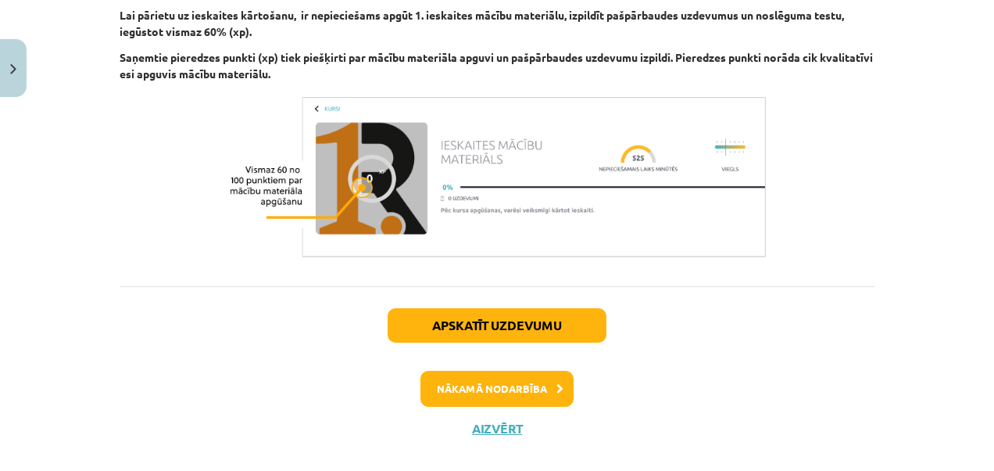
scroll to position [1221, 0]
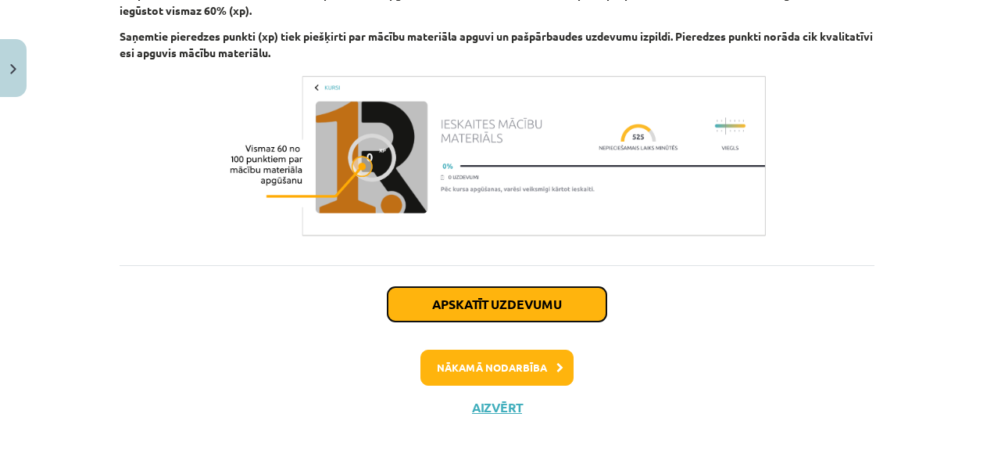
click at [506, 302] on button "Apskatīt uzdevumu" at bounding box center [497, 304] width 219 height 34
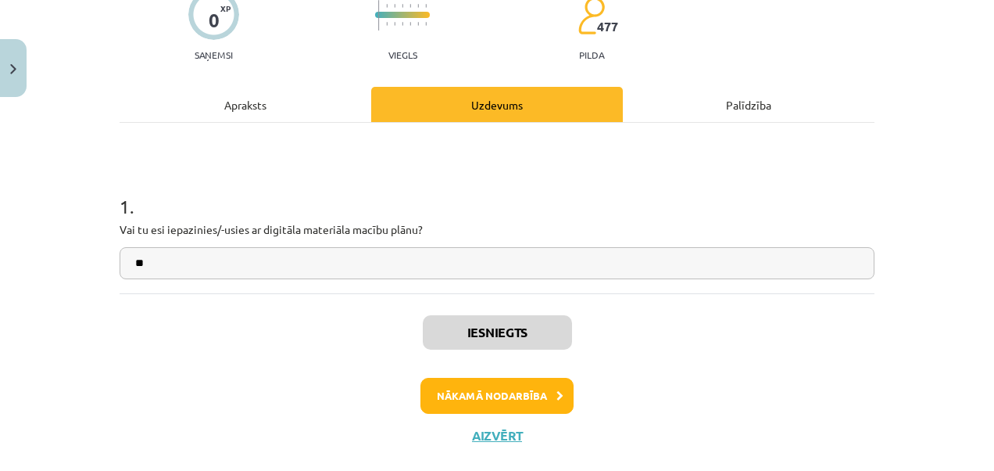
scroll to position [172, 0]
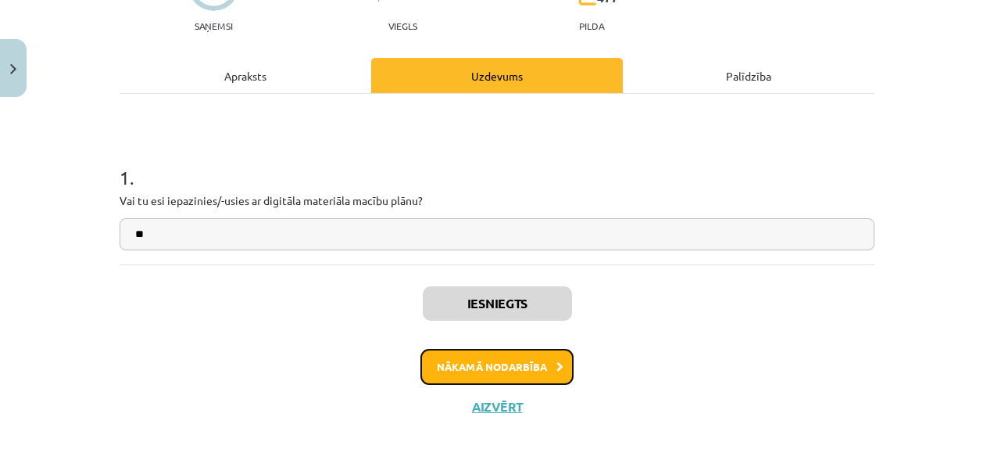
click at [528, 368] on button "Nākamā nodarbība" at bounding box center [497, 367] width 153 height 36
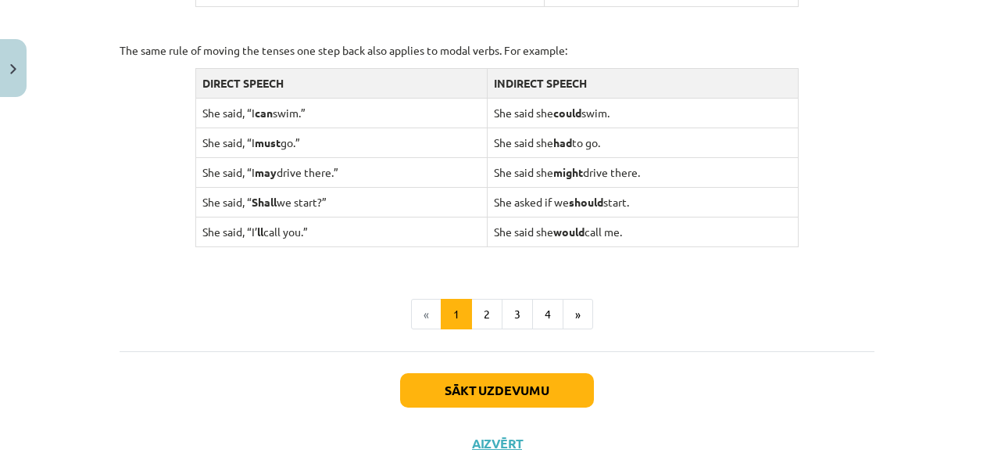
scroll to position [1624, 0]
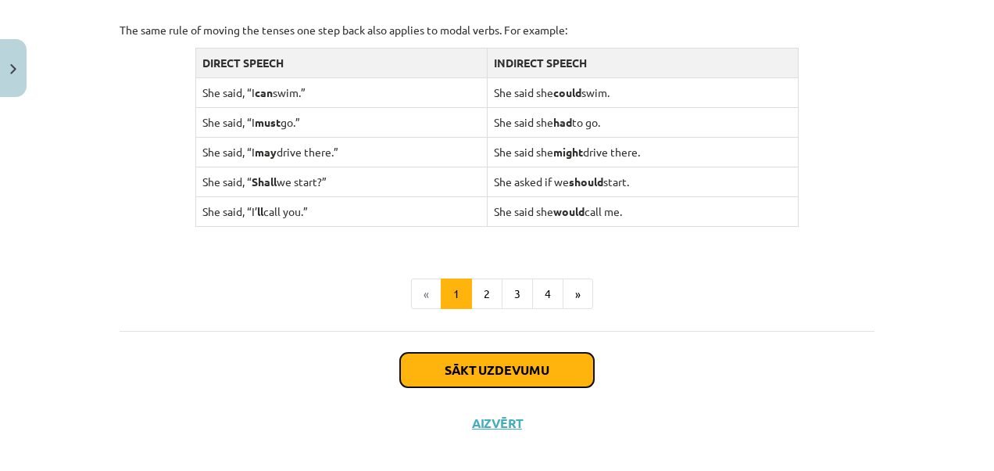
click at [470, 355] on button "Sākt uzdevumu" at bounding box center [497, 370] width 194 height 34
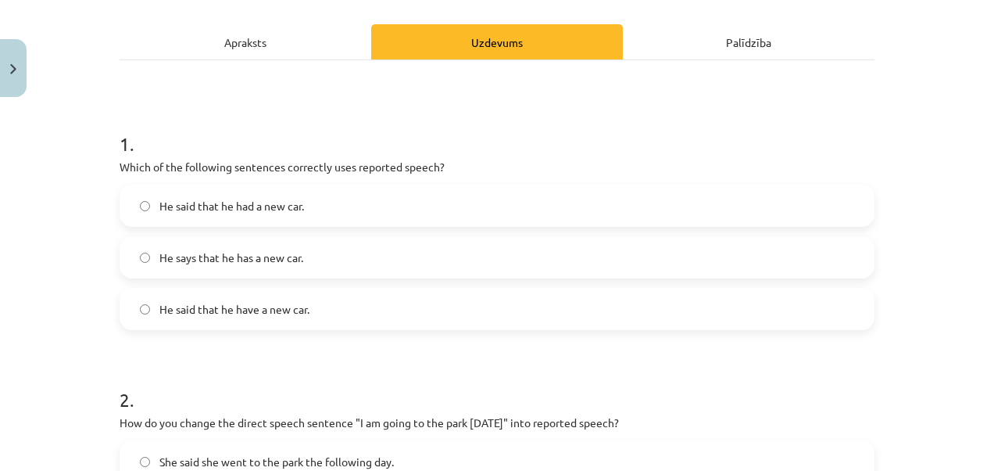
scroll to position [269, 0]
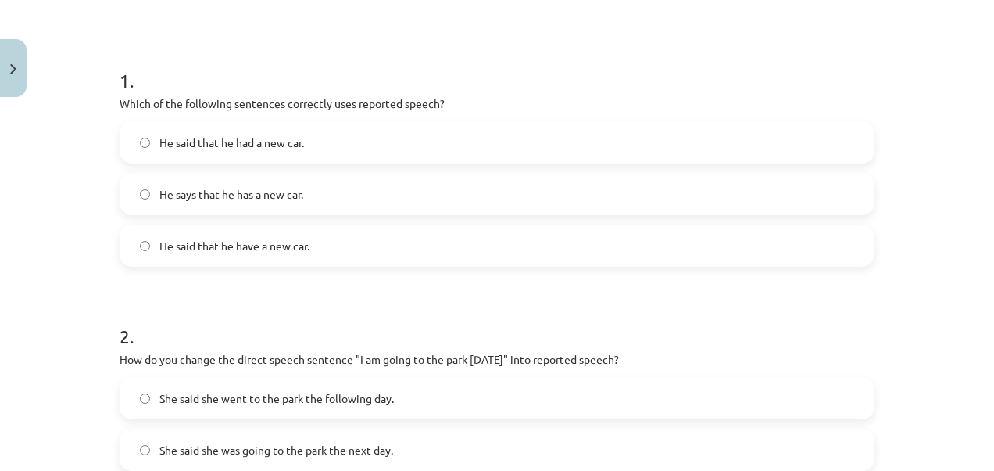
click at [250, 125] on label "He said that he had a new car." at bounding box center [497, 142] width 752 height 39
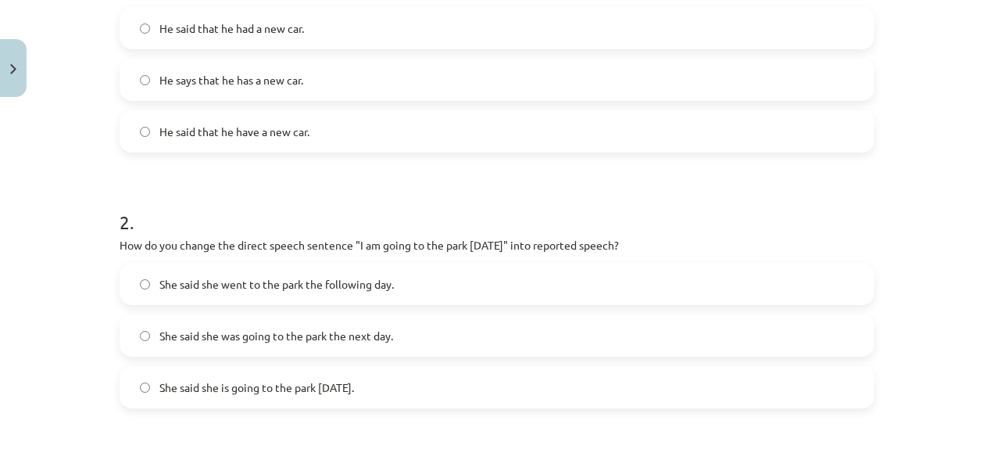
scroll to position [414, 0]
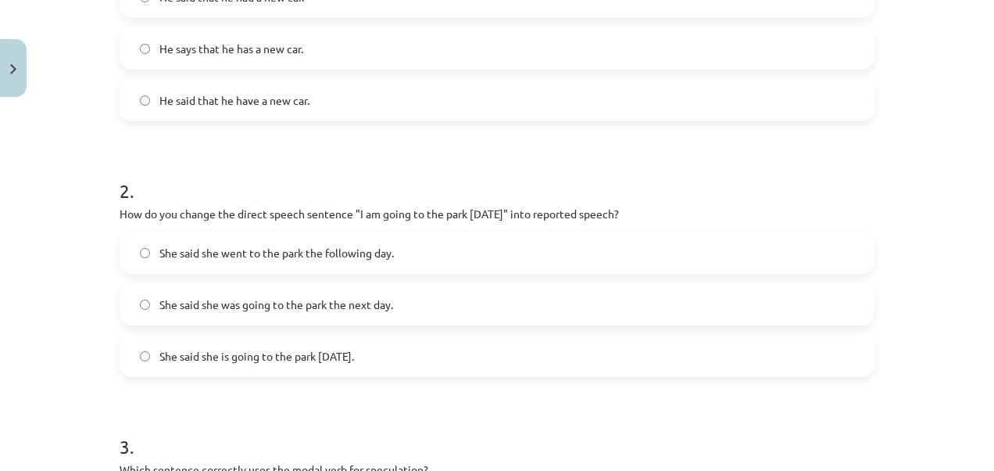
click at [229, 355] on span "She said she is going to the park [DATE]." at bounding box center [256, 356] width 195 height 16
click at [491, 53] on label "He says that he has a new car." at bounding box center [497, 48] width 752 height 39
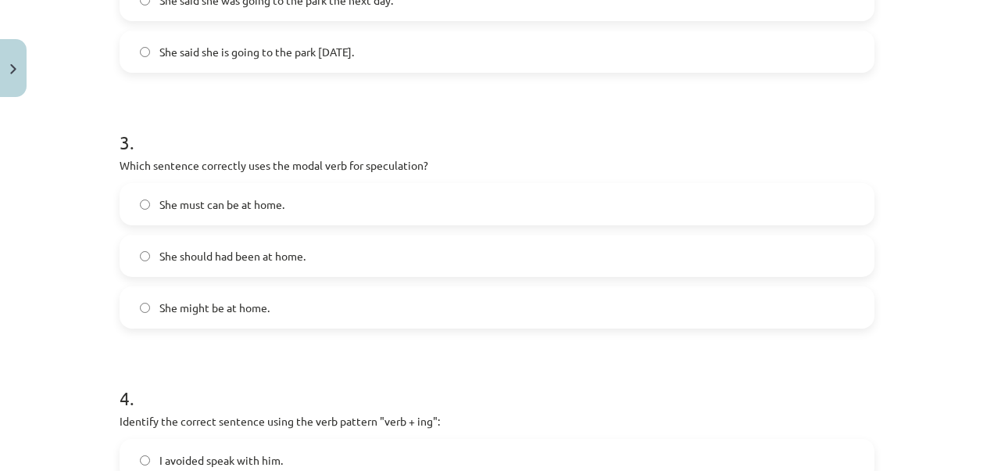
scroll to position [760, 0]
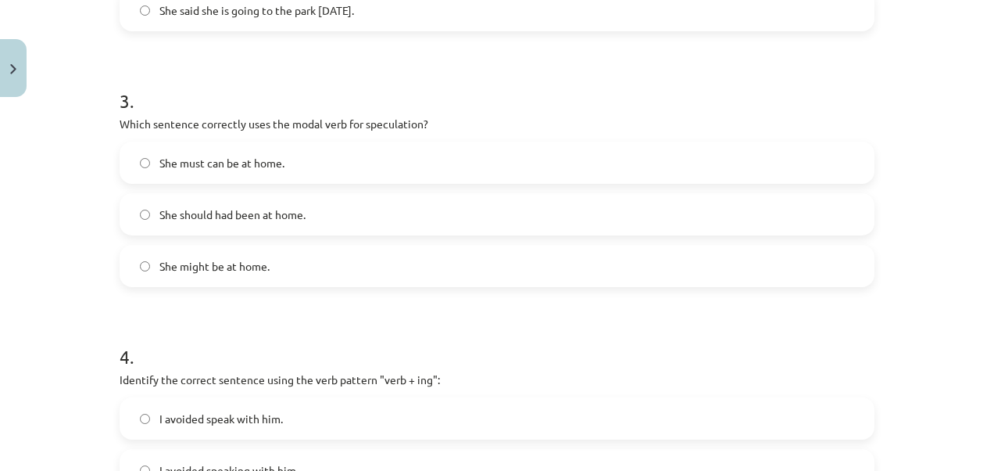
click at [297, 260] on label "She might be at home." at bounding box center [497, 265] width 752 height 39
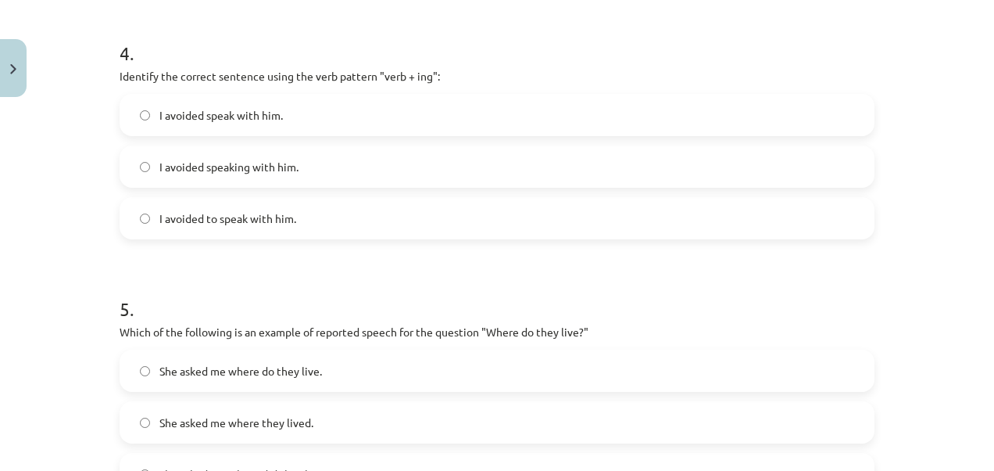
scroll to position [1073, 0]
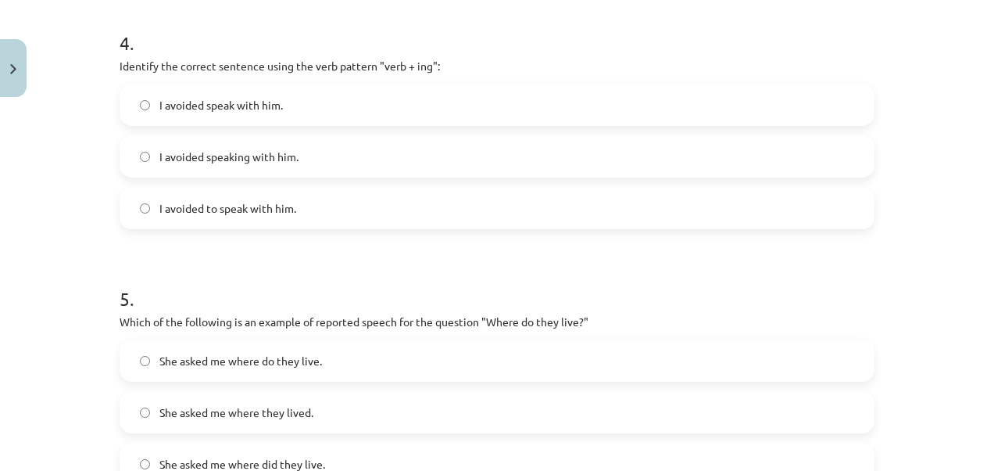
click at [238, 152] on span "I avoided speaking with him." at bounding box center [228, 157] width 139 height 16
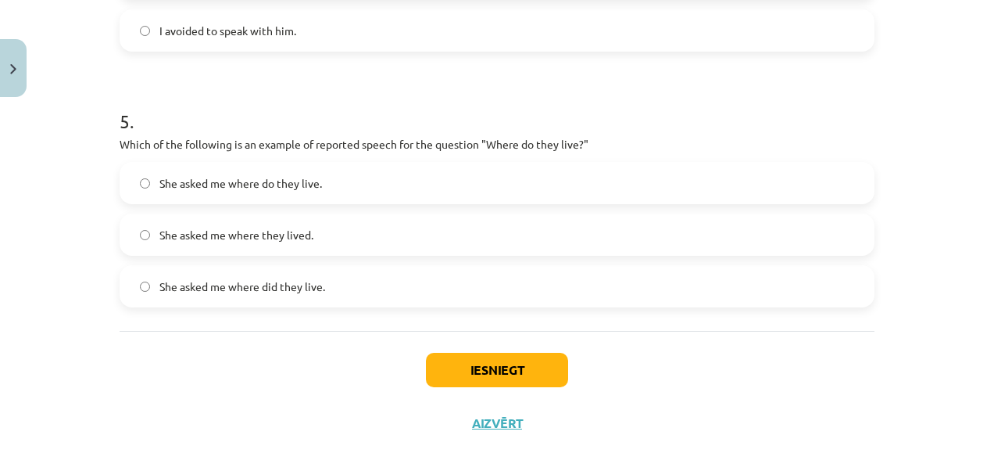
scroll to position [1268, 0]
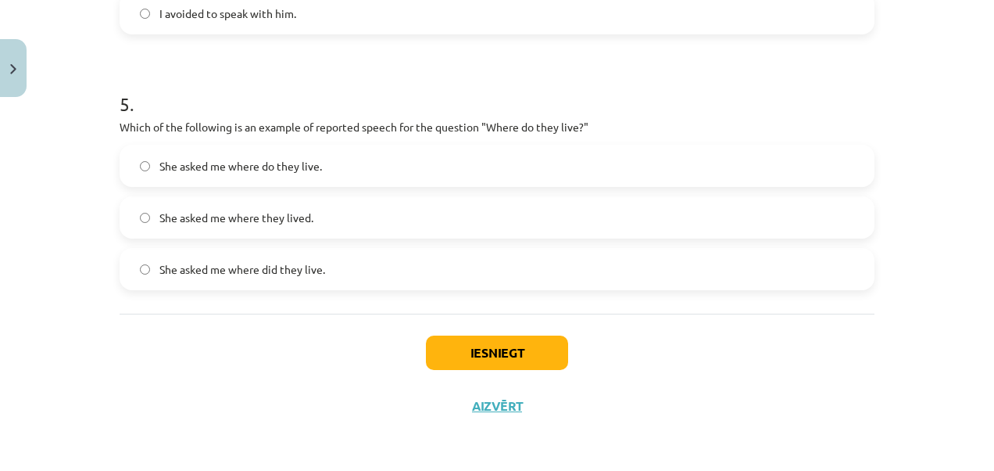
click at [278, 260] on label "She asked me where did they live." at bounding box center [497, 268] width 752 height 39
click at [471, 356] on button "Iesniegt" at bounding box center [497, 352] width 142 height 34
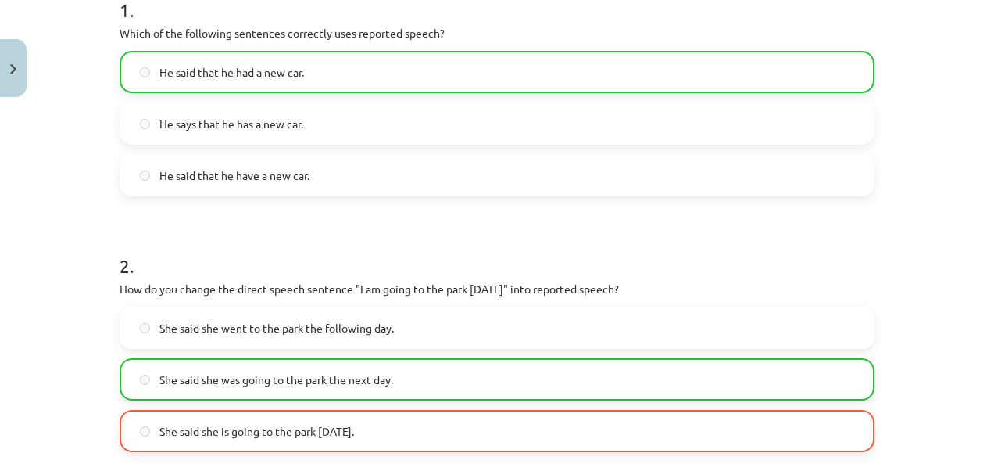
scroll to position [1316, 0]
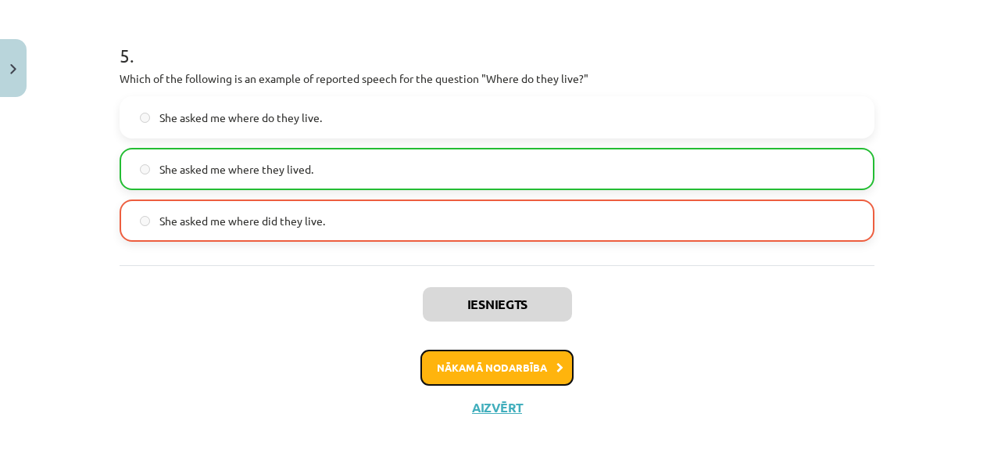
click at [548, 356] on button "Nākamā nodarbība" at bounding box center [497, 367] width 153 height 36
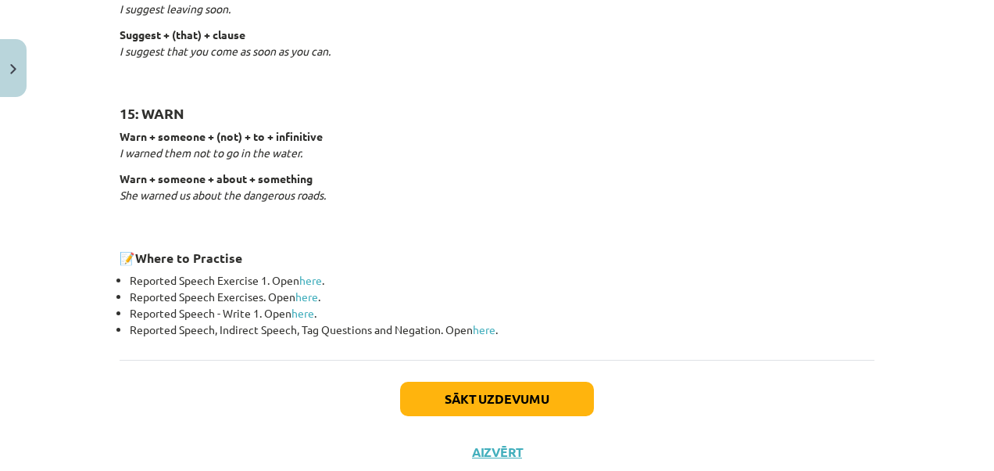
scroll to position [2545, 0]
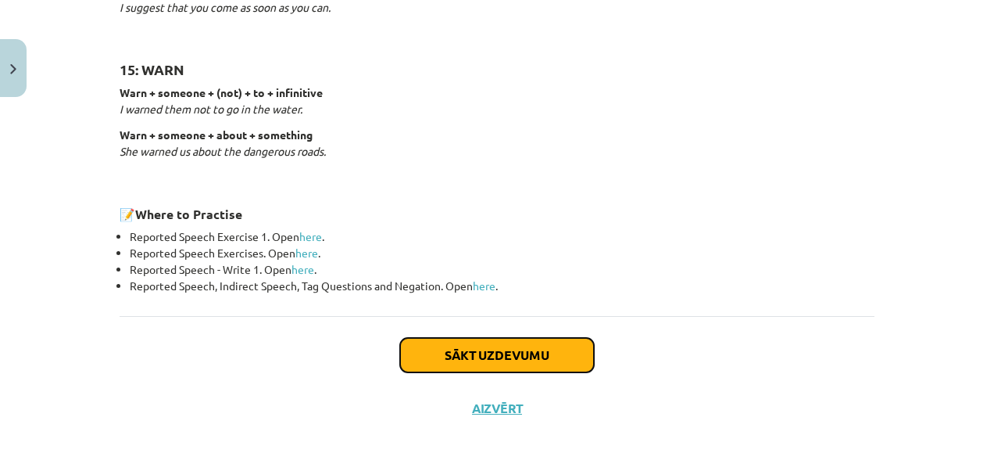
click at [482, 342] on button "Sākt uzdevumu" at bounding box center [497, 355] width 194 height 34
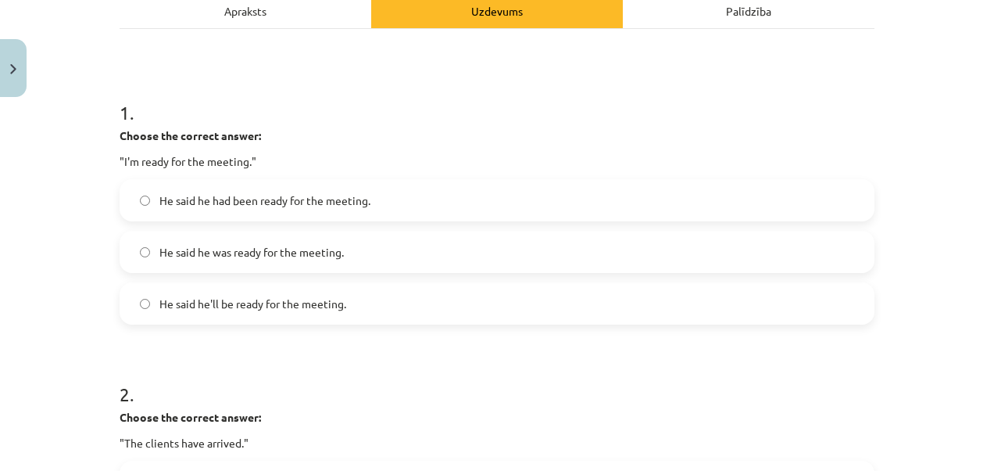
scroll to position [299, 0]
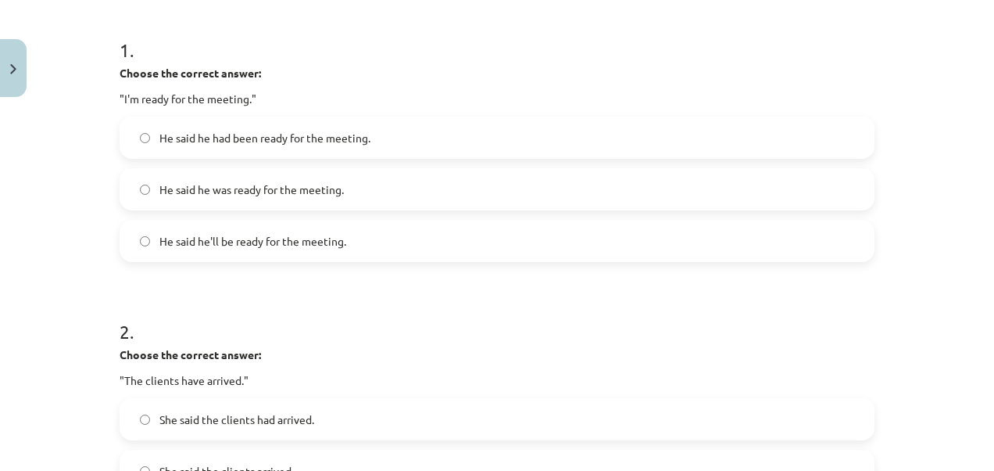
click at [278, 242] on span "He said he'll be ready for the meeting." at bounding box center [252, 241] width 187 height 16
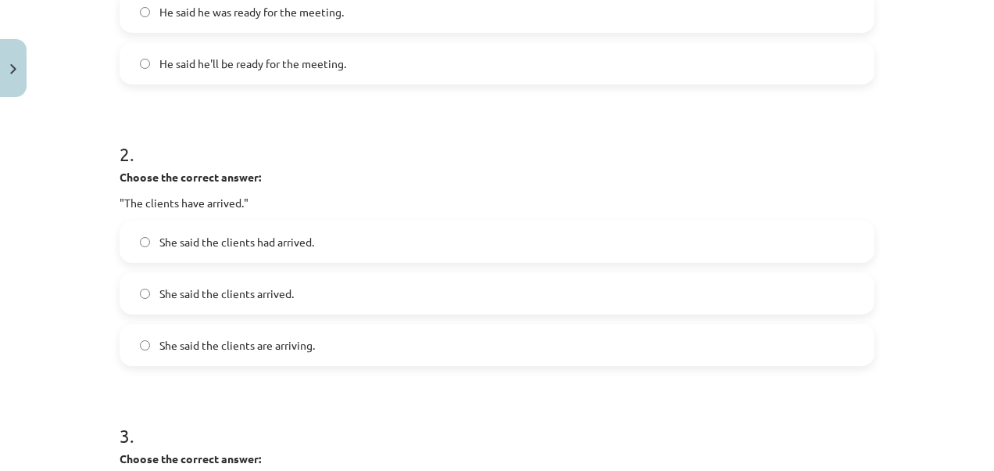
scroll to position [519, 0]
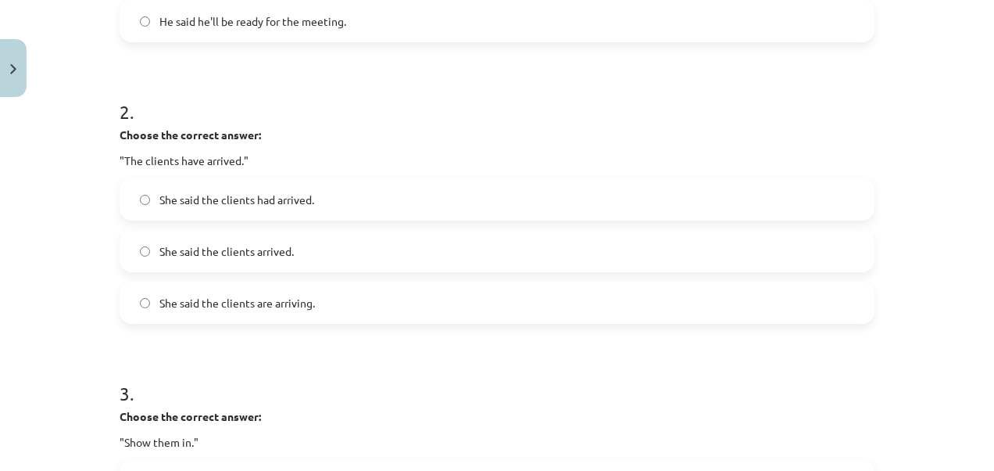
click at [292, 316] on label "She said the clients are arriving." at bounding box center [497, 302] width 752 height 39
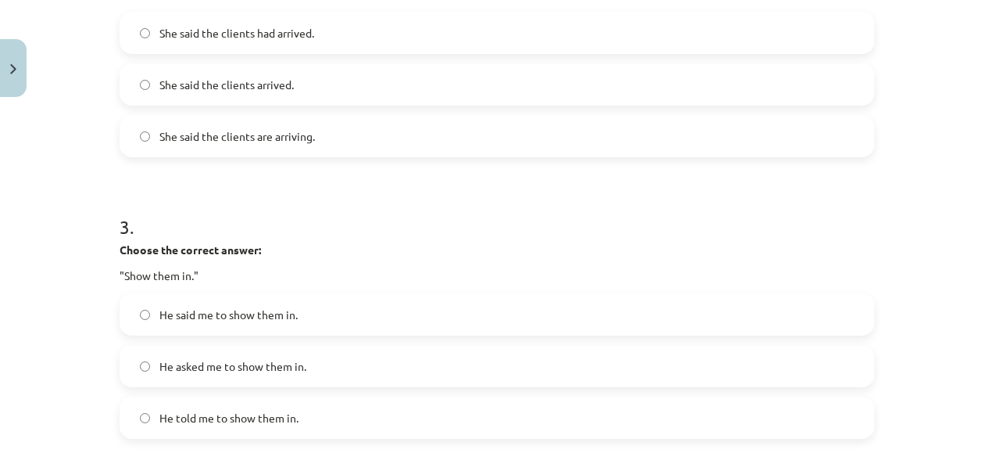
scroll to position [821, 0]
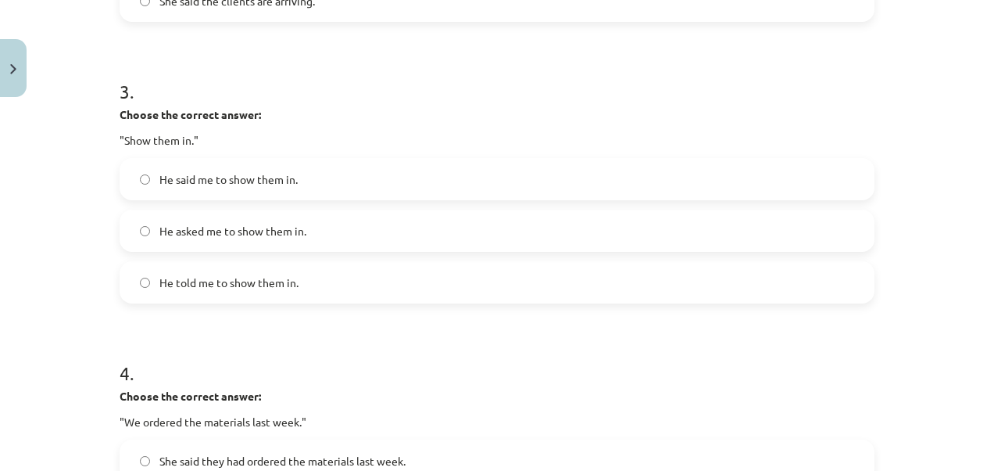
click at [261, 227] on span "He asked me to show them in." at bounding box center [232, 231] width 147 height 16
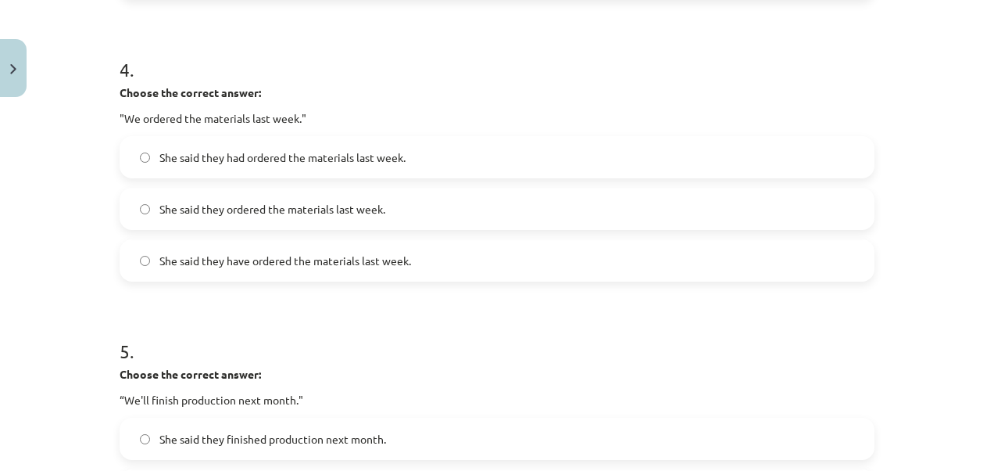
scroll to position [1155, 0]
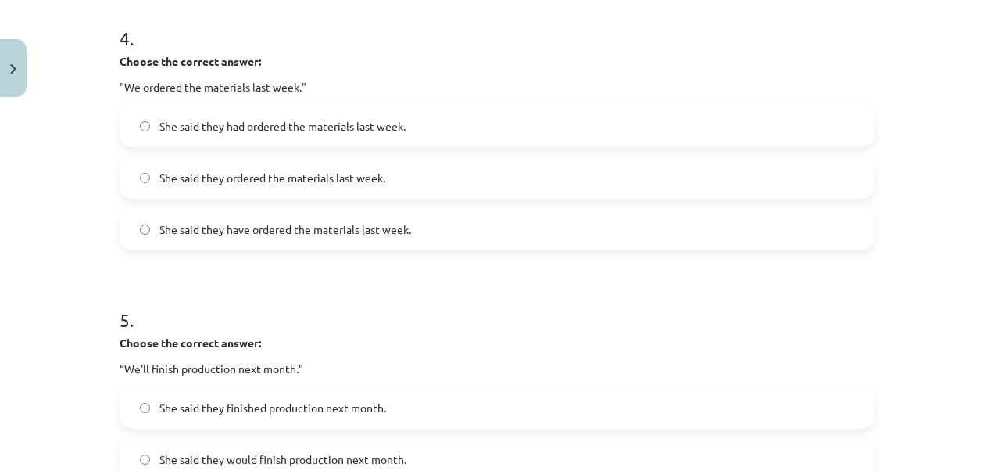
click at [217, 120] on span "She said they had ordered the materials last week." at bounding box center [282, 126] width 246 height 16
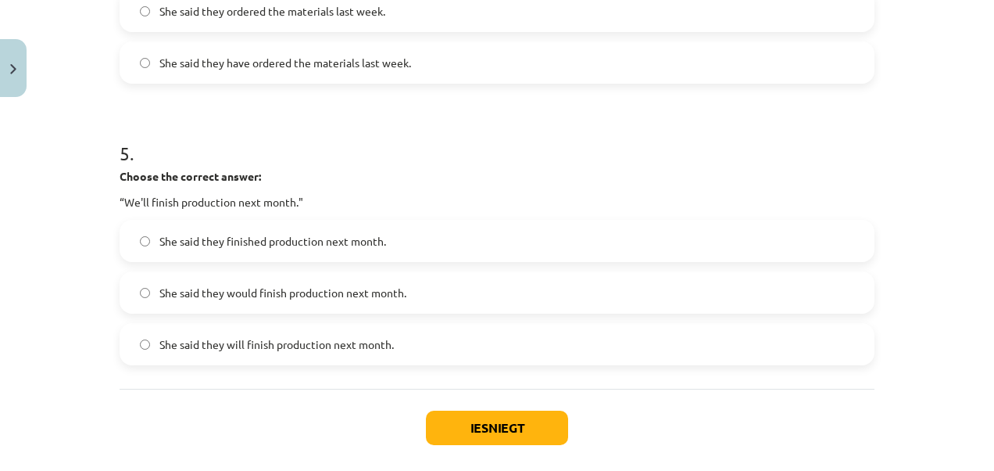
scroll to position [1397, 0]
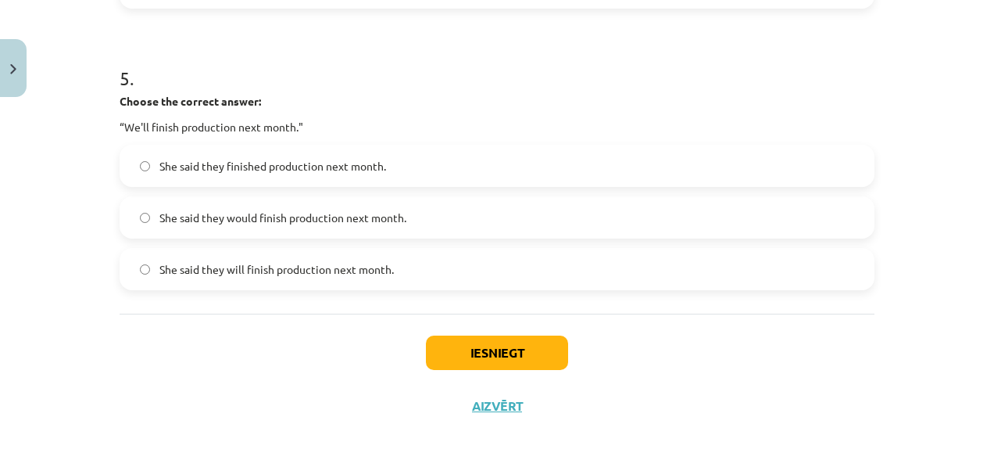
click at [238, 270] on span "She said they will finish production next month." at bounding box center [276, 269] width 235 height 16
click at [467, 356] on button "Iesniegt" at bounding box center [497, 352] width 142 height 34
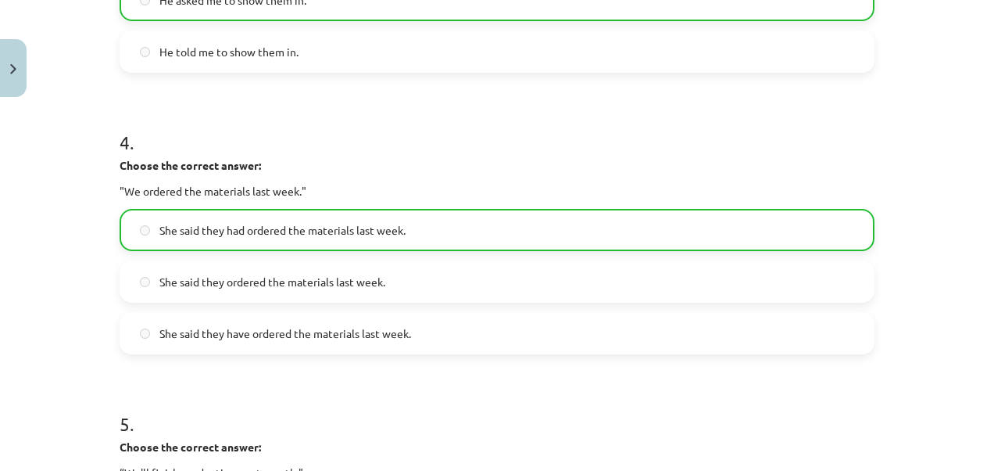
scroll to position [1446, 0]
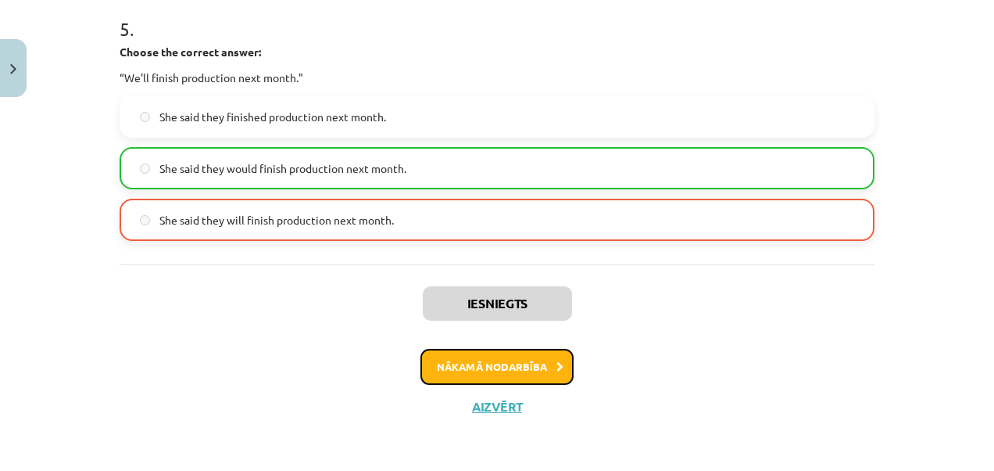
click at [484, 360] on button "Nākamā nodarbība" at bounding box center [497, 367] width 153 height 36
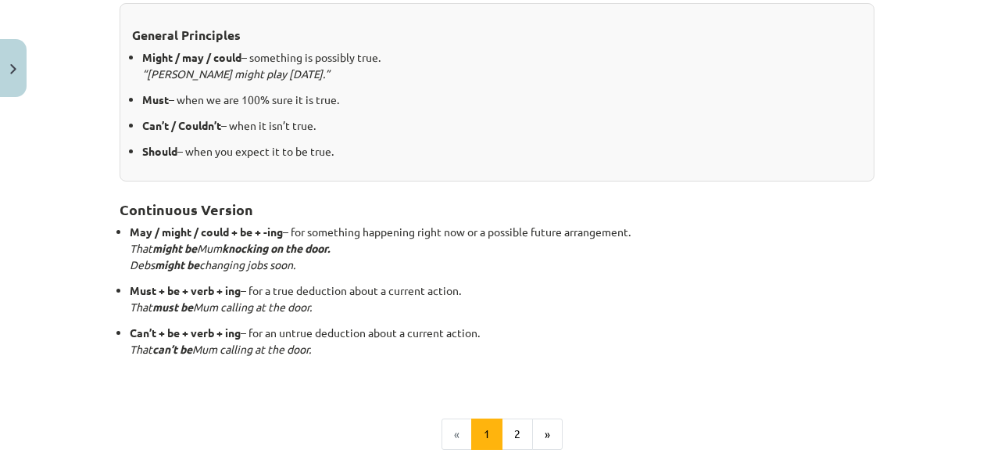
scroll to position [394, 0]
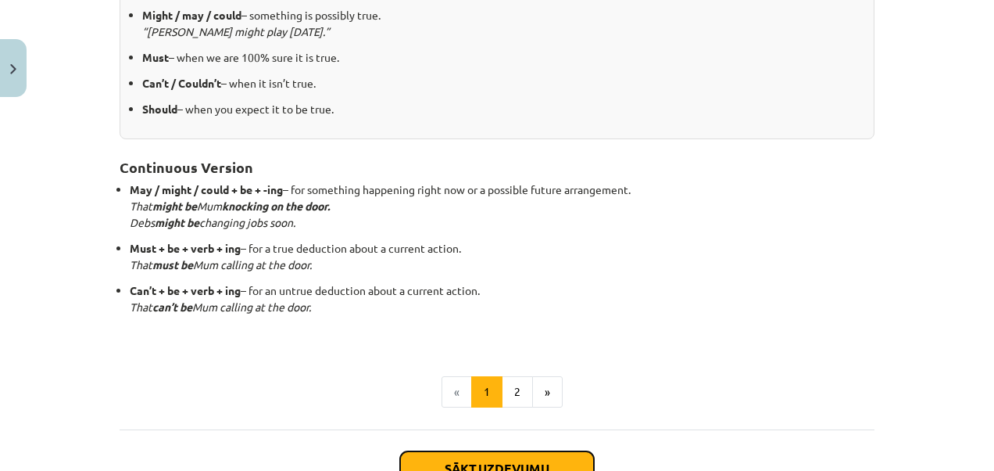
click at [537, 451] on button "Sākt uzdevumu" at bounding box center [497, 468] width 194 height 34
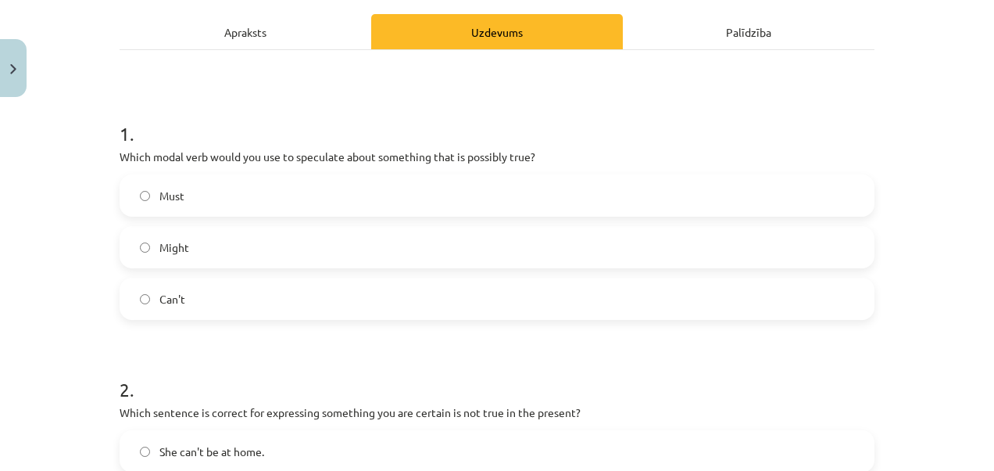
scroll to position [279, 0]
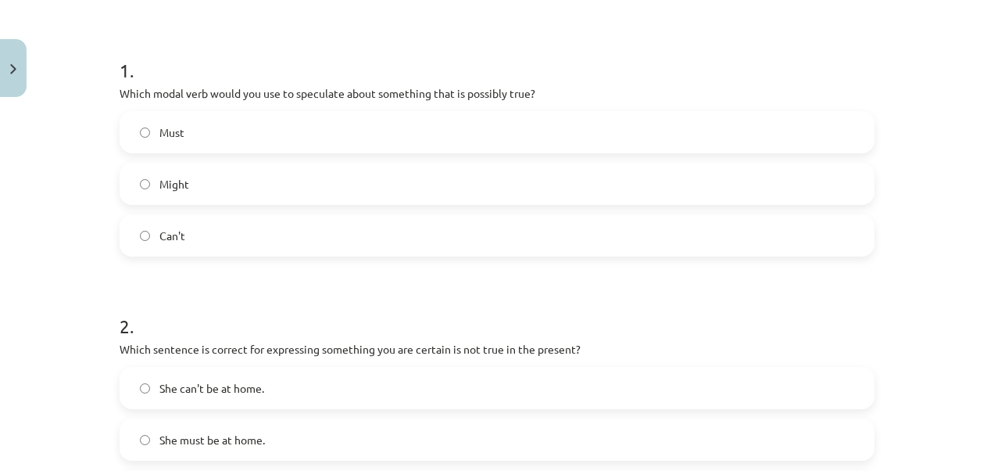
click at [982, 13] on div "Mācību tēma: Angļu valodas i - 11. klases 1. ieskaites mācību materiāls #4 📝 To…" at bounding box center [497, 235] width 994 height 471
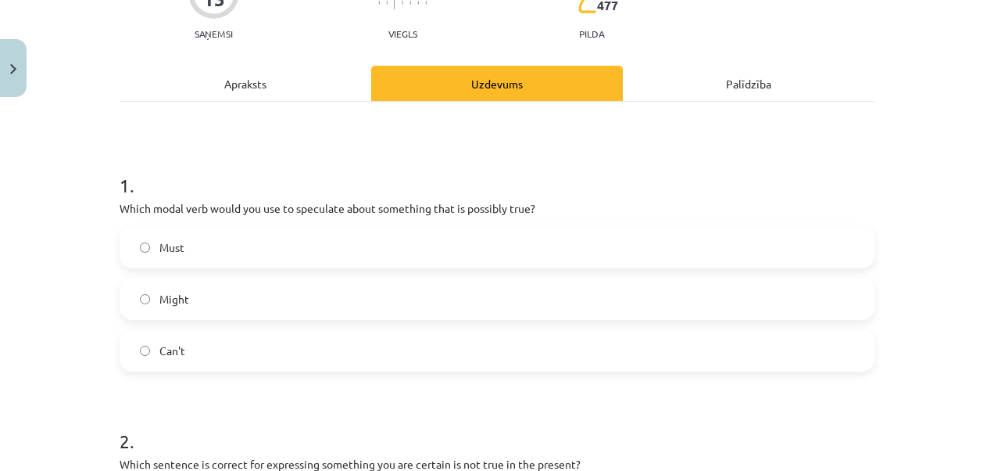
scroll to position [258, 0]
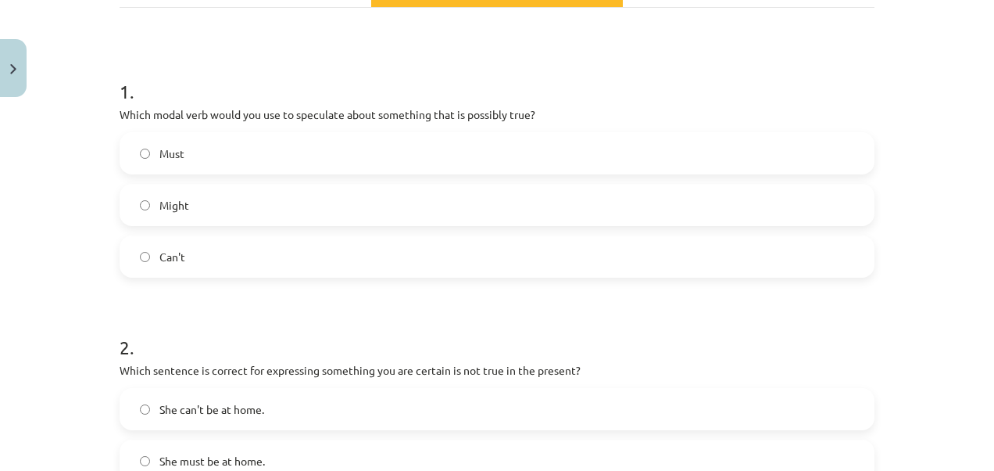
click at [457, 206] on label "Might" at bounding box center [497, 204] width 752 height 39
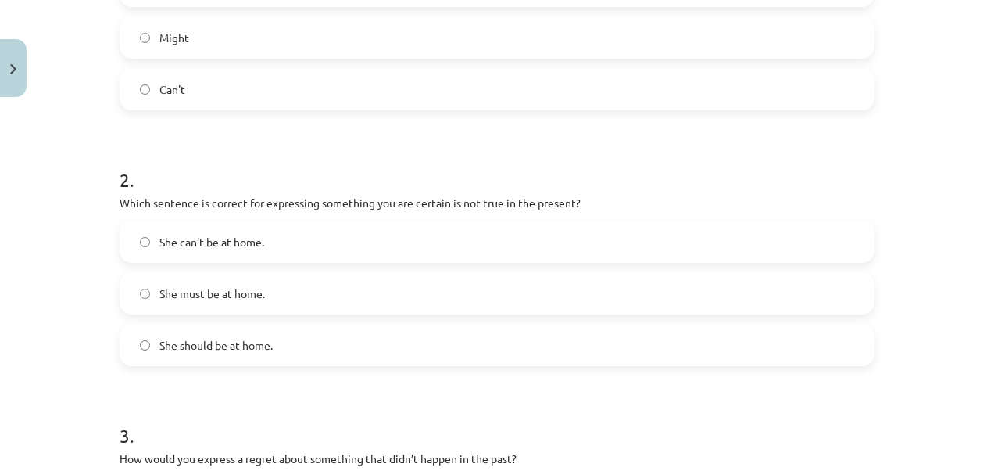
scroll to position [488, 0]
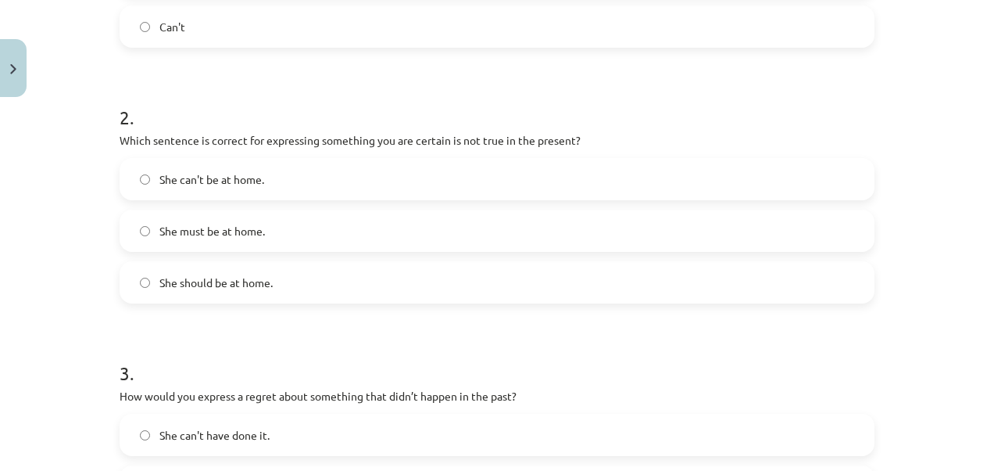
click at [384, 180] on label "She can't be at home." at bounding box center [497, 178] width 752 height 39
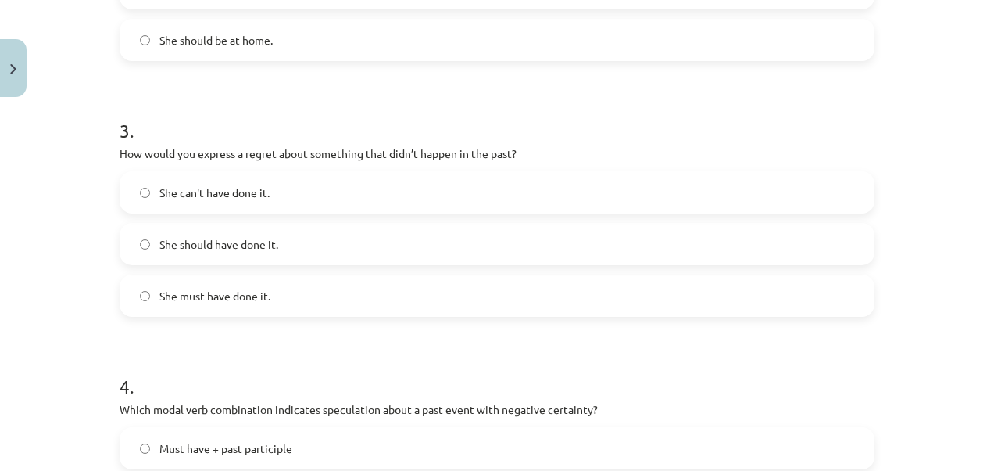
scroll to position [741, 0]
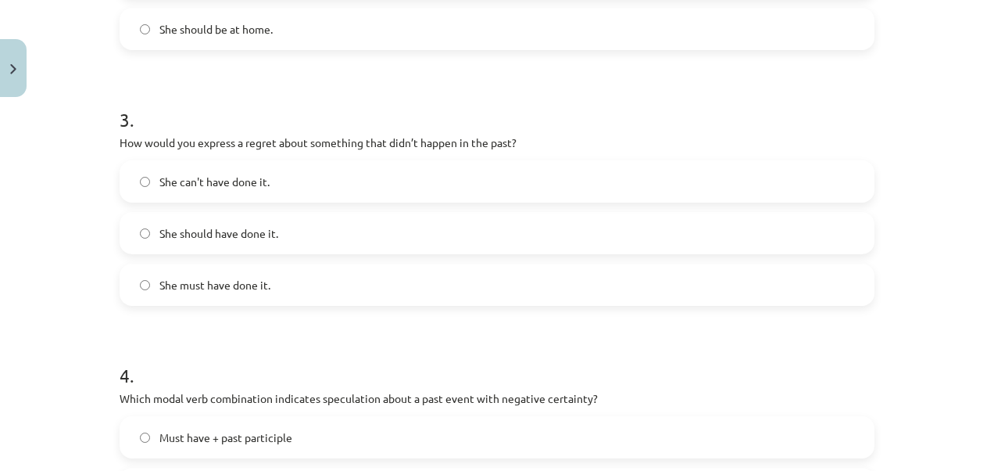
click at [224, 181] on span "She can't have done it." at bounding box center [214, 182] width 110 height 16
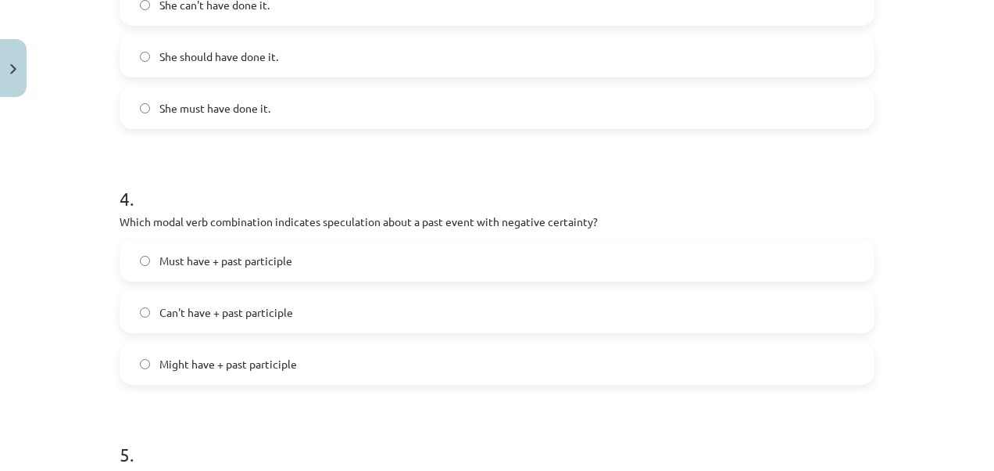
scroll to position [1001, 0]
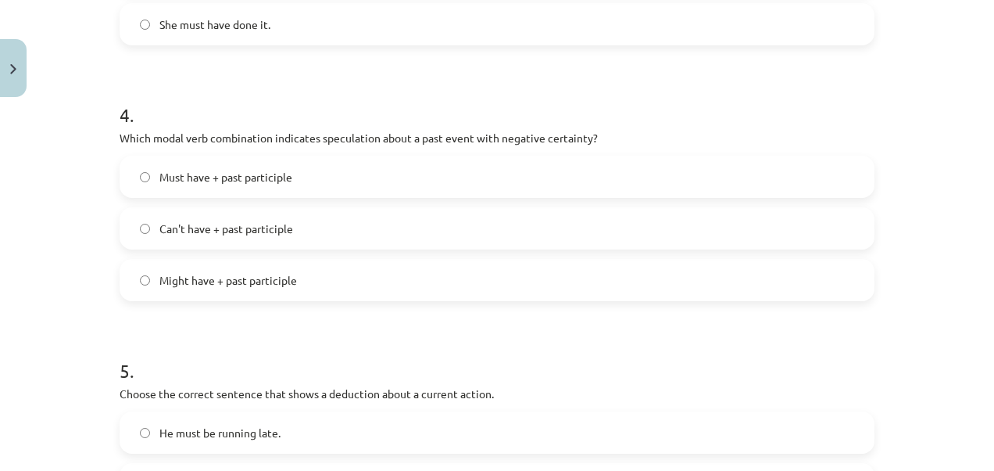
click at [353, 217] on label "Can't have + past participle" at bounding box center [497, 228] width 752 height 39
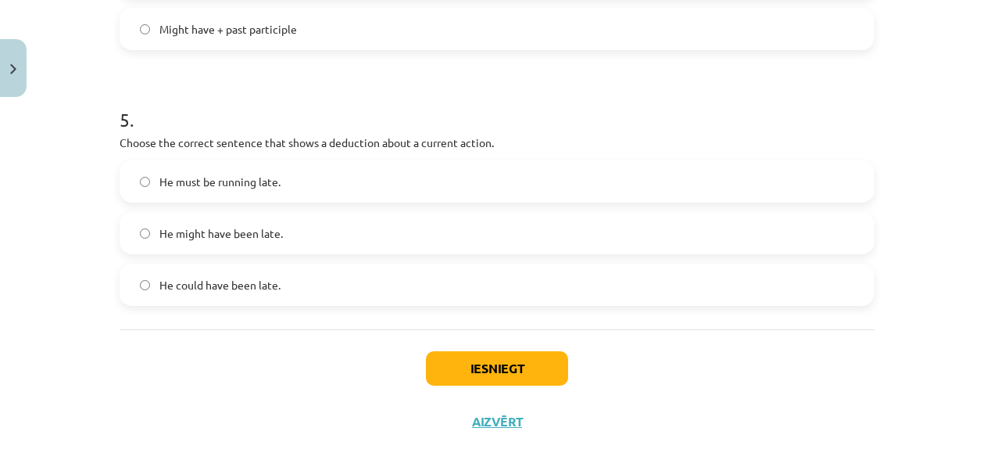
scroll to position [1268, 0]
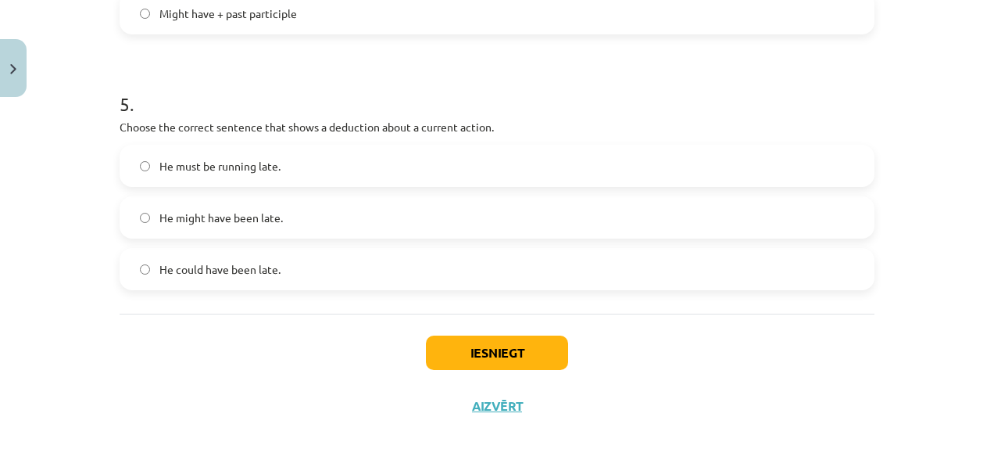
click at [216, 174] on label "He must be running late." at bounding box center [497, 165] width 752 height 39
click at [461, 335] on button "Iesniegt" at bounding box center [497, 352] width 142 height 34
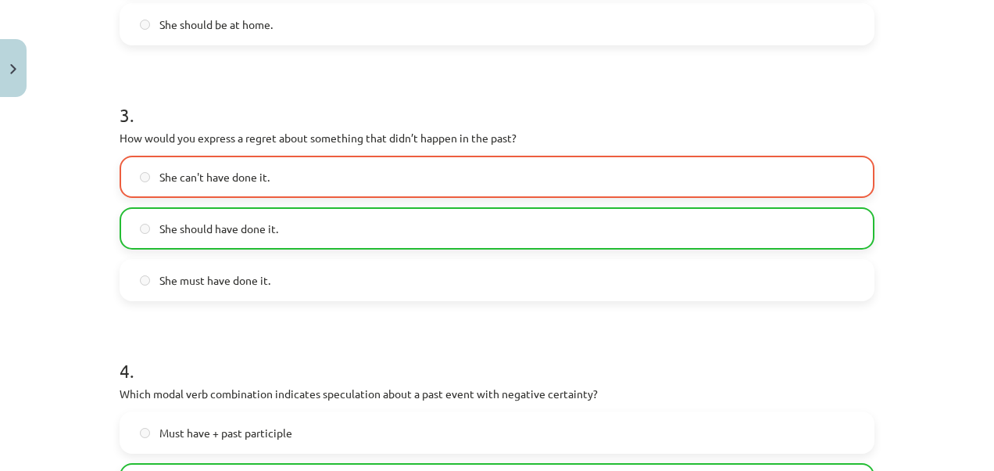
scroll to position [1316, 0]
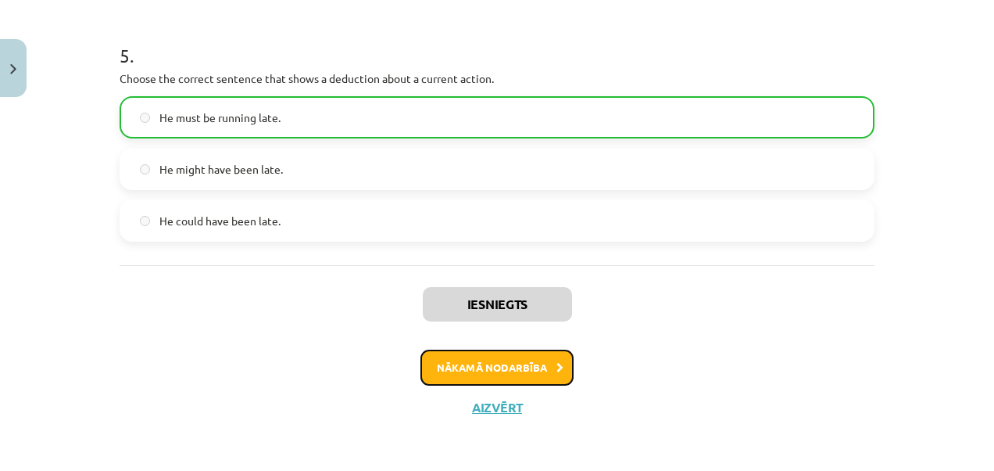
click at [495, 361] on button "Nākamā nodarbība" at bounding box center [497, 367] width 153 height 36
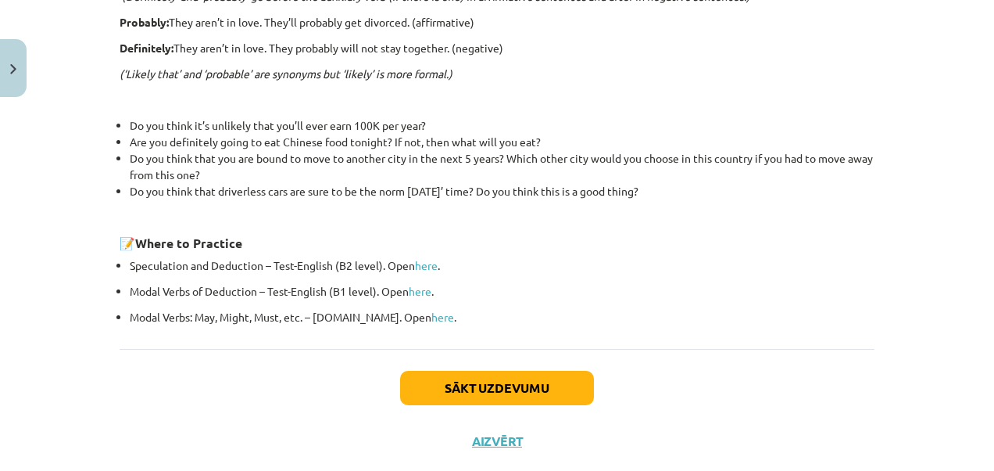
scroll to position [607, 0]
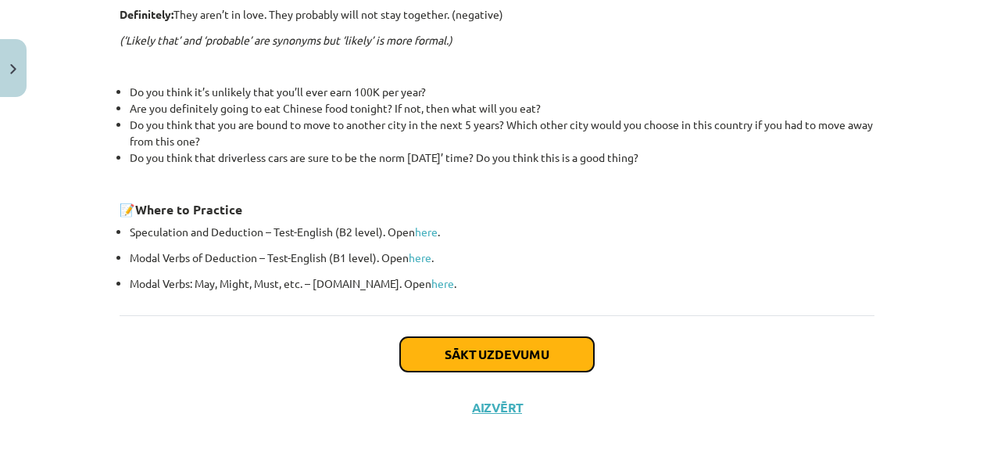
click at [543, 360] on button "Sākt uzdevumu" at bounding box center [497, 354] width 194 height 34
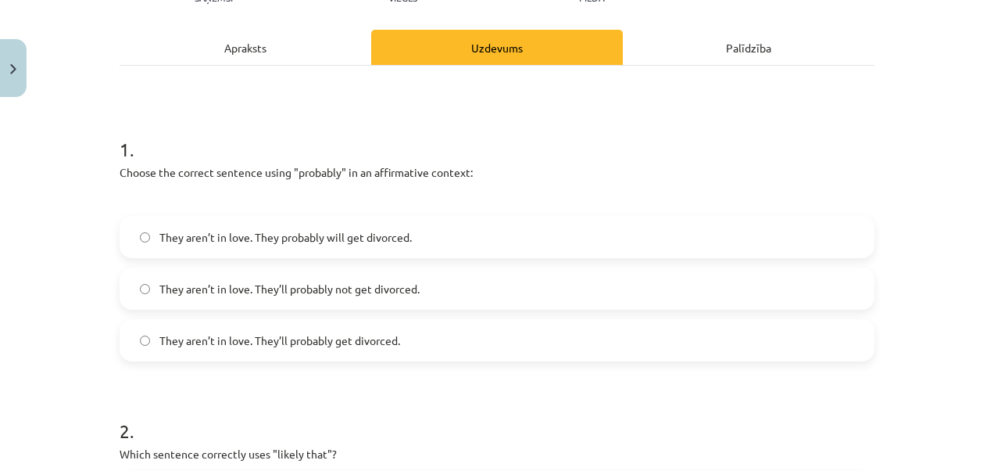
scroll to position [227, 0]
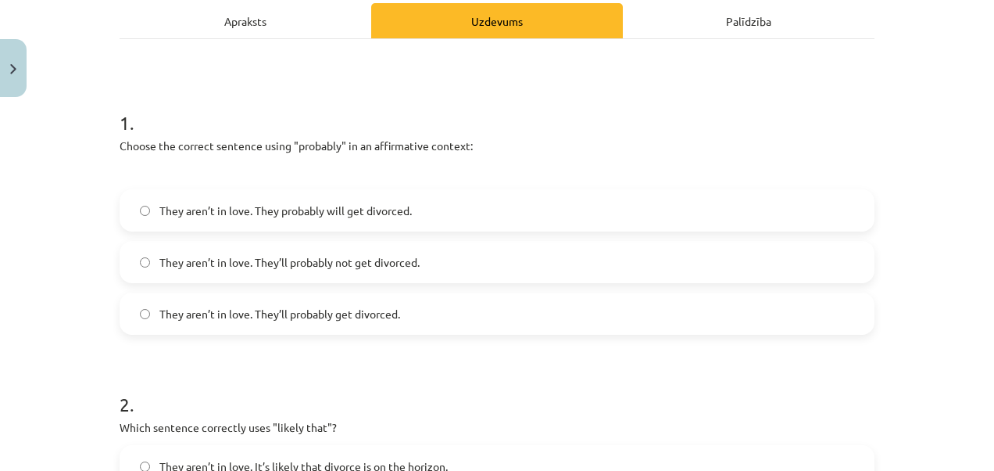
click at [291, 211] on span "They aren’t in love. They probably will get divorced." at bounding box center [285, 210] width 252 height 16
click at [272, 320] on span "They aren’t in love. They’ll probably get divorced." at bounding box center [279, 314] width 241 height 16
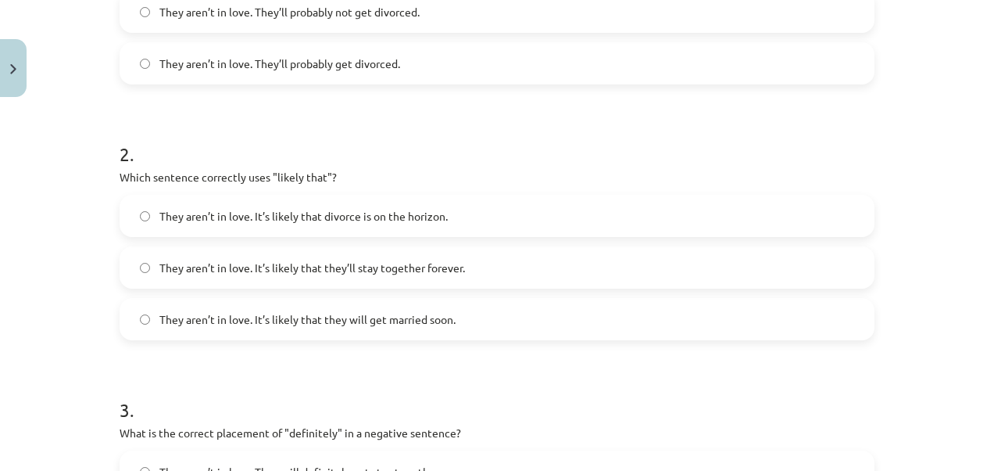
scroll to position [519, 0]
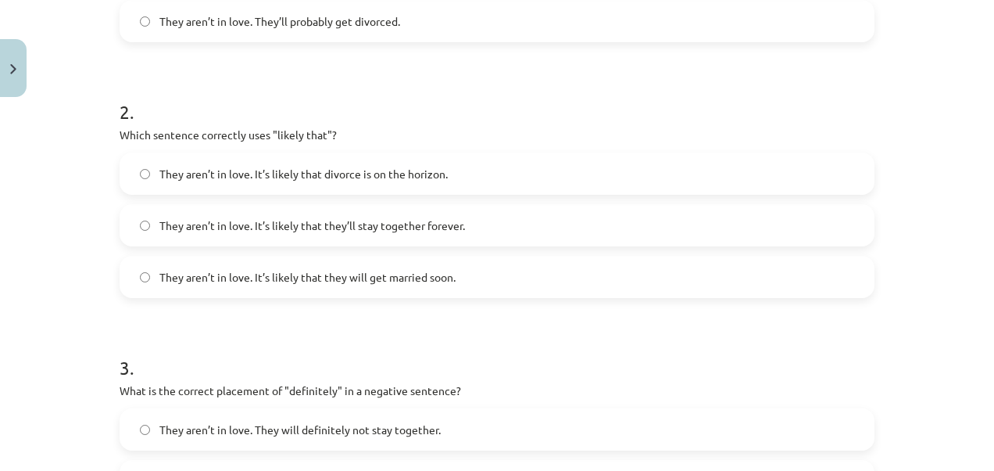
click at [253, 174] on span "They aren’t in love. It’s likely that divorce is on the horizon." at bounding box center [303, 174] width 288 height 16
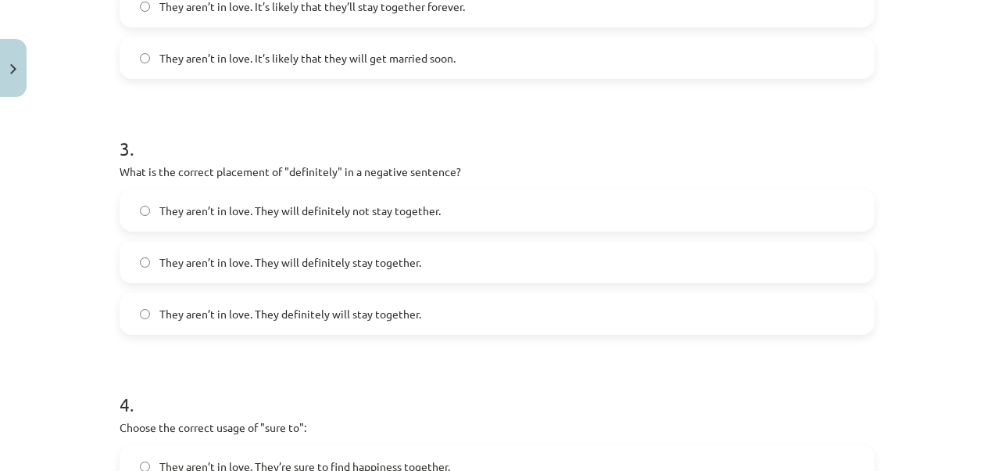
scroll to position [769, 0]
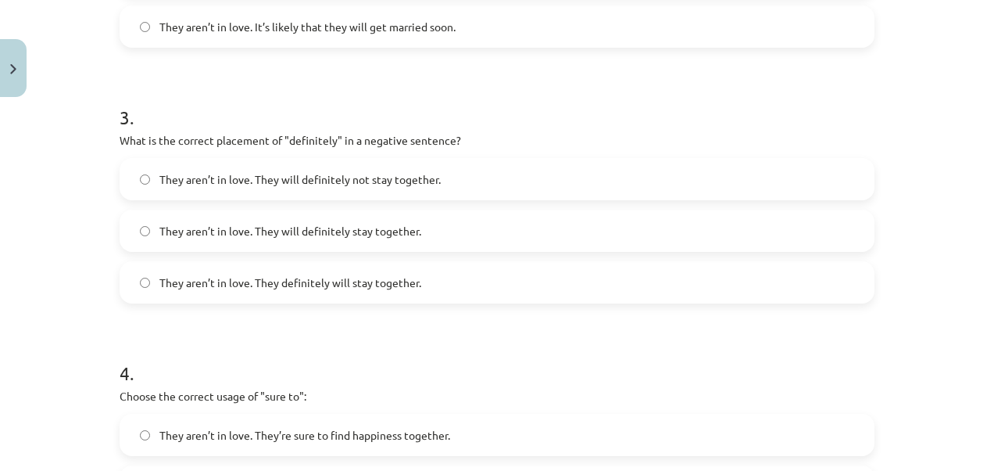
click at [349, 189] on label "They aren’t in love. They will definitely not stay together." at bounding box center [497, 178] width 752 height 39
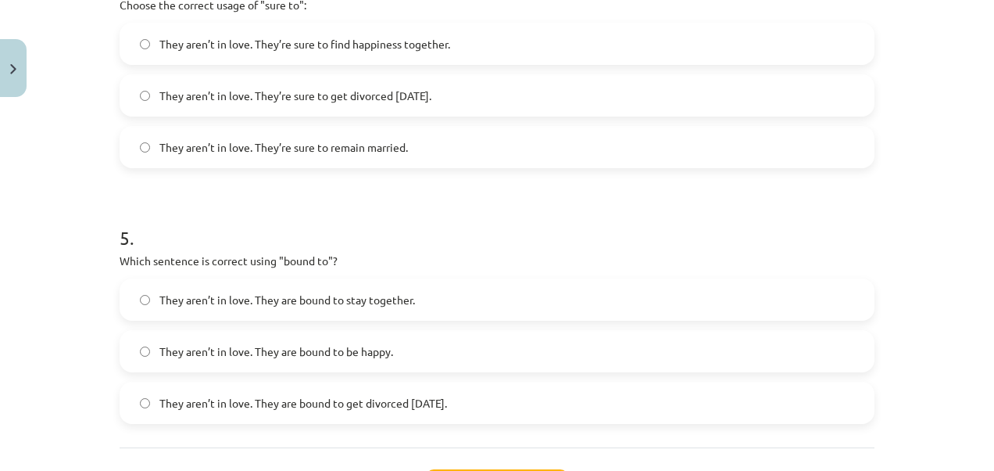
scroll to position [1144, 0]
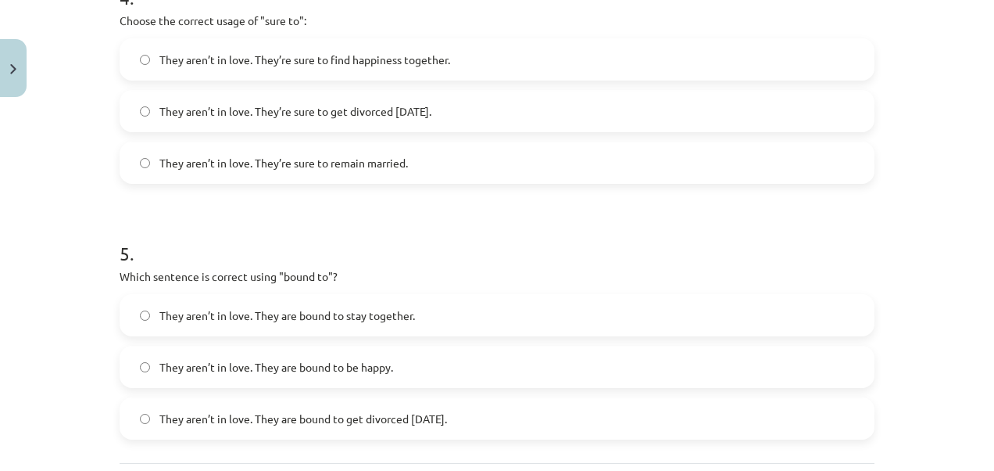
click at [350, 105] on span "They aren’t in love. They’re sure to get divorced [DATE]." at bounding box center [295, 111] width 272 height 16
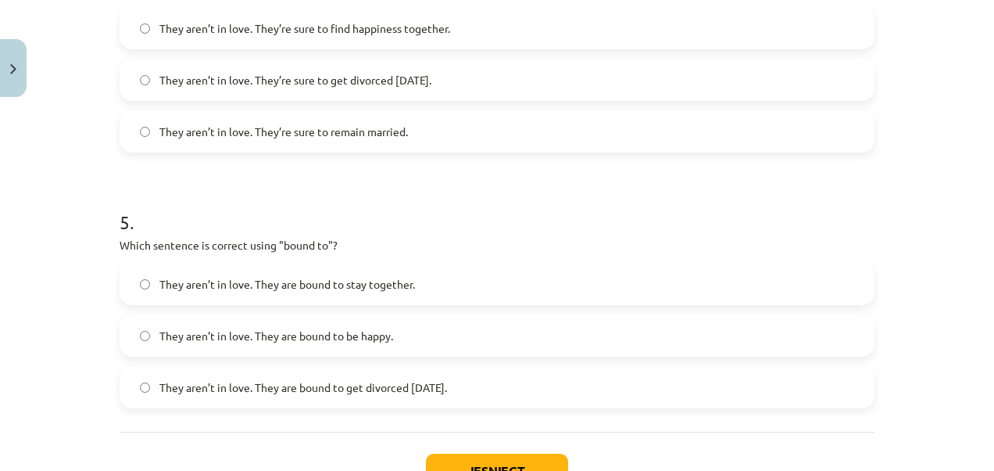
scroll to position [1294, 0]
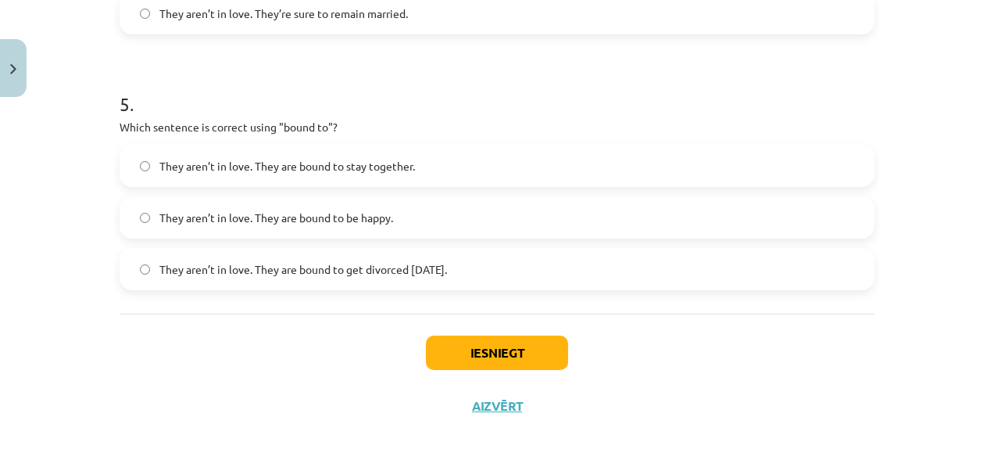
drag, startPoint x: 458, startPoint y: 275, endPoint x: 519, endPoint y: 278, distance: 61.0
click at [519, 278] on label "They aren’t in love. They are bound to get divorced [DATE]." at bounding box center [497, 268] width 752 height 39
click at [497, 353] on button "Iesniegt" at bounding box center [497, 352] width 142 height 34
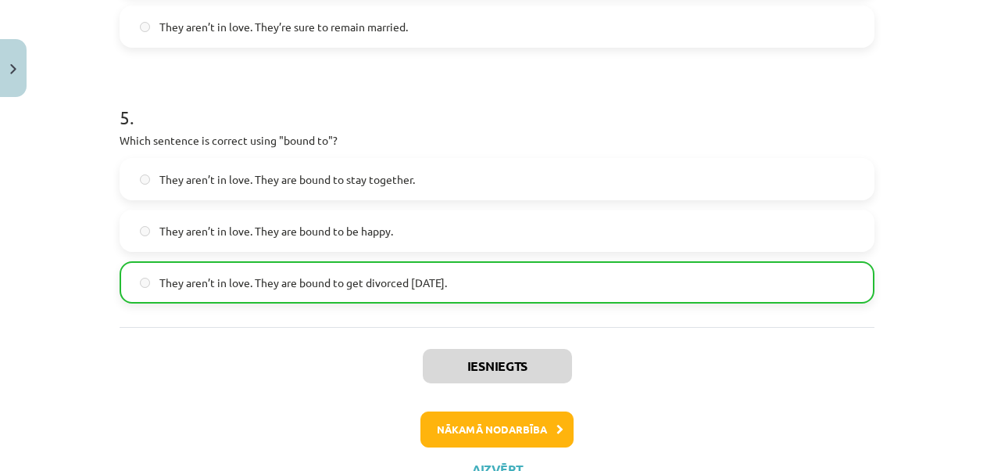
scroll to position [1343, 0]
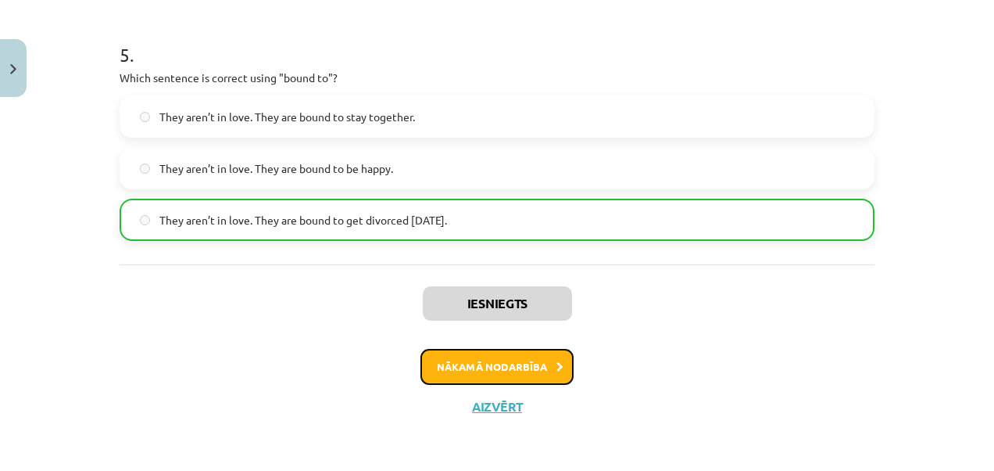
click at [459, 371] on button "Nākamā nodarbība" at bounding box center [497, 367] width 153 height 36
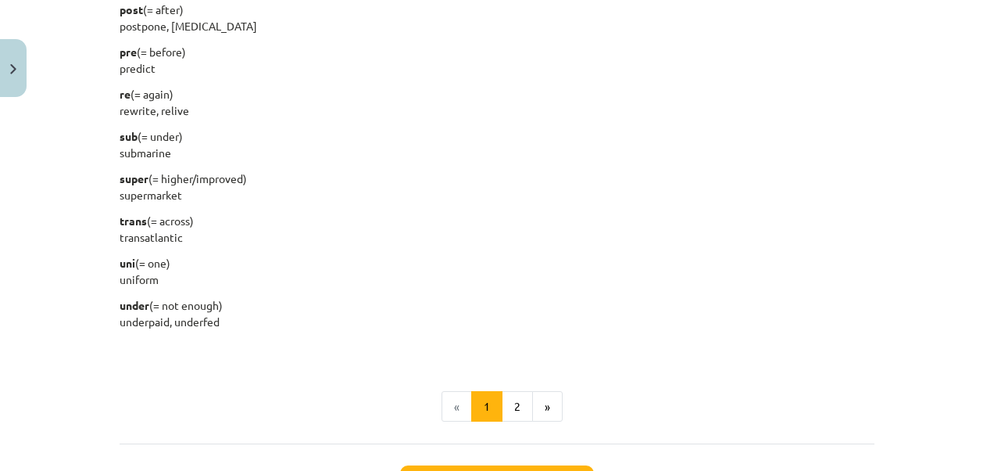
scroll to position [2056, 0]
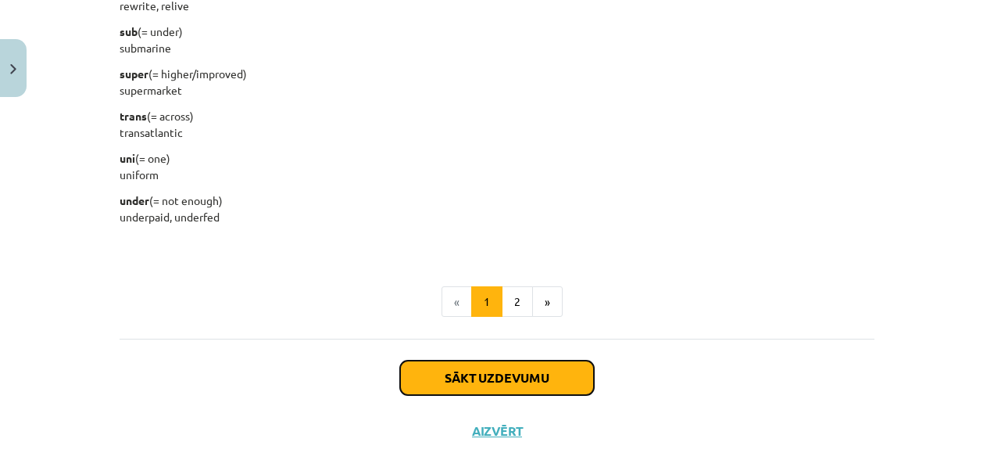
click at [463, 380] on button "Sākt uzdevumu" at bounding box center [497, 377] width 194 height 34
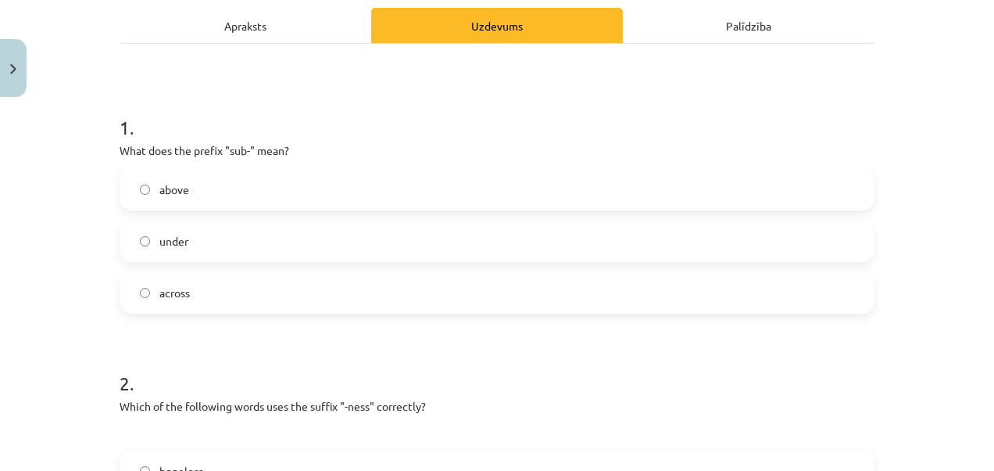
scroll to position [227, 0]
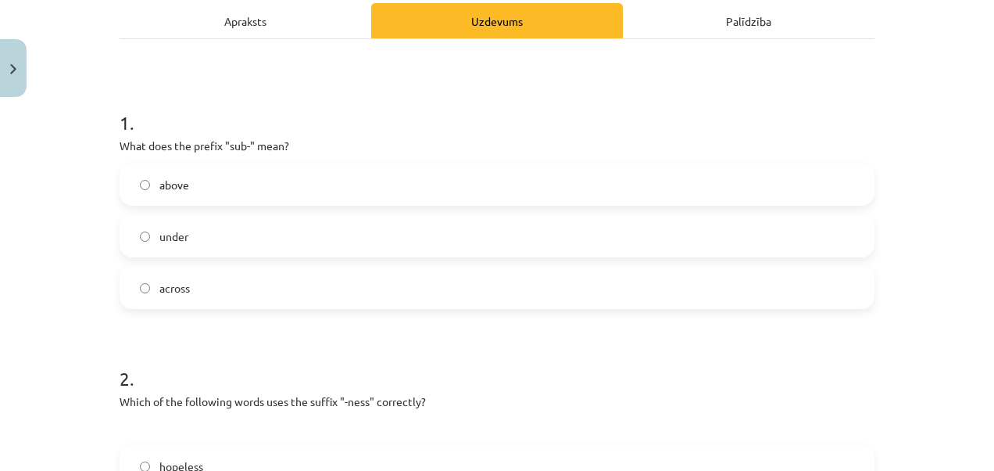
click at [217, 238] on label "under" at bounding box center [497, 236] width 752 height 39
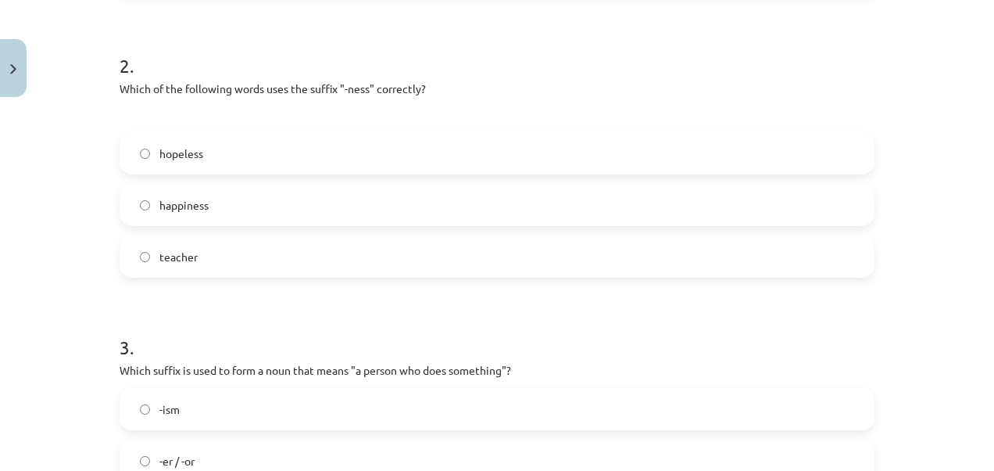
scroll to position [560, 0]
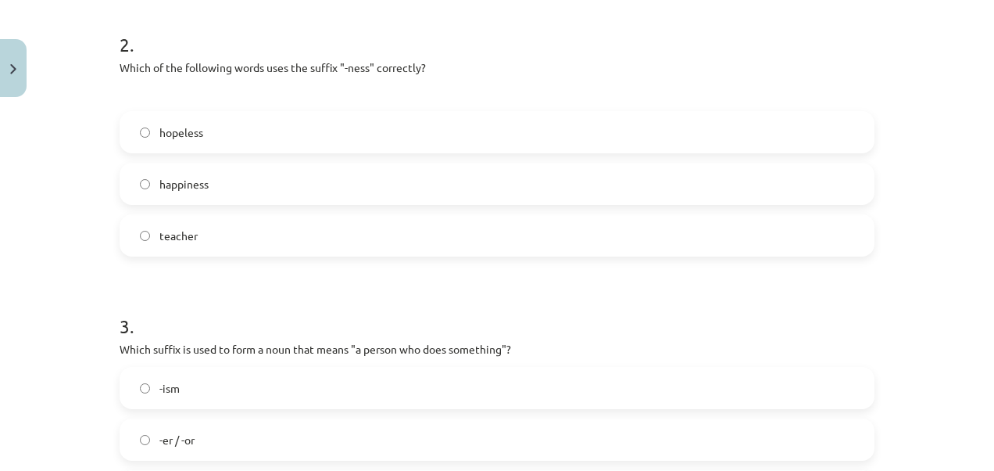
click at [169, 184] on span "happiness" at bounding box center [183, 184] width 49 height 16
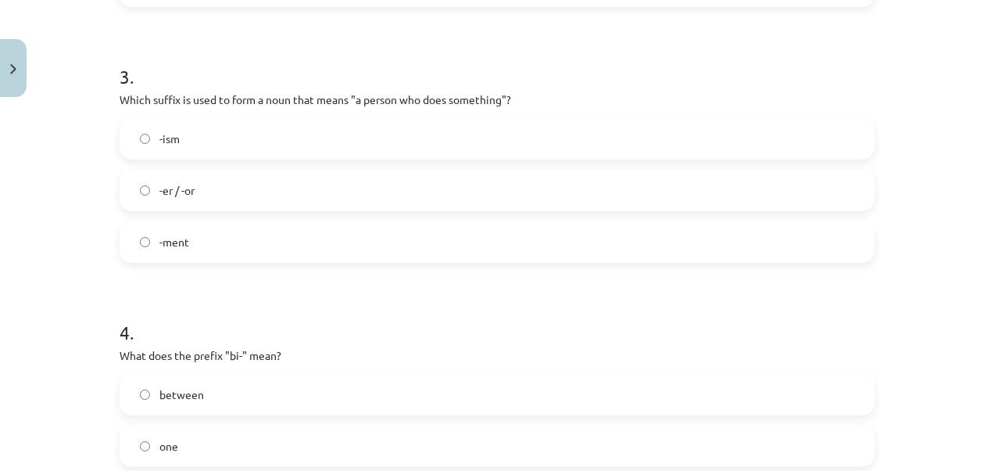
scroll to position [811, 0]
click at [152, 98] on p "Which suffix is used to form a noun that means "a person who does something"?" at bounding box center [497, 99] width 755 height 16
drag, startPoint x: 152, startPoint y: 98, endPoint x: 479, endPoint y: 25, distance: 335.7
click at [479, 25] on form "1 . What does the prefix "sub-" mean? above under across 2 . Which of the follo…" at bounding box center [497, 136] width 755 height 1273
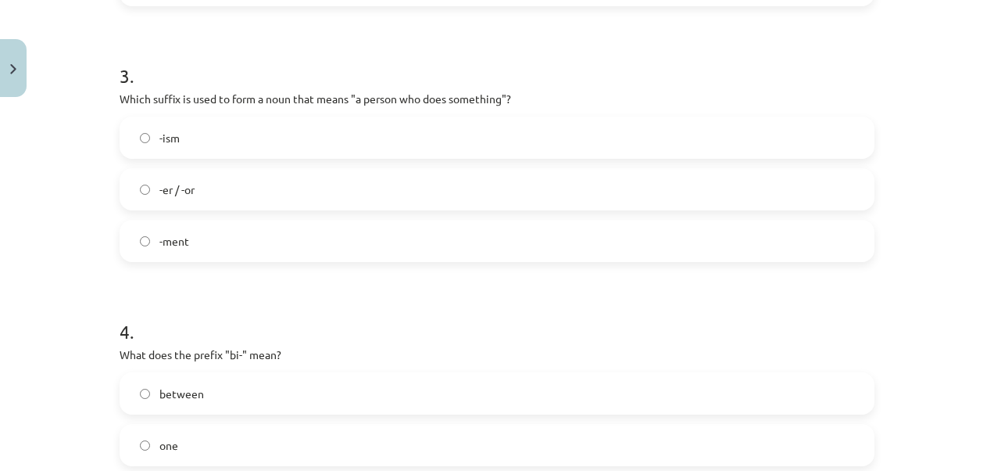
click at [228, 184] on label "-er / -or" at bounding box center [497, 189] width 752 height 39
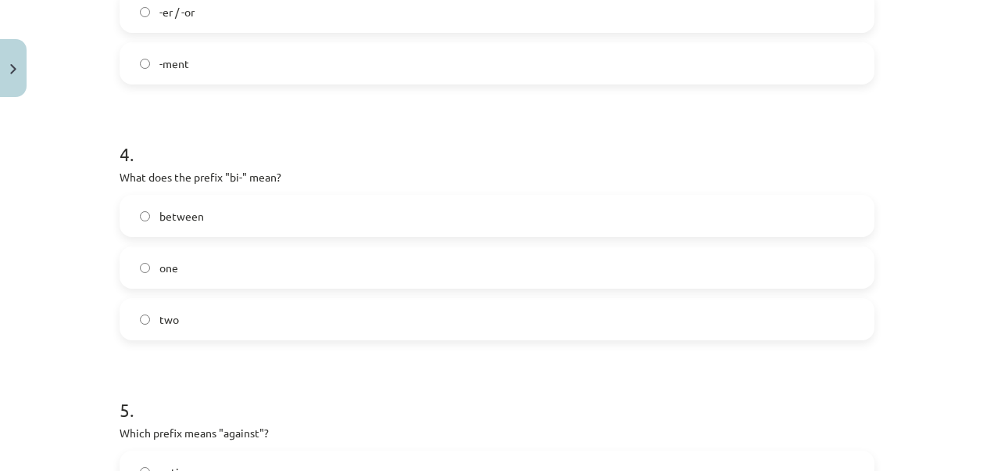
scroll to position [1072, 0]
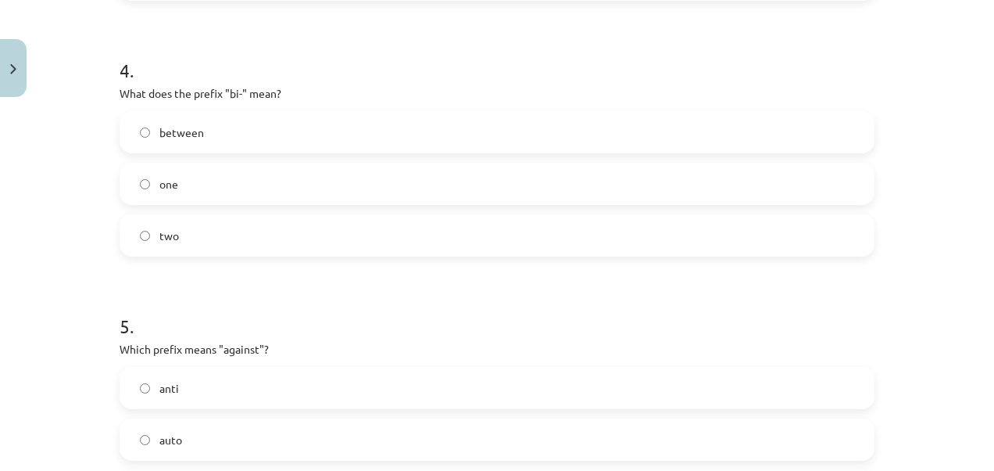
click at [199, 230] on label "two" at bounding box center [497, 235] width 752 height 39
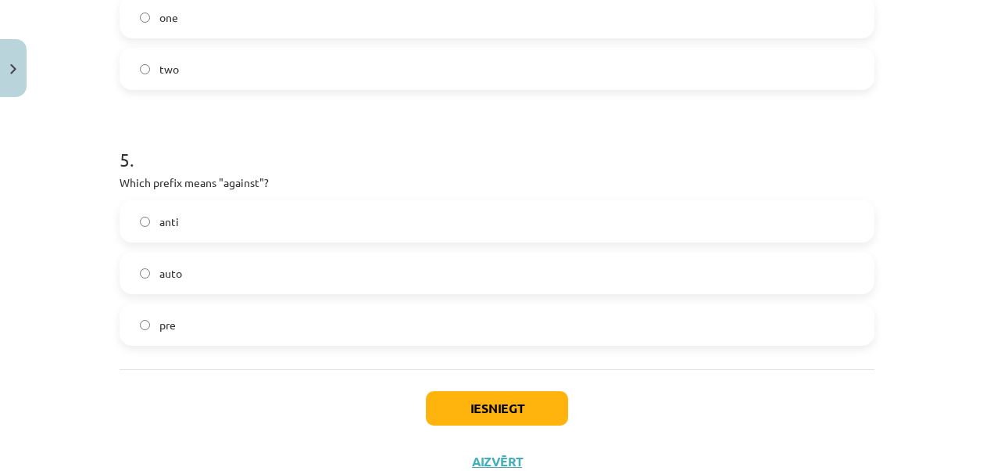
scroll to position [1294, 0]
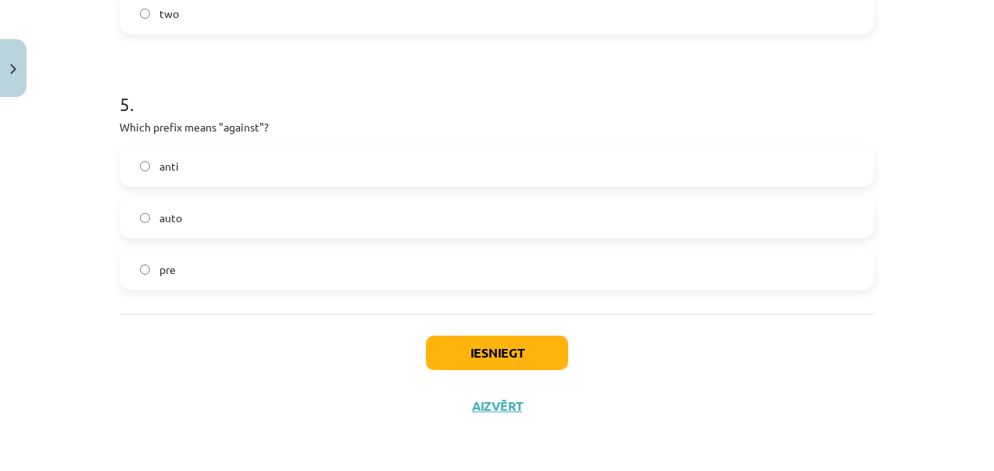
click at [214, 166] on label "anti" at bounding box center [497, 165] width 752 height 39
click at [461, 351] on button "Iesniegt" at bounding box center [497, 352] width 142 height 34
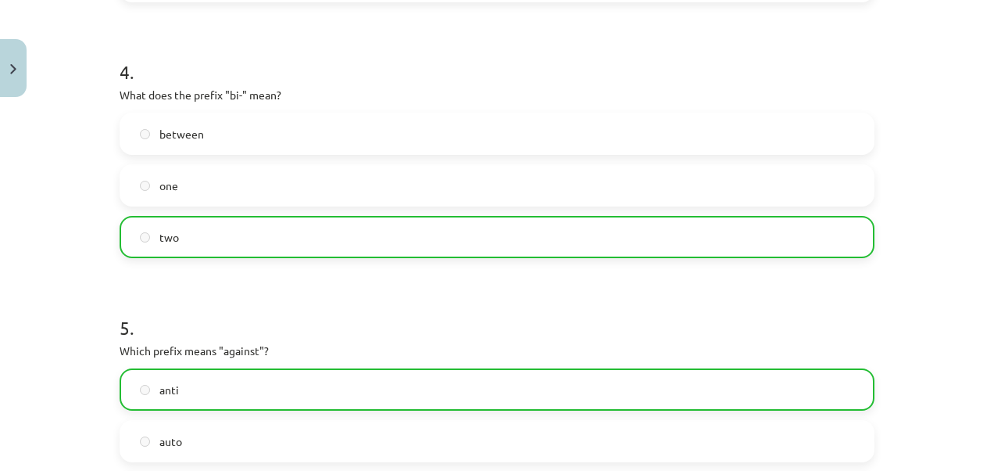
scroll to position [1343, 0]
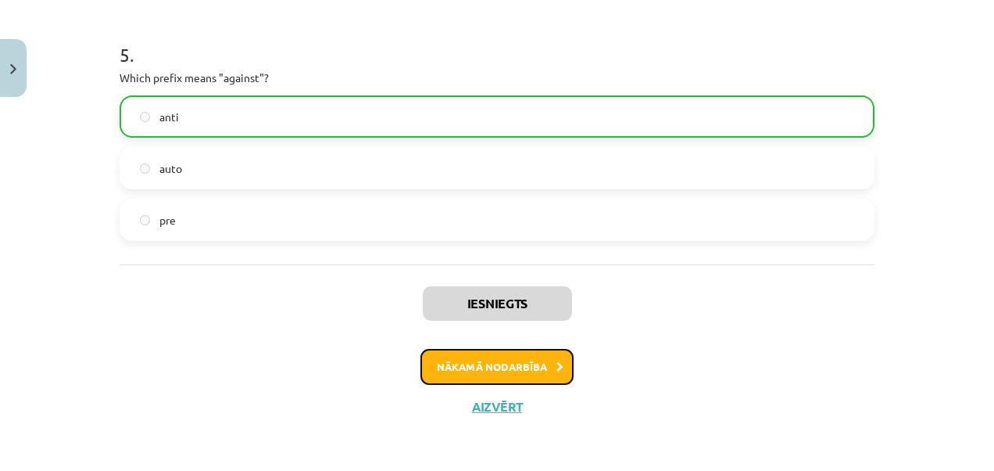
click at [474, 370] on button "Nākamā nodarbība" at bounding box center [497, 367] width 153 height 36
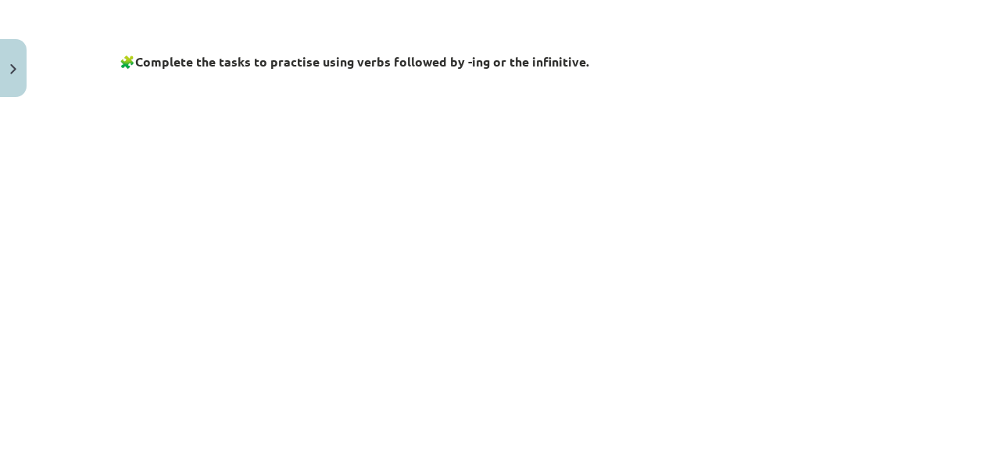
scroll to position [646, 0]
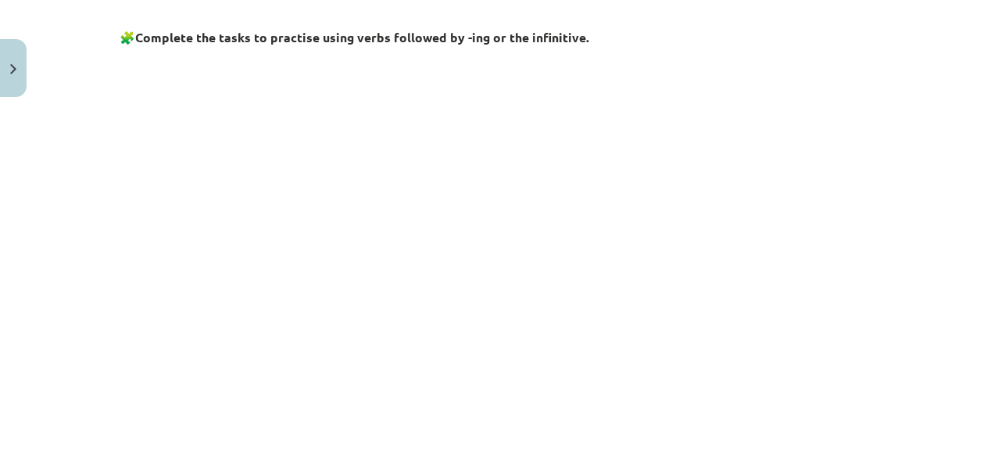
click at [982, 457] on div "Mācību tēma: Angļu valodas i - 11. klases 1. ieskaites mācību materiāls #7 📝 To…" at bounding box center [497, 235] width 994 height 471
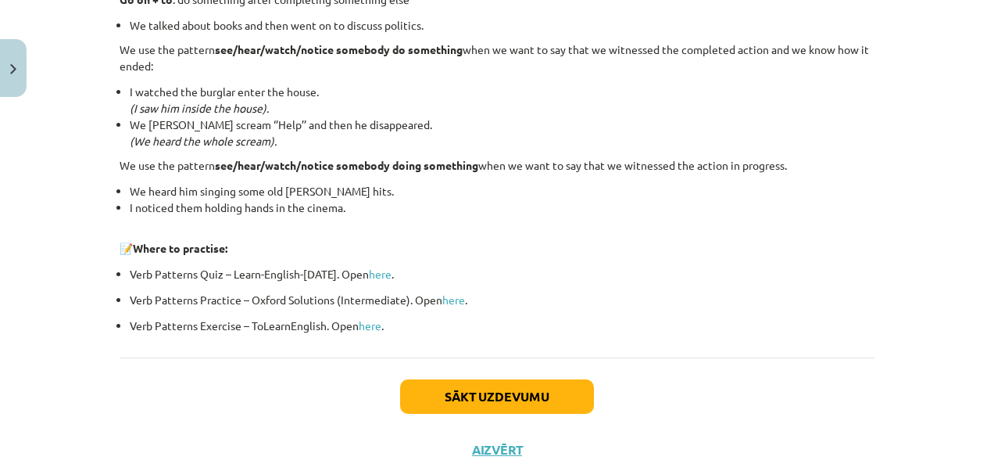
scroll to position [2164, 0]
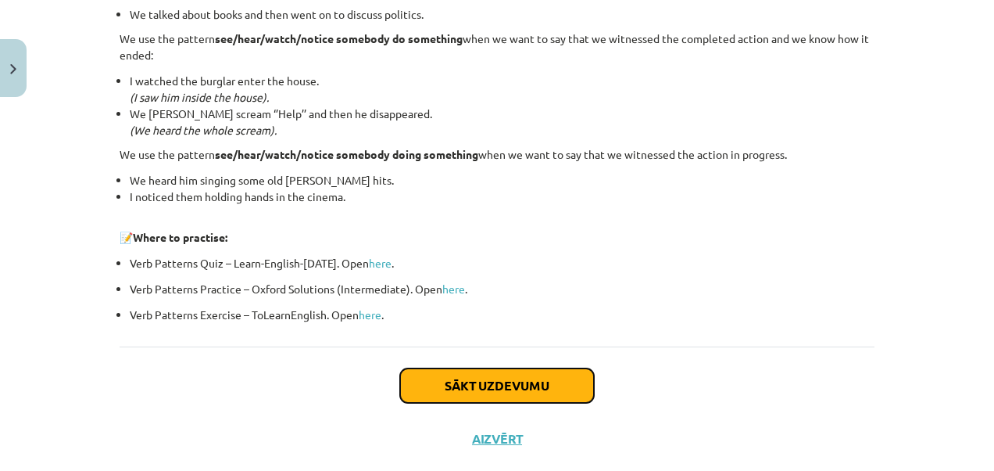
click at [501, 372] on button "Sākt uzdevumu" at bounding box center [497, 385] width 194 height 34
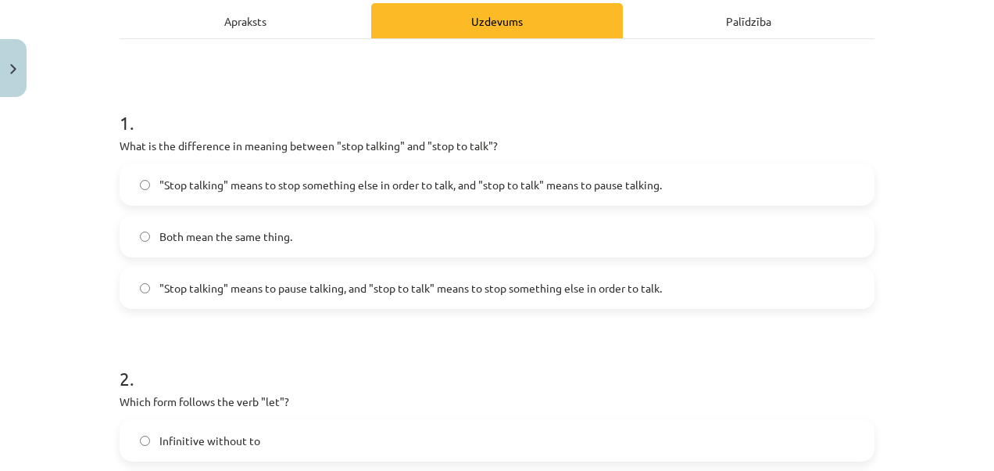
scroll to position [268, 0]
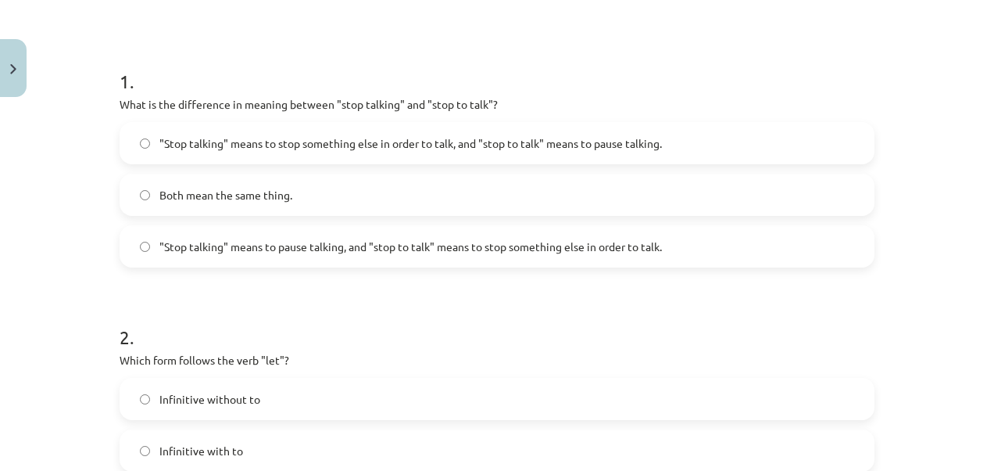
click at [467, 240] on span ""Stop talking" means to pause talking, and "stop to talk" means to stop somethi…" at bounding box center [410, 246] width 503 height 16
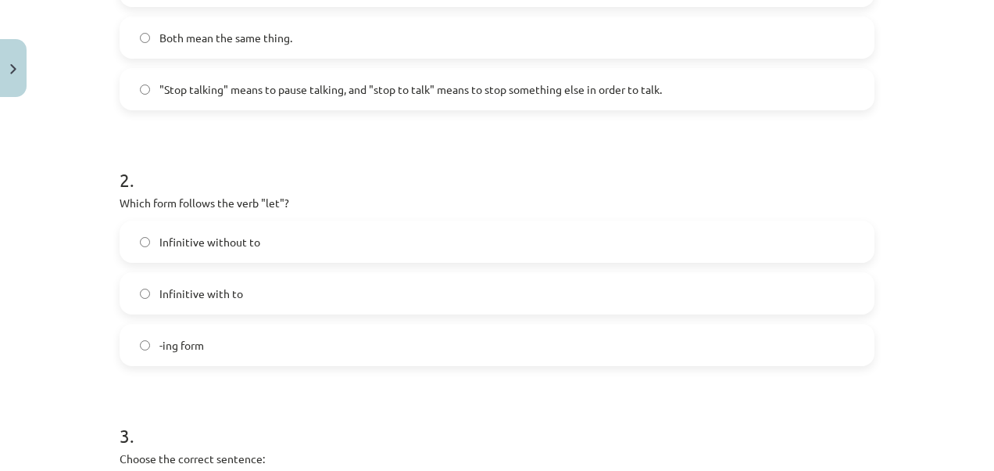
scroll to position [488, 0]
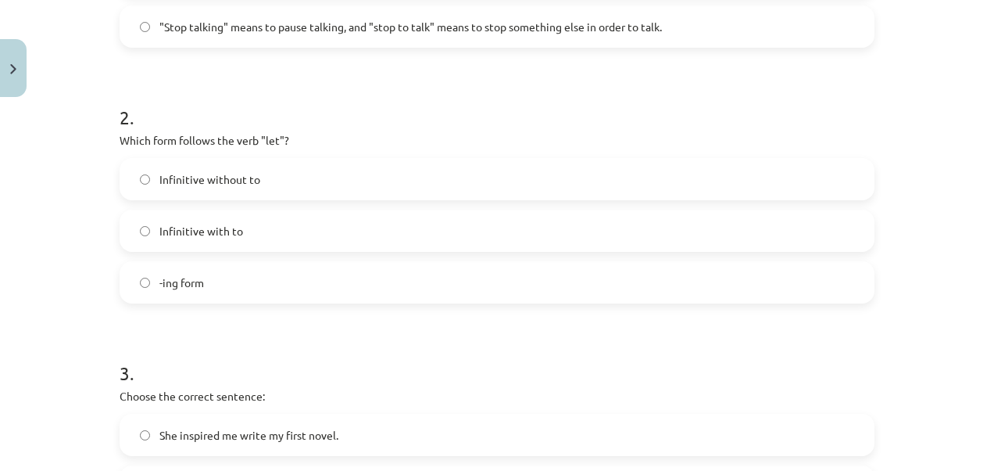
click at [529, 227] on label "Infinitive with to" at bounding box center [497, 230] width 752 height 39
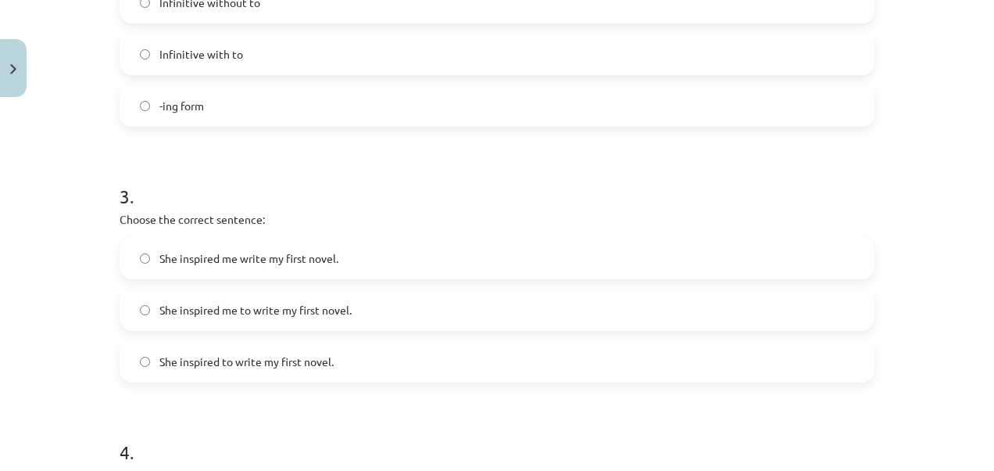
scroll to position [738, 0]
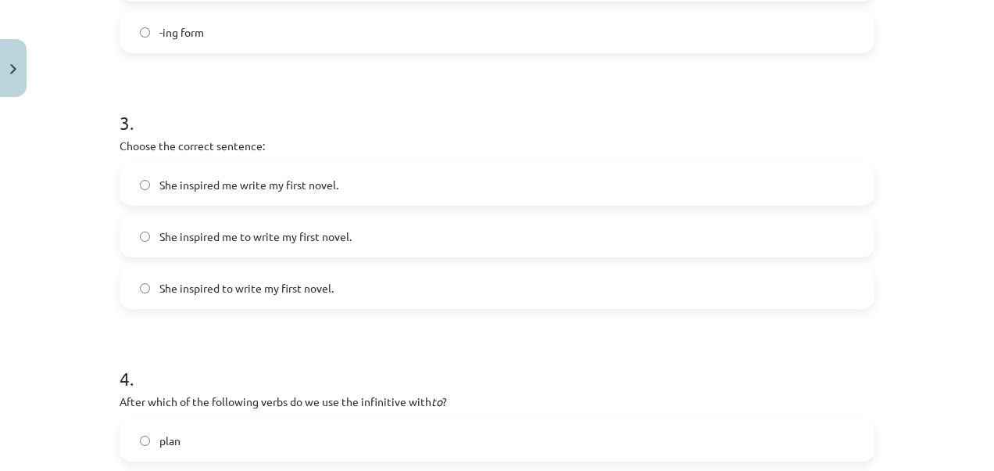
click at [532, 249] on label "She inspired me to write my first novel." at bounding box center [497, 236] width 752 height 39
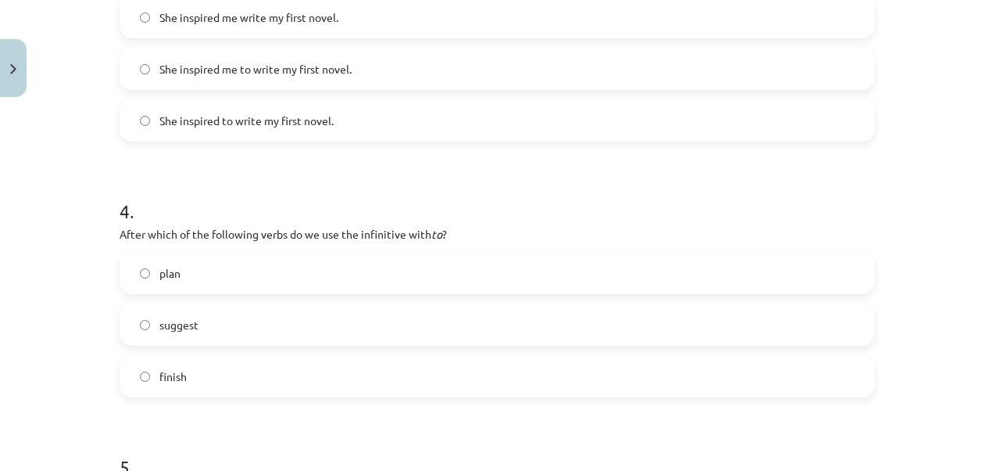
scroll to position [1009, 0]
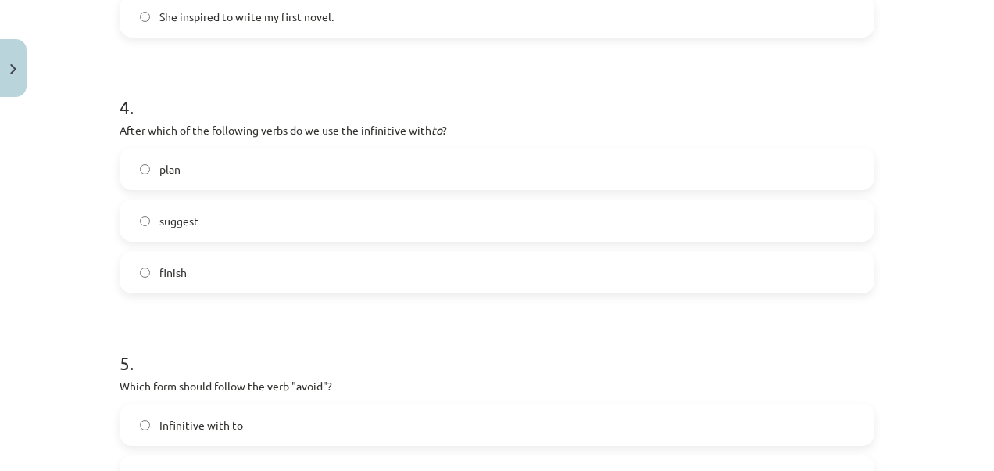
click at [252, 223] on label "suggest" at bounding box center [497, 220] width 752 height 39
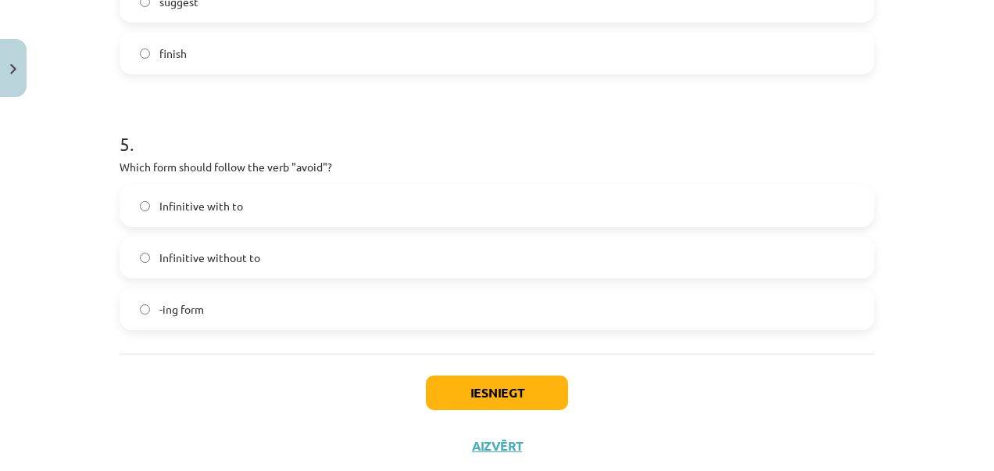
scroll to position [1268, 0]
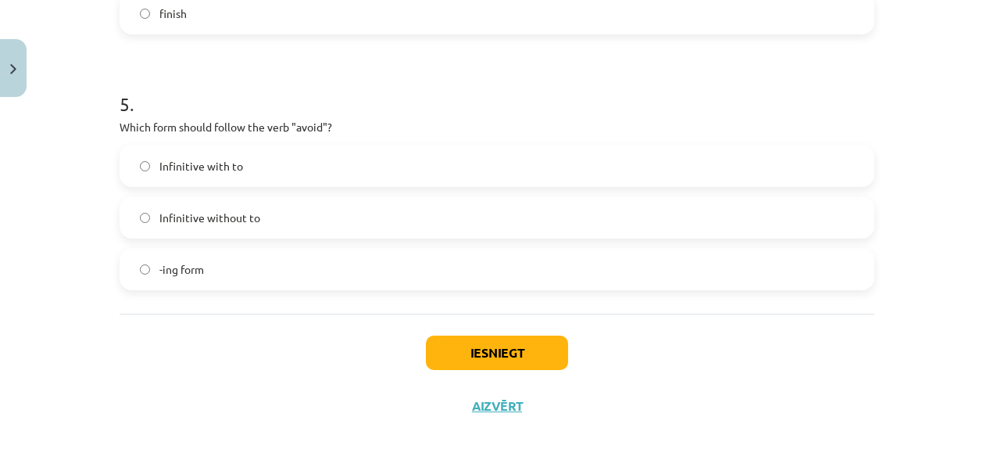
click at [300, 209] on label "Infinitive without to" at bounding box center [497, 217] width 752 height 39
click at [474, 361] on button "Iesniegt" at bounding box center [497, 352] width 142 height 34
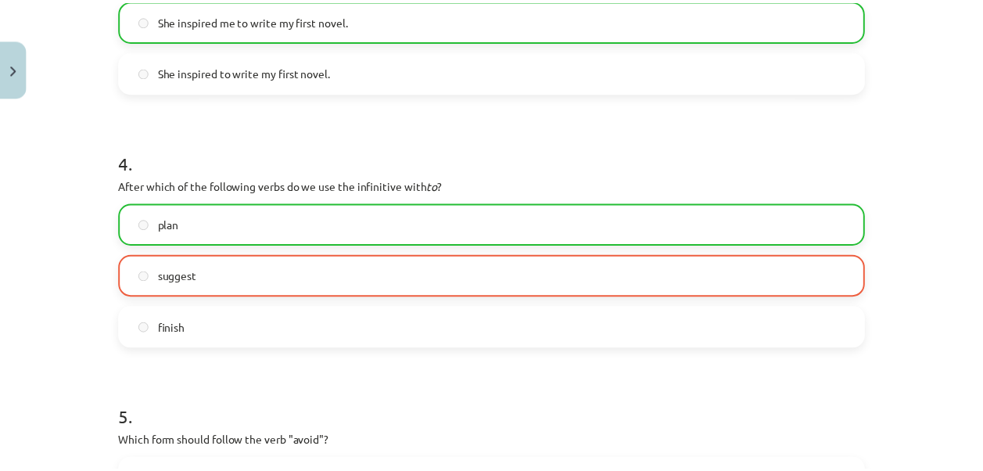
scroll to position [1316, 0]
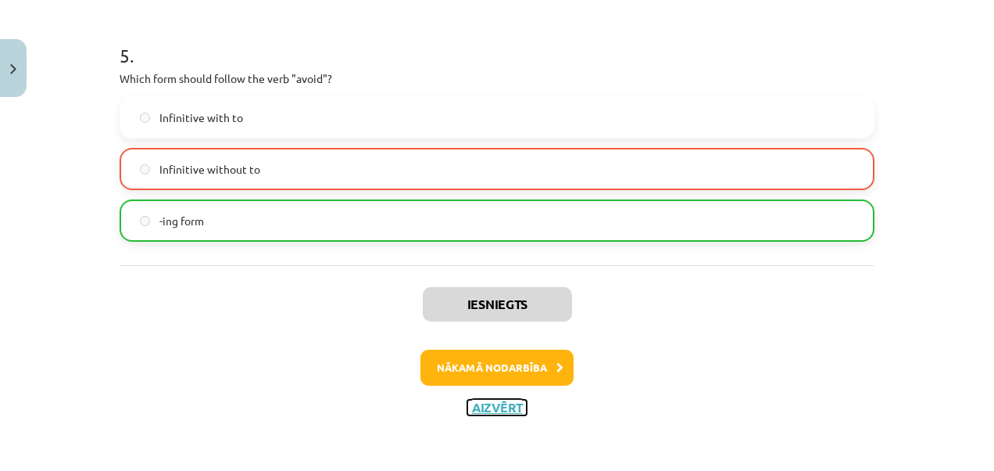
click at [497, 406] on button "Aizvērt" at bounding box center [496, 407] width 59 height 16
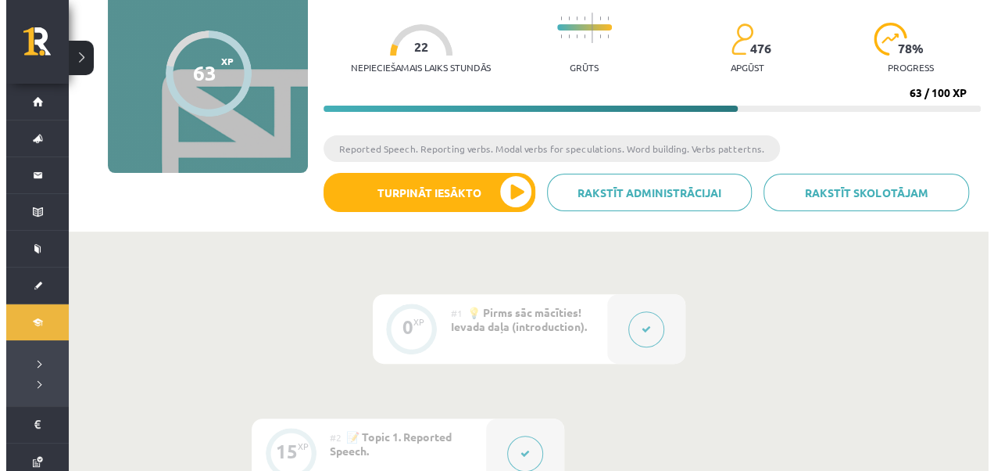
scroll to position [73, 0]
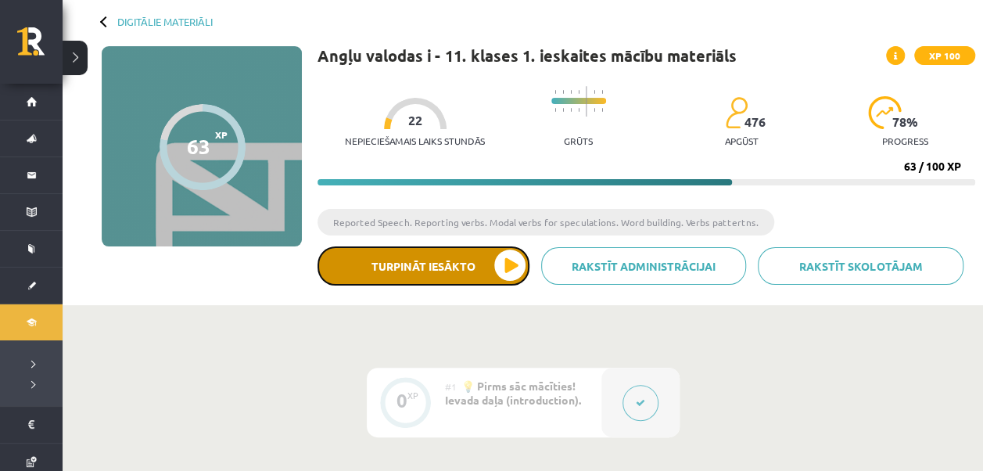
click at [507, 258] on button "Turpināt iesākto" at bounding box center [423, 265] width 212 height 39
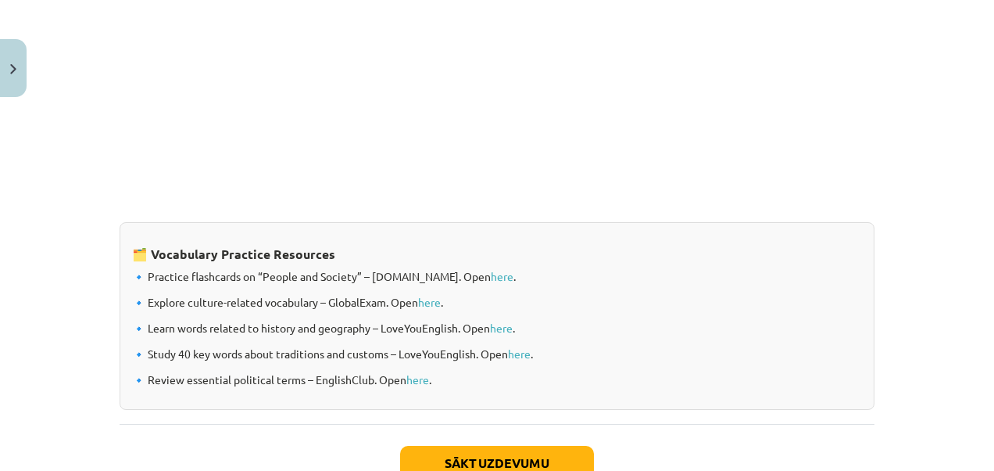
scroll to position [1373, 0]
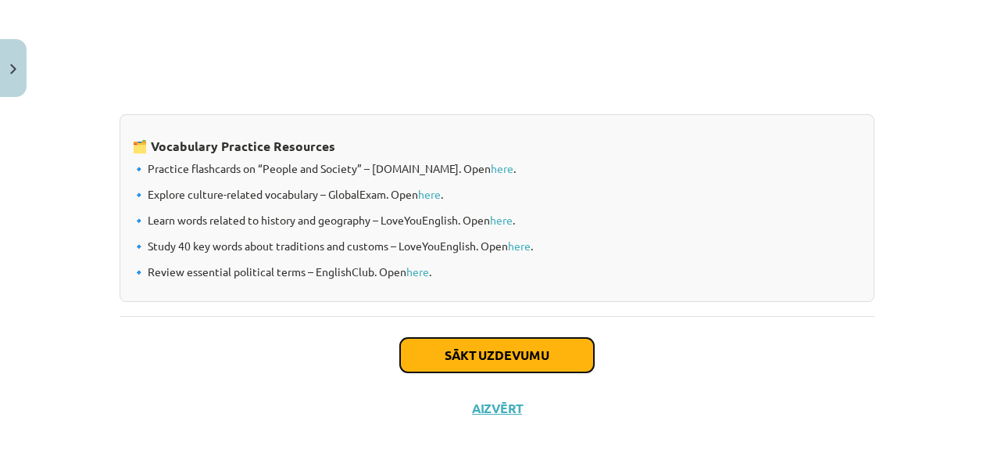
click at [485, 346] on button "Sākt uzdevumu" at bounding box center [497, 355] width 194 height 34
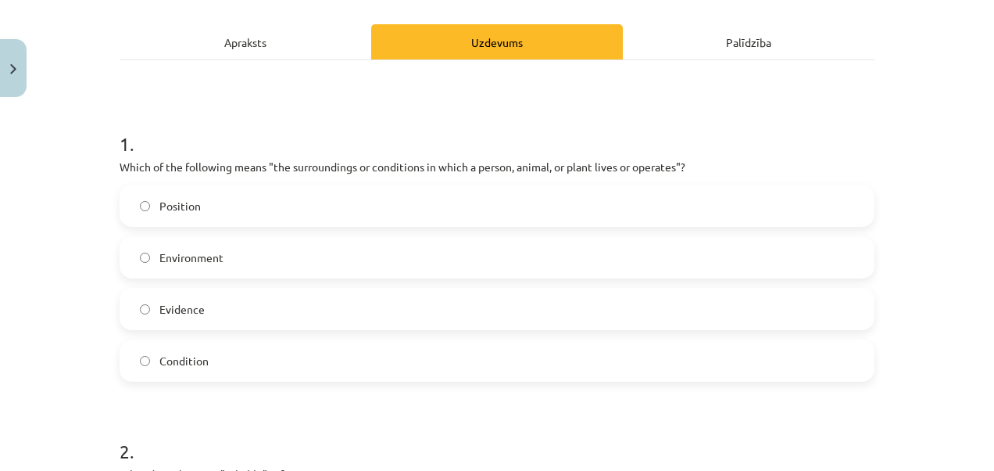
scroll to position [258, 0]
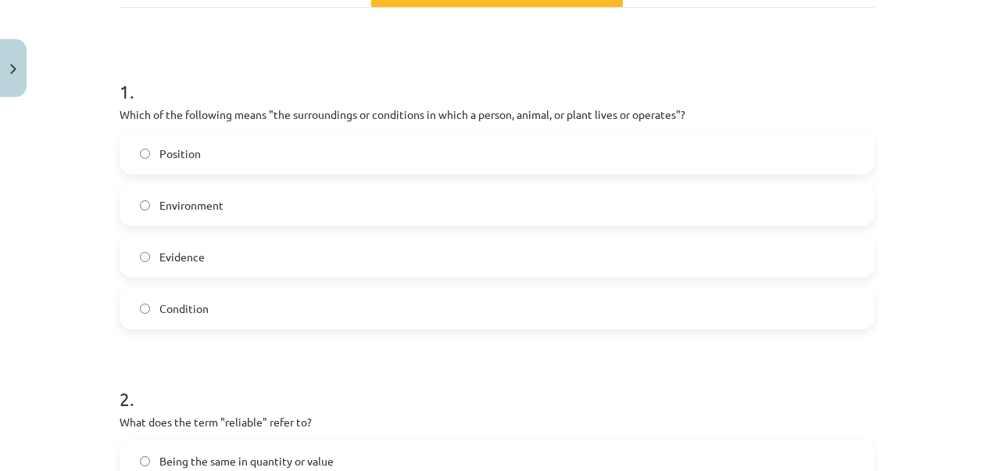
click at [344, 188] on label "Environment" at bounding box center [497, 204] width 752 height 39
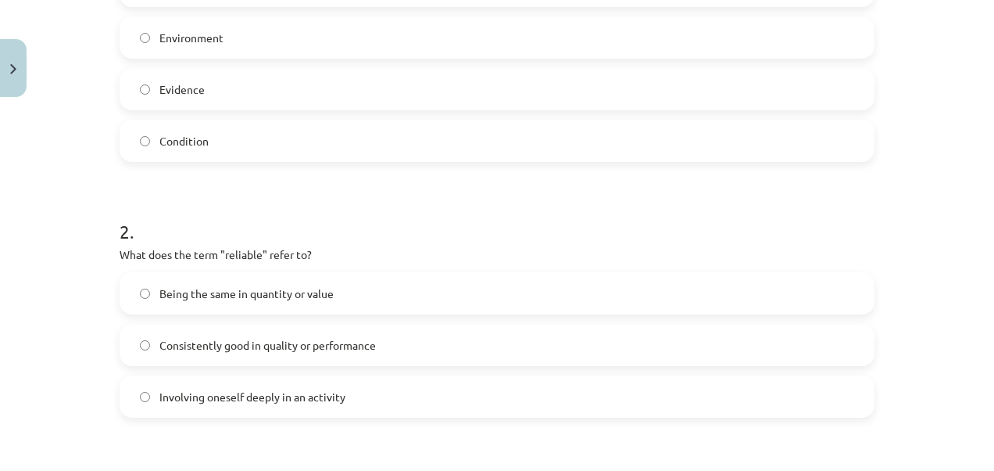
scroll to position [529, 0]
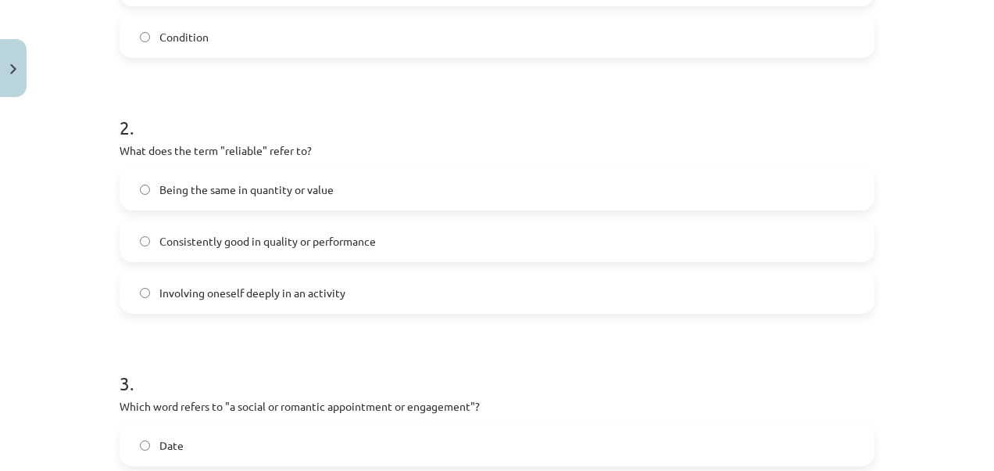
click at [275, 252] on label "Consistently good in quality or performance" at bounding box center [497, 240] width 752 height 39
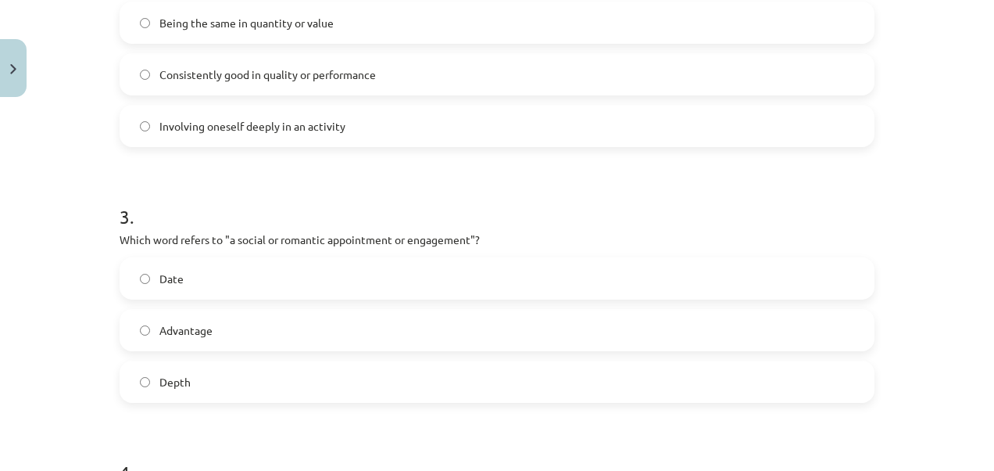
scroll to position [790, 0]
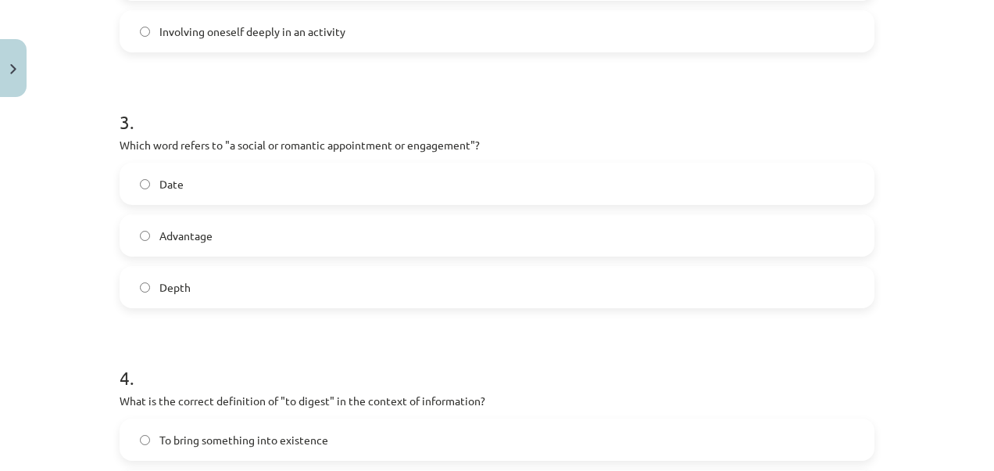
click at [285, 181] on label "Date" at bounding box center [497, 183] width 752 height 39
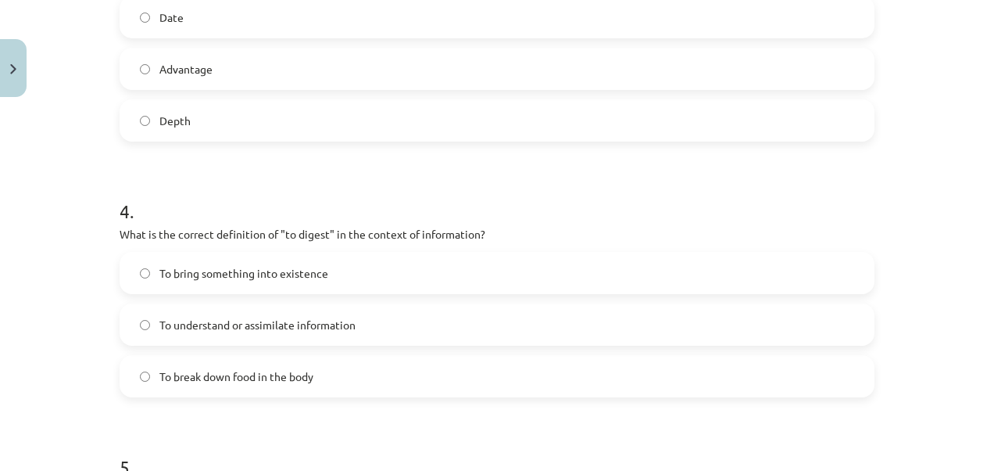
scroll to position [1093, 0]
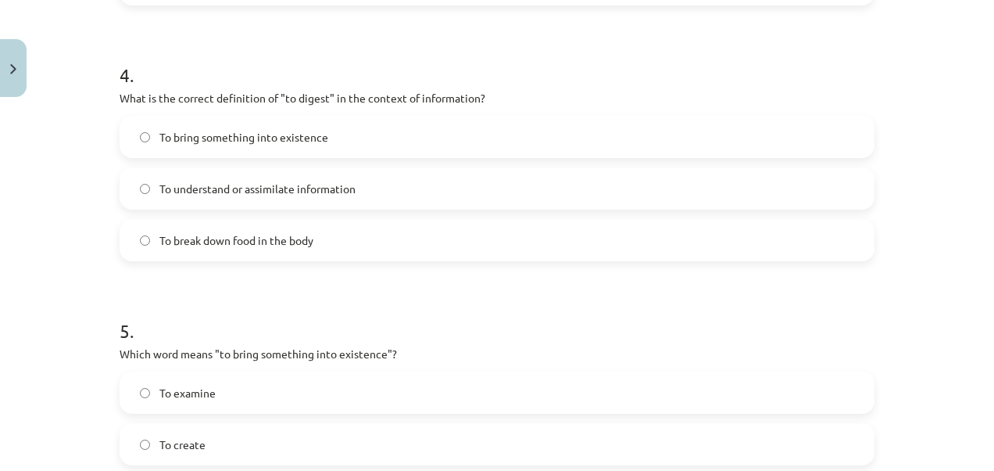
click at [276, 244] on span "To break down food in the body" at bounding box center [236, 240] width 154 height 16
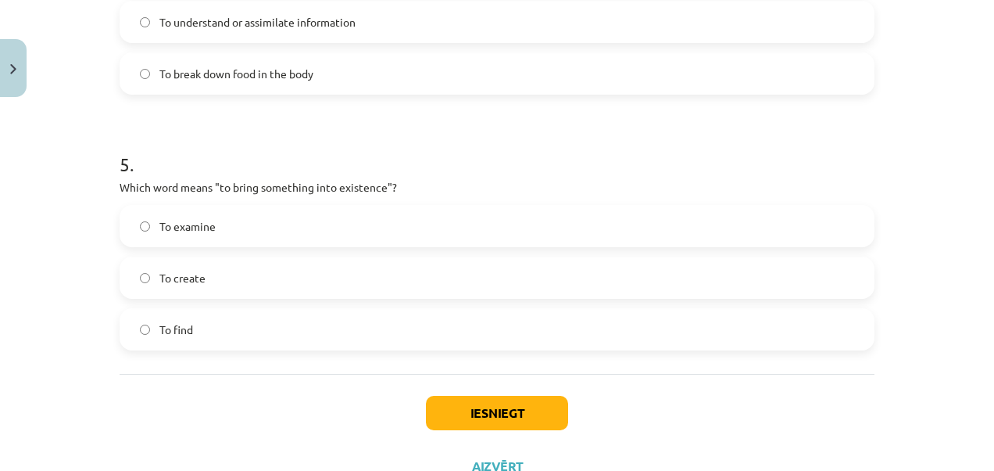
scroll to position [1302, 0]
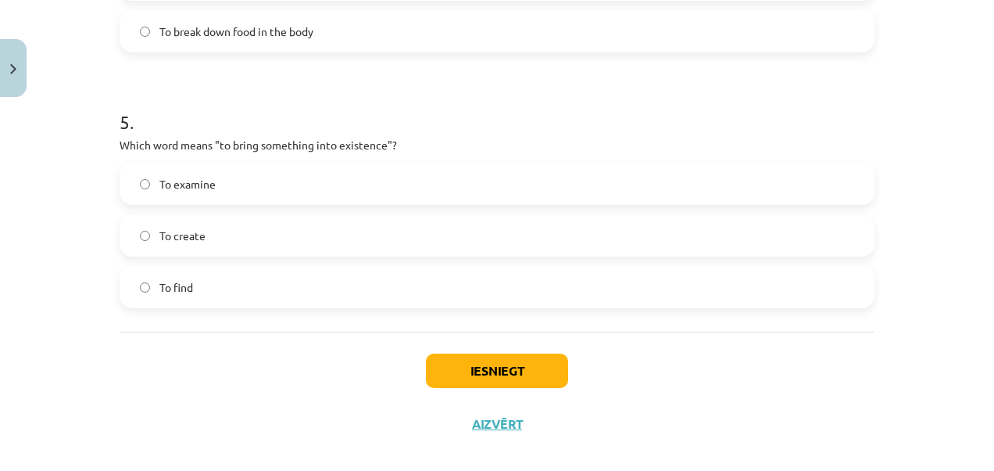
click at [242, 235] on label "To create" at bounding box center [497, 235] width 752 height 39
click at [474, 370] on button "Iesniegt" at bounding box center [497, 370] width 142 height 34
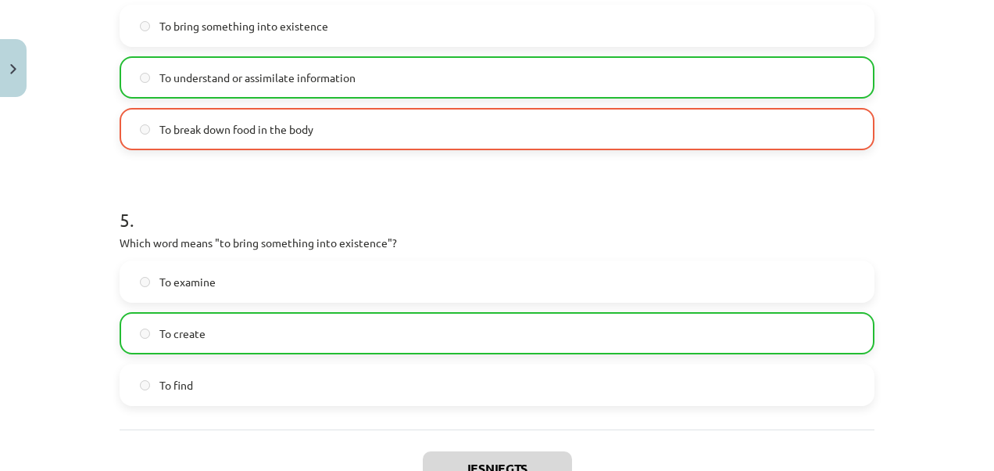
scroll to position [1368, 0]
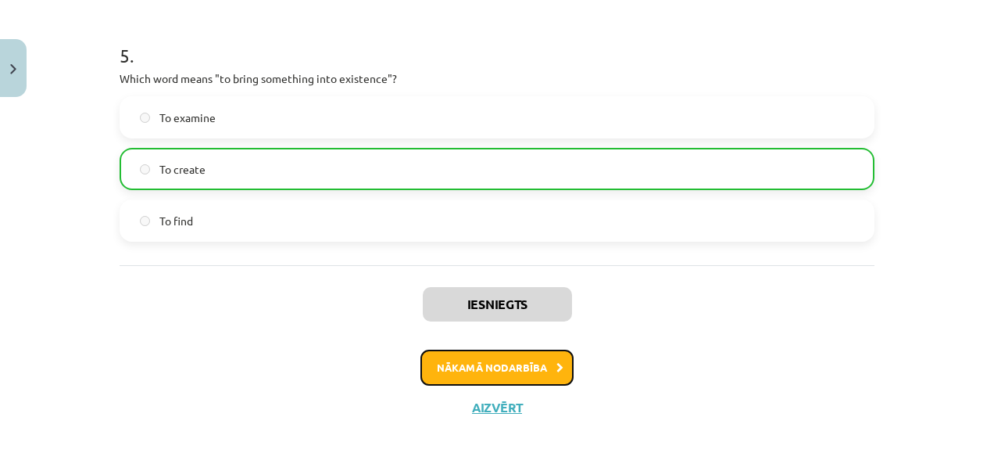
click at [463, 353] on button "Nākamā nodarbība" at bounding box center [497, 367] width 153 height 36
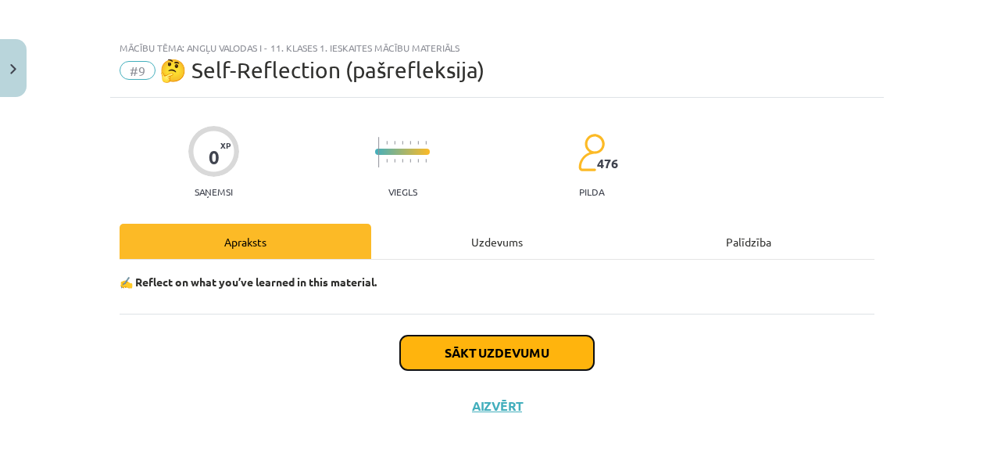
click at [463, 353] on button "Sākt uzdevumu" at bounding box center [497, 352] width 194 height 34
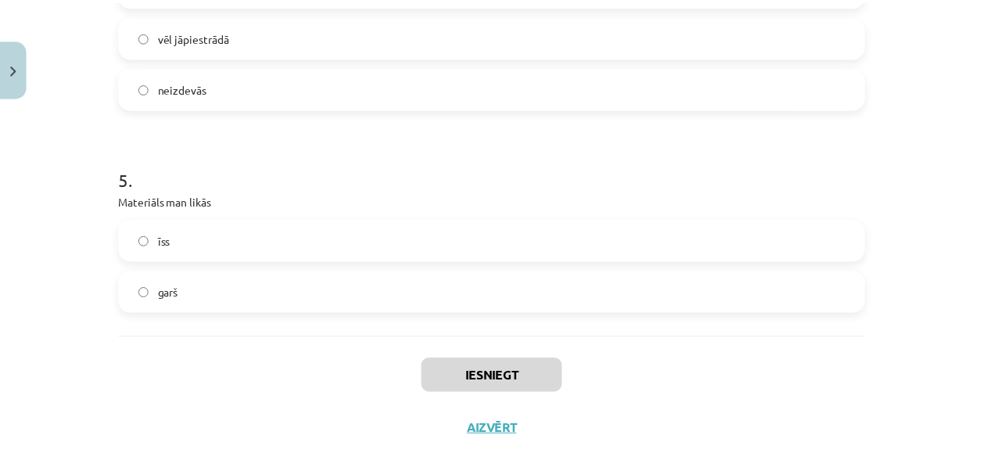
scroll to position [1062, 0]
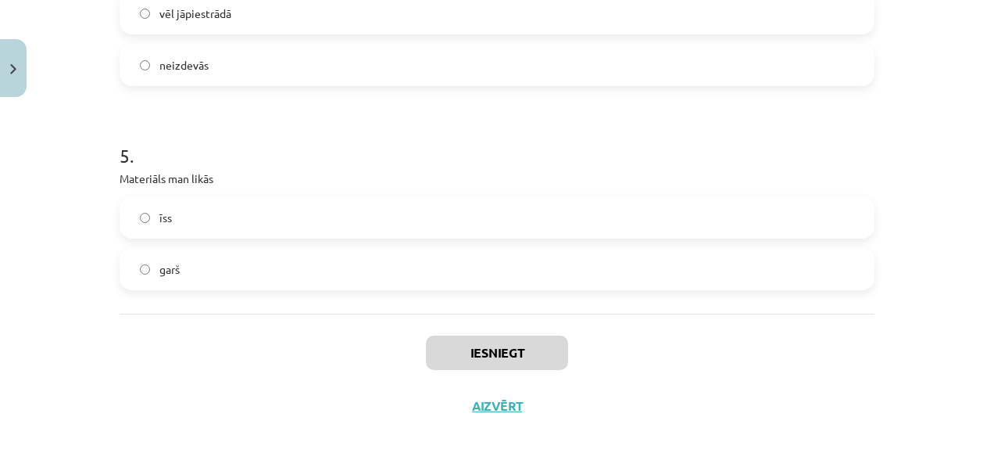
click at [446, 209] on label "īss" at bounding box center [497, 217] width 752 height 39
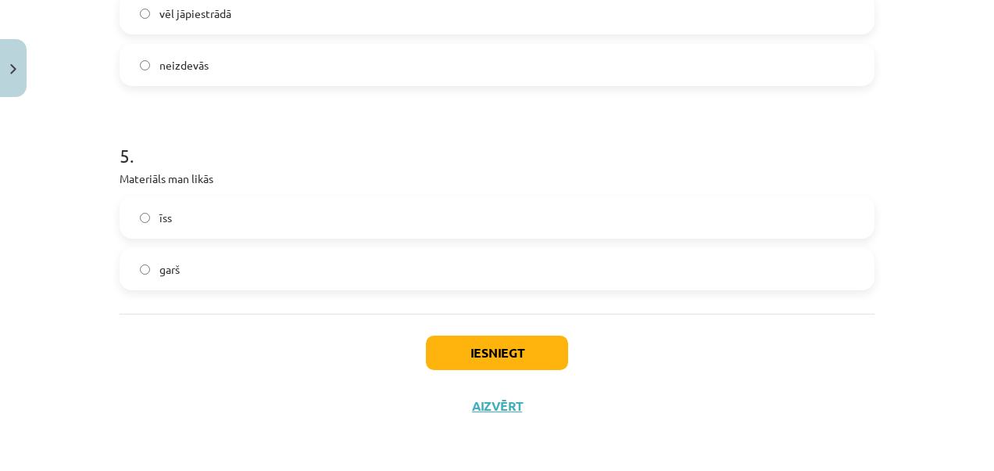
click at [346, 261] on label "garš" at bounding box center [497, 268] width 752 height 39
click at [499, 333] on div "Iesniegt Aizvērt" at bounding box center [497, 367] width 755 height 109
click at [502, 353] on button "Iesniegt" at bounding box center [497, 352] width 142 height 34
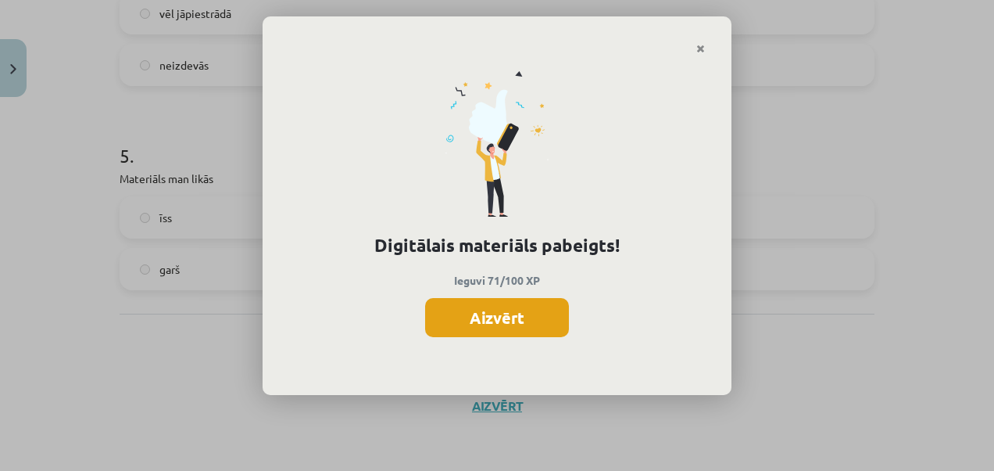
click at [497, 300] on button "Aizvērt" at bounding box center [497, 317] width 144 height 39
